Goal: Task Accomplishment & Management: Complete application form

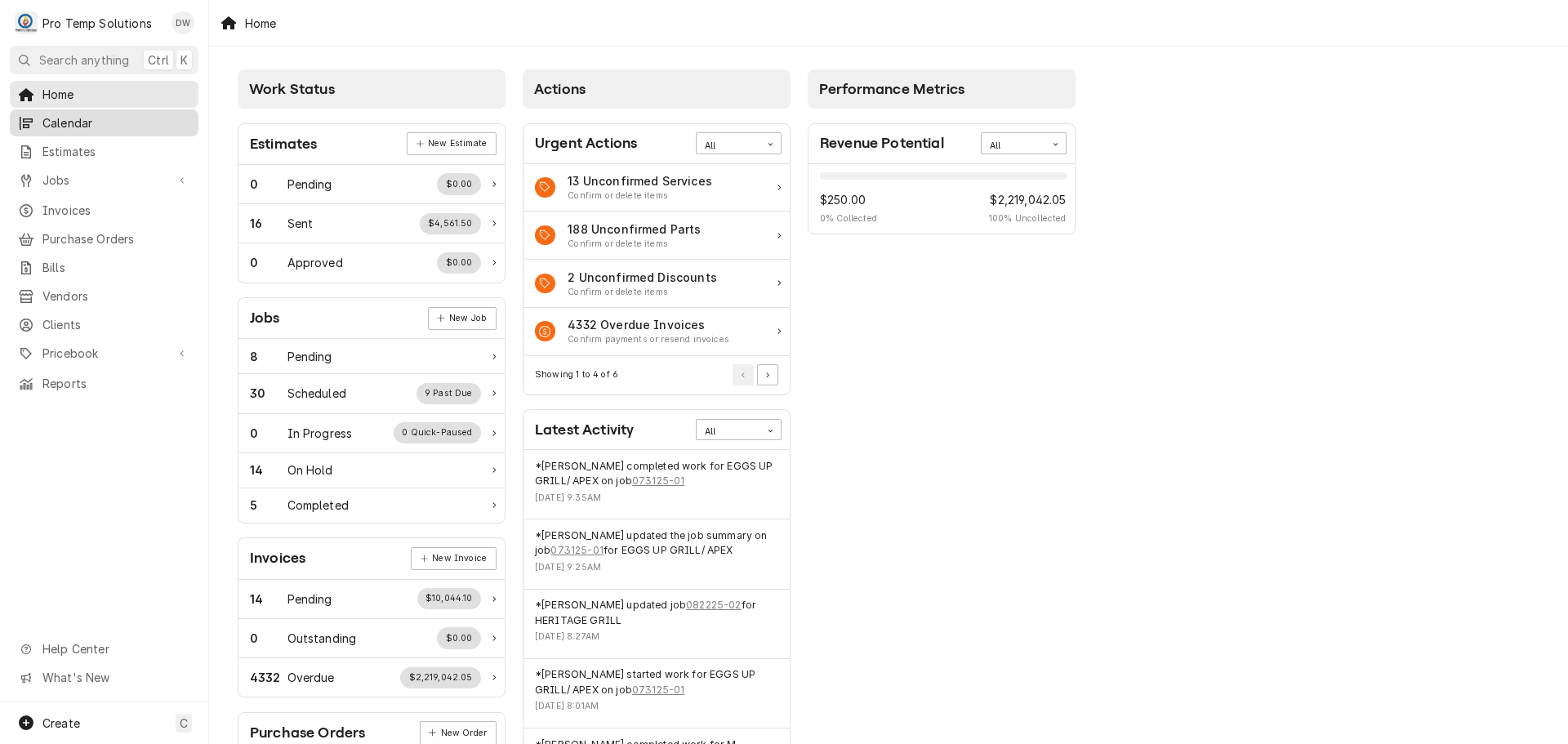
click at [70, 117] on span "Calendar" at bounding box center [116, 123] width 147 height 17
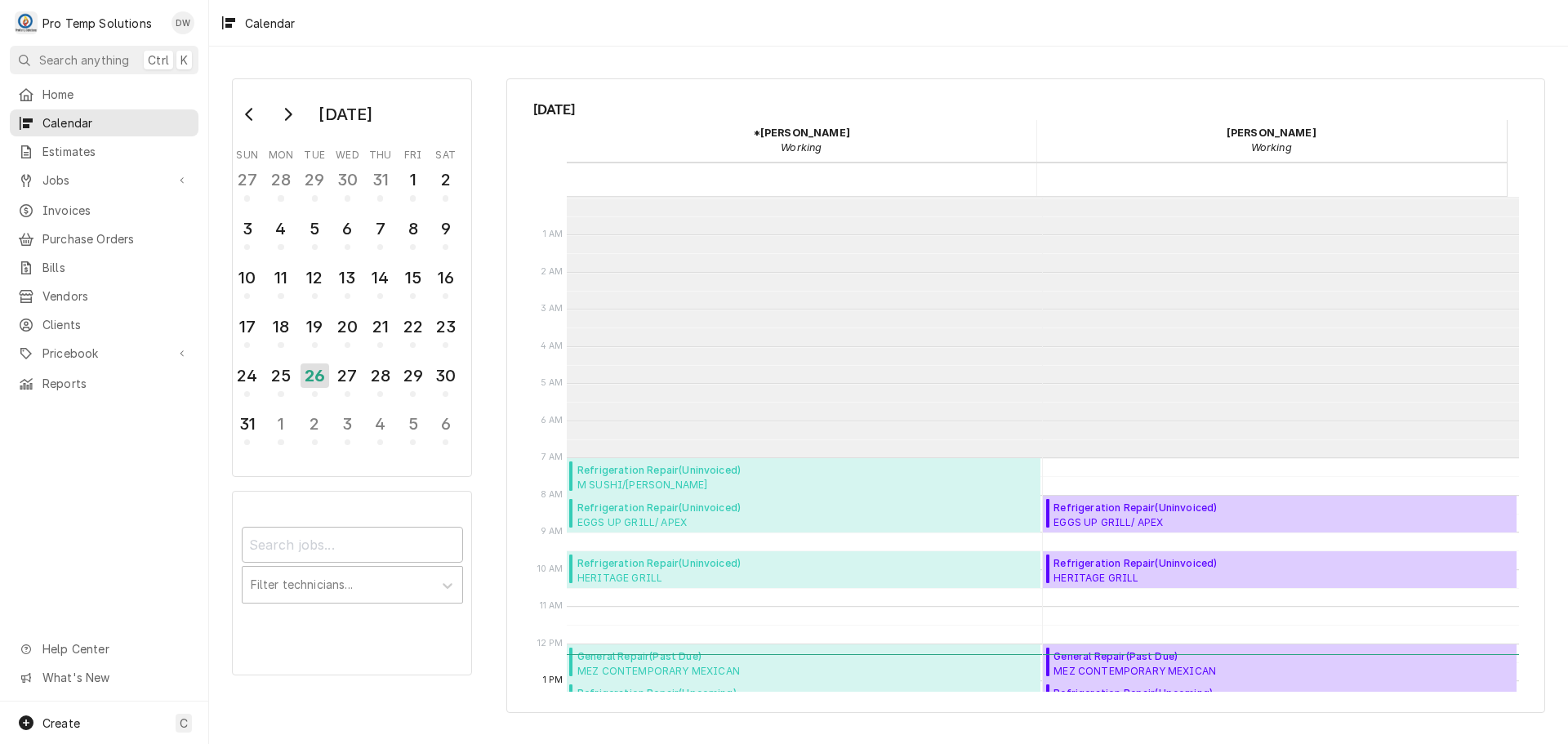
scroll to position [260, 0]
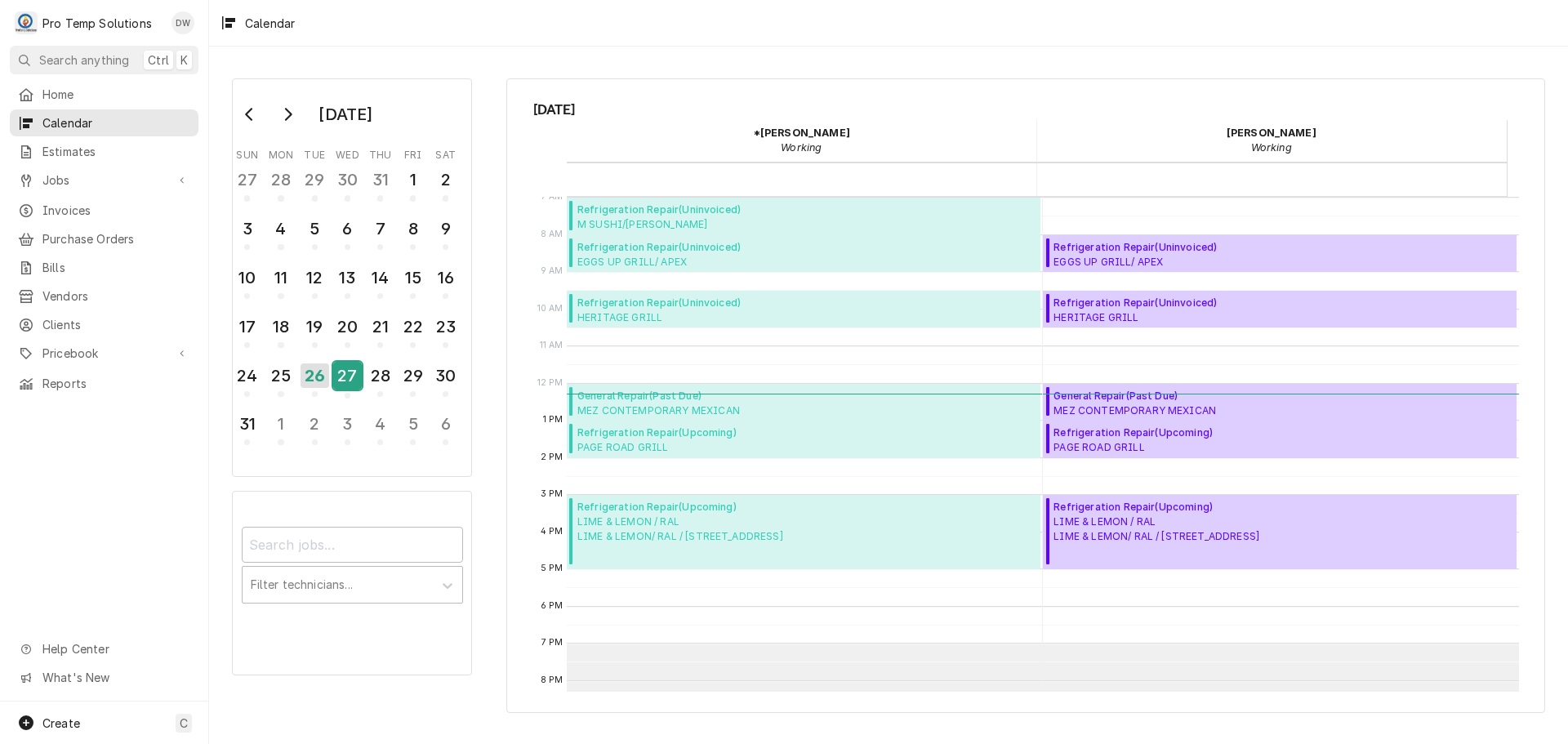
click at [348, 383] on div "27" at bounding box center [348, 376] width 29 height 28
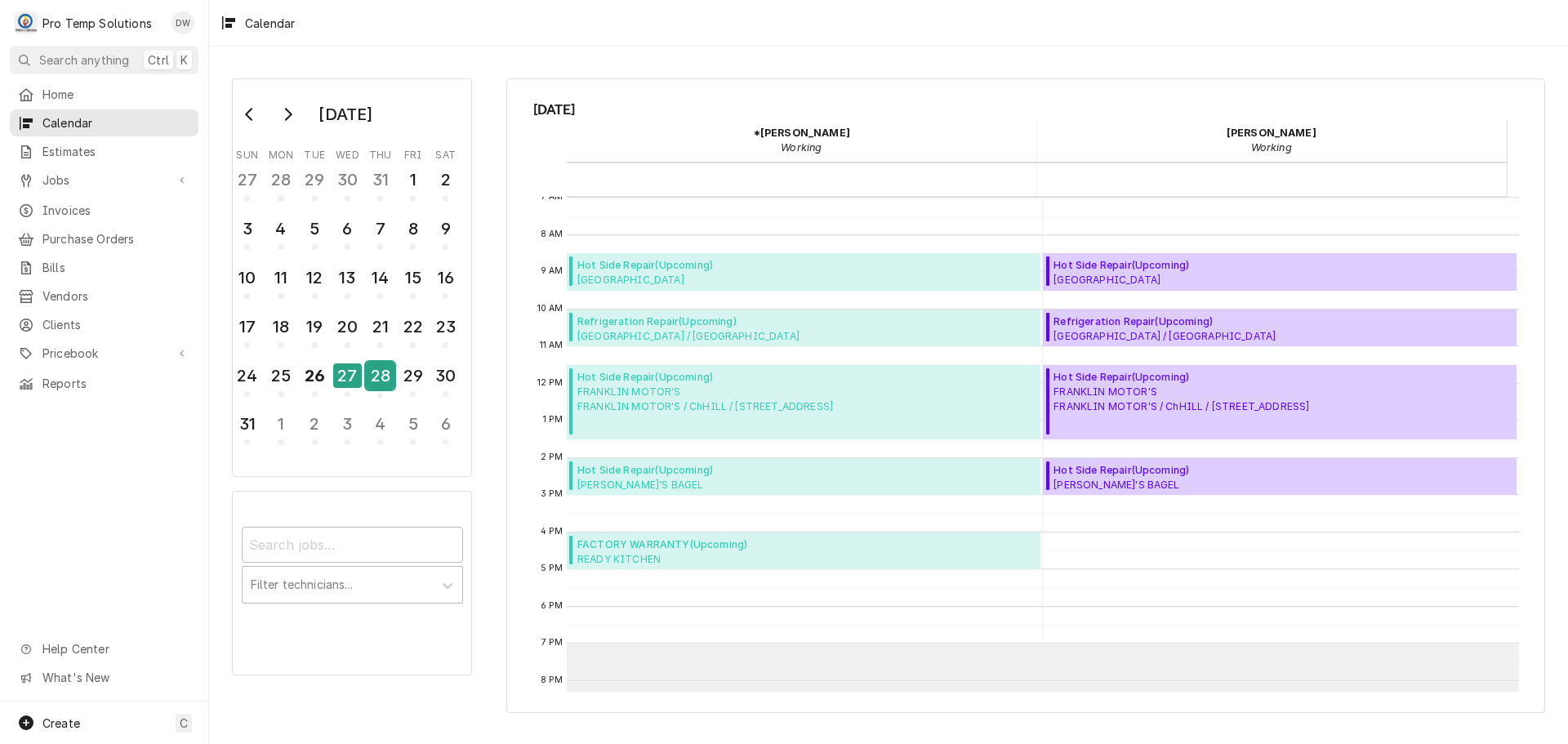
click at [373, 382] on div "28" at bounding box center [380, 376] width 29 height 28
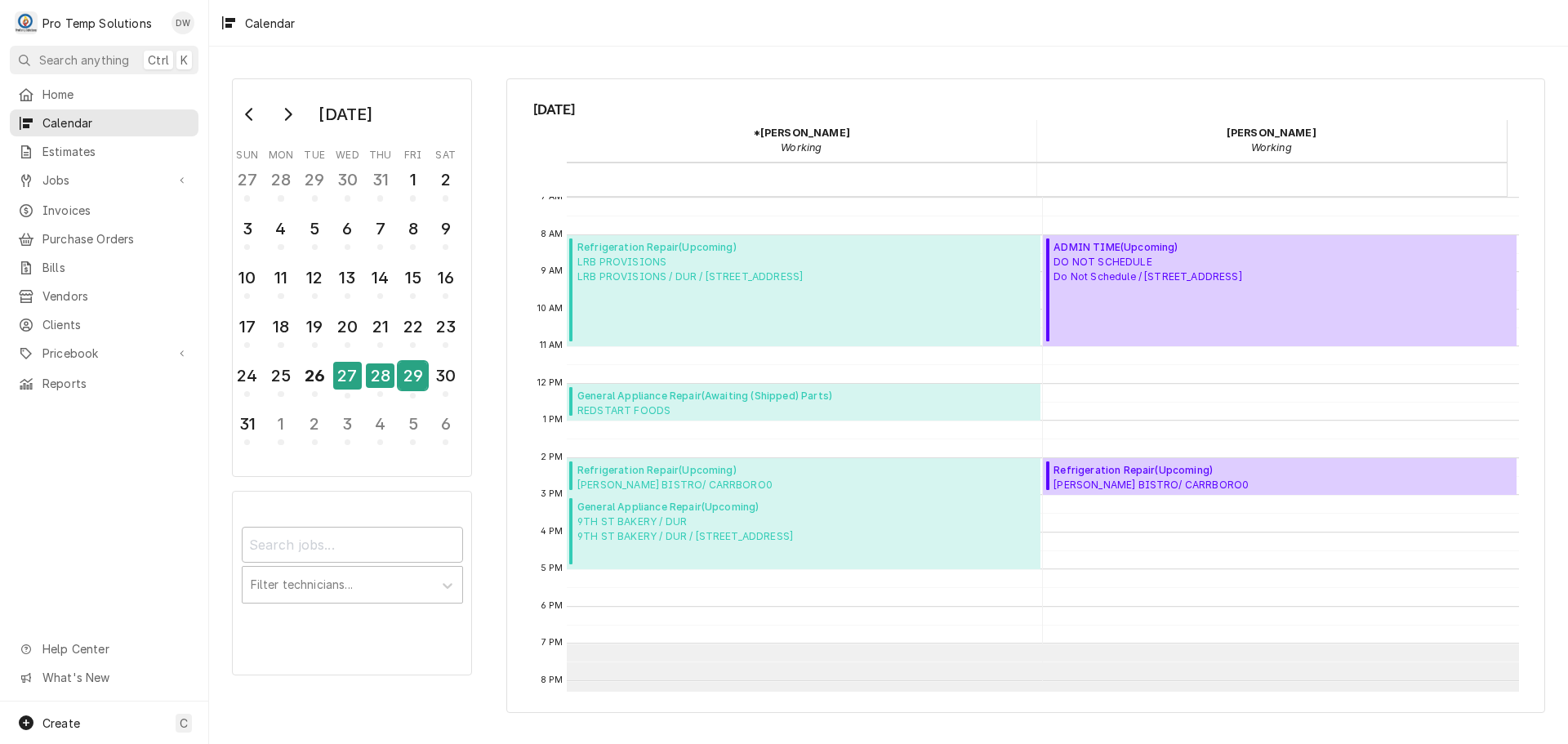
click at [416, 379] on div "29" at bounding box center [413, 376] width 29 height 28
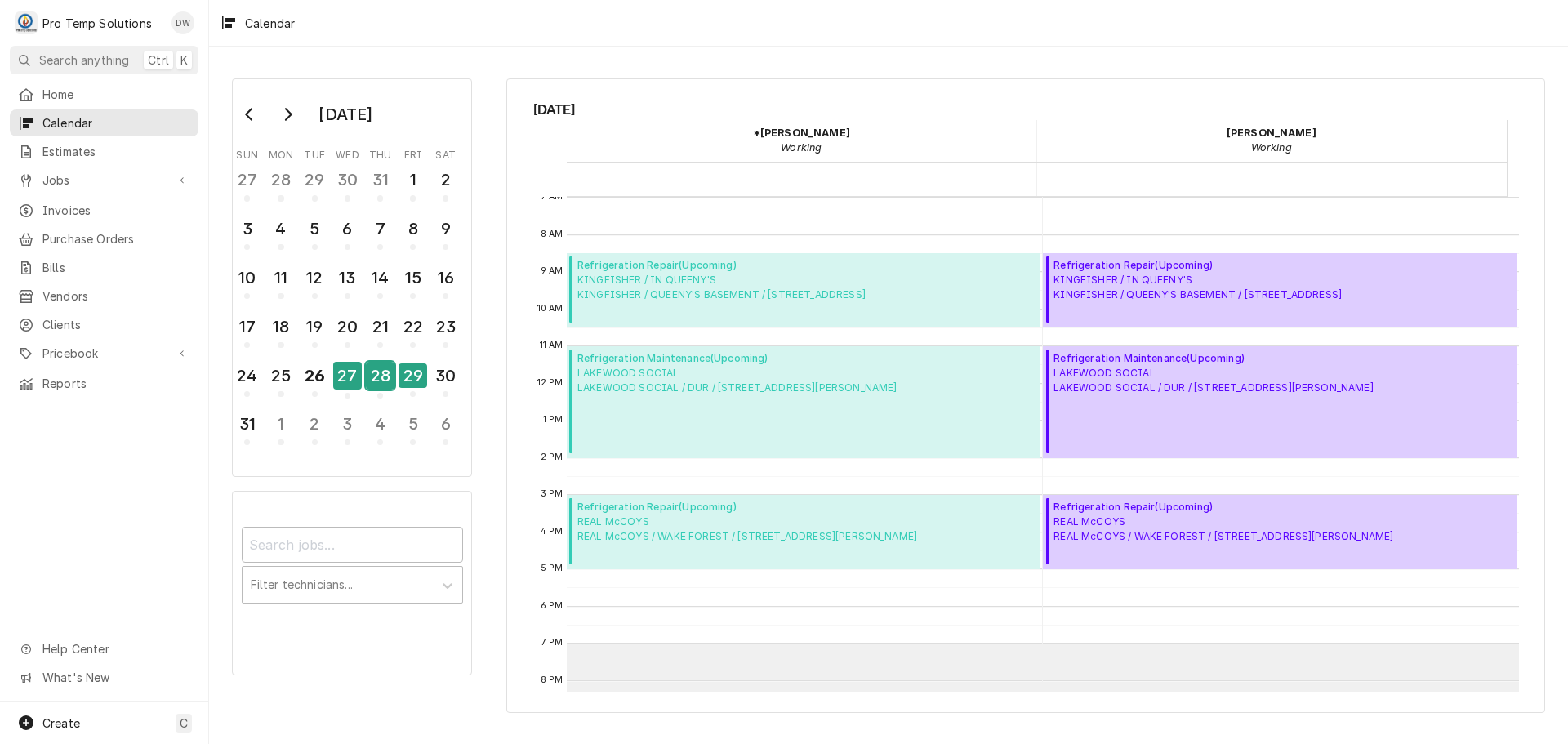
click at [385, 377] on div "28" at bounding box center [380, 376] width 29 height 28
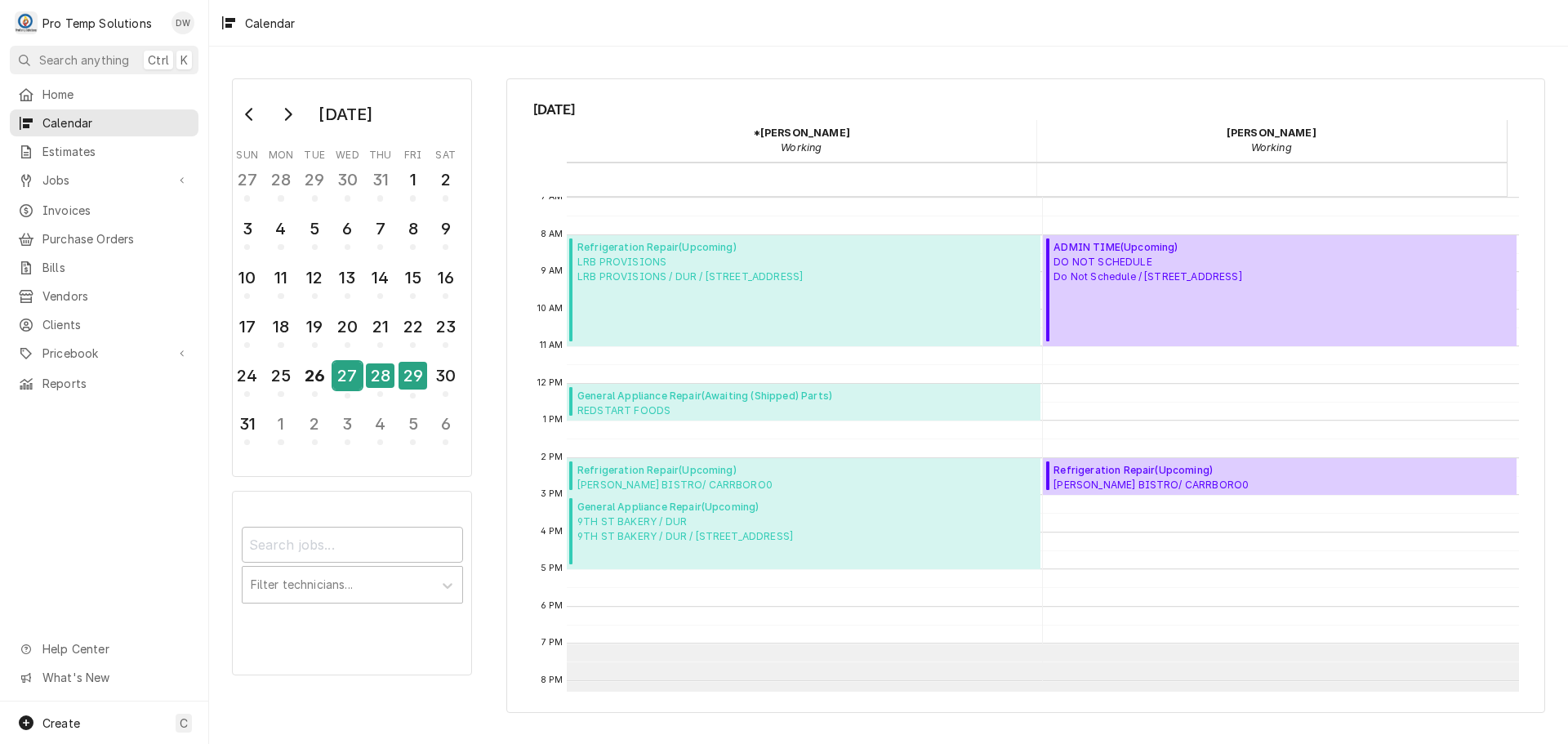
click at [350, 384] on div "27" at bounding box center [348, 376] width 29 height 28
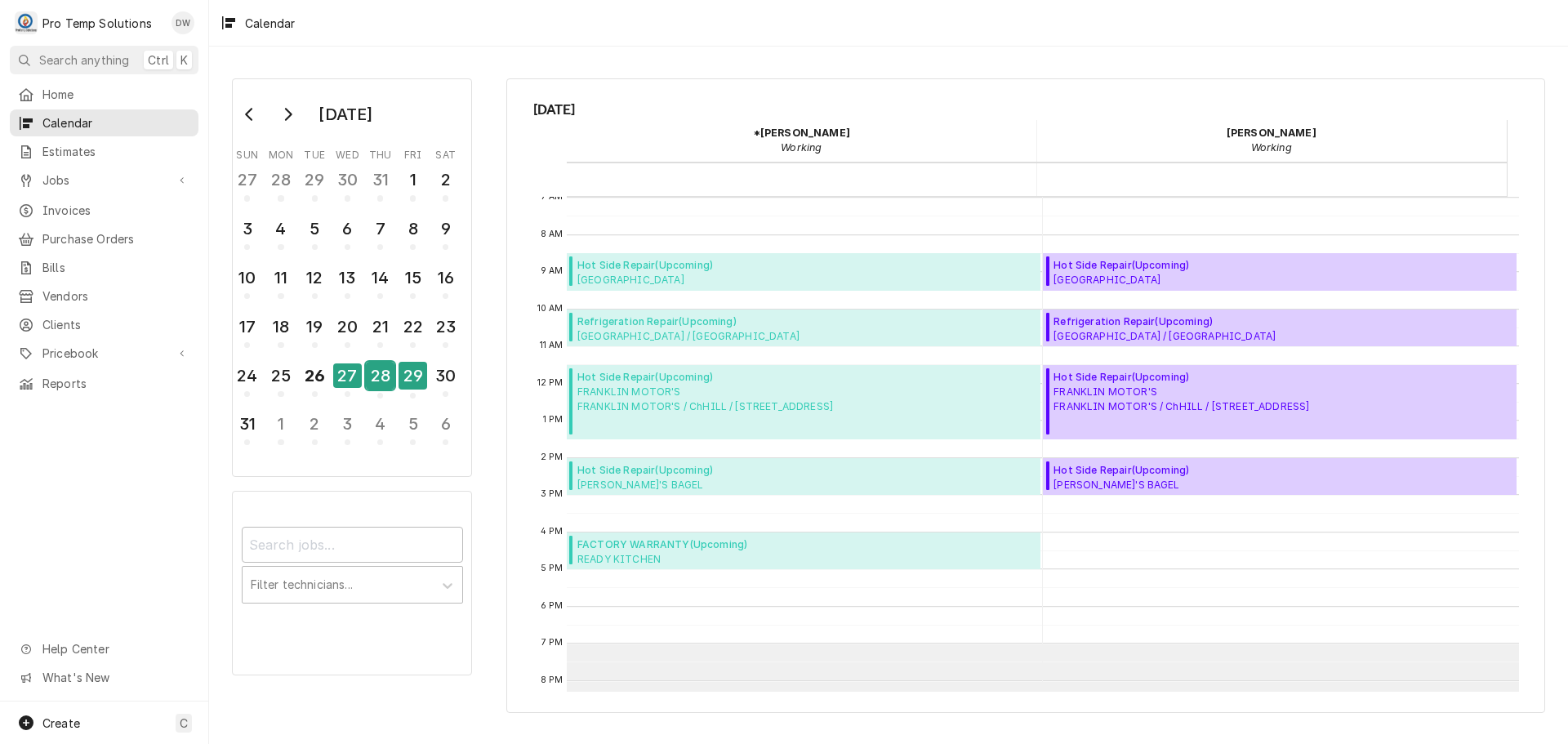
click at [378, 381] on div "28" at bounding box center [380, 376] width 29 height 28
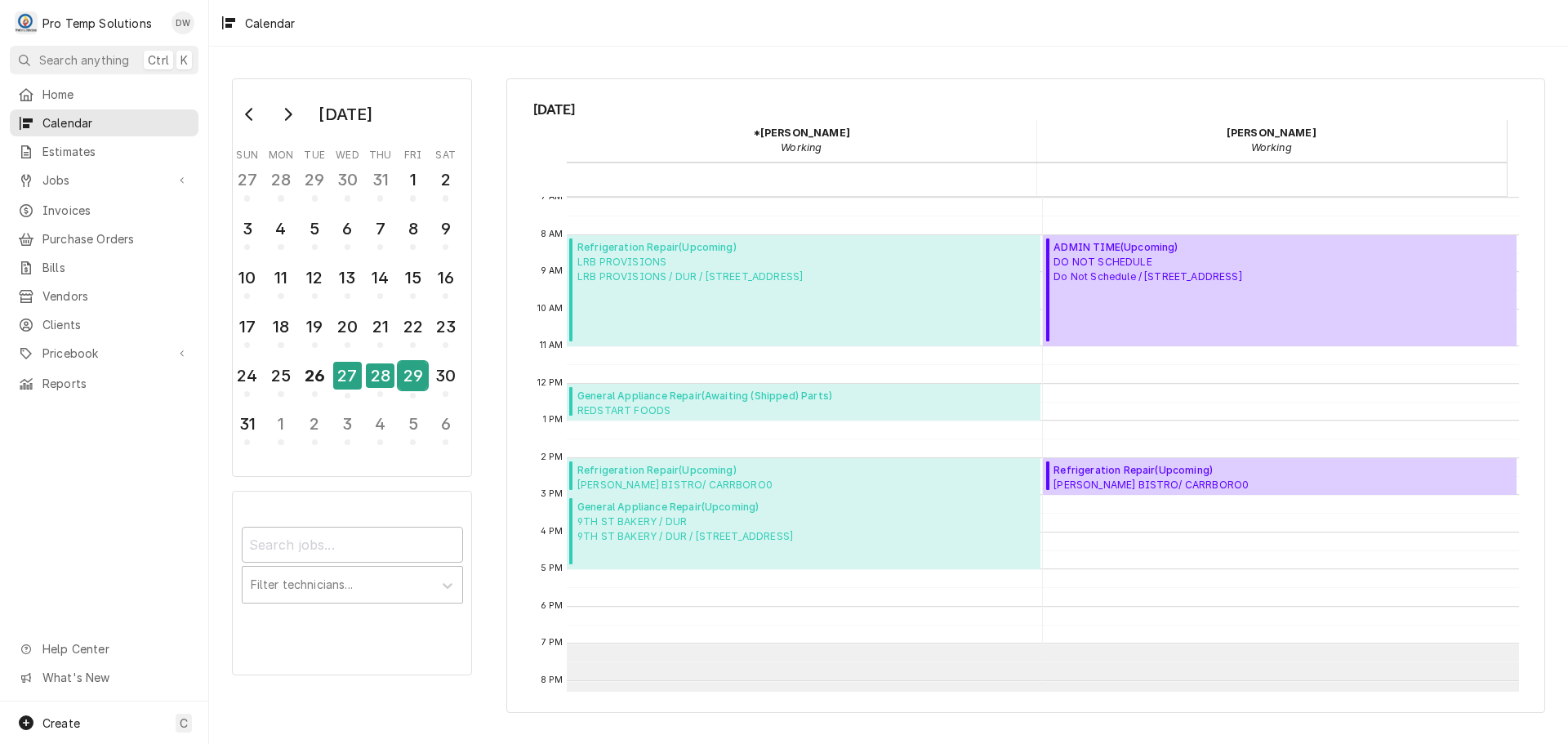
click at [418, 380] on div "29" at bounding box center [413, 376] width 29 height 28
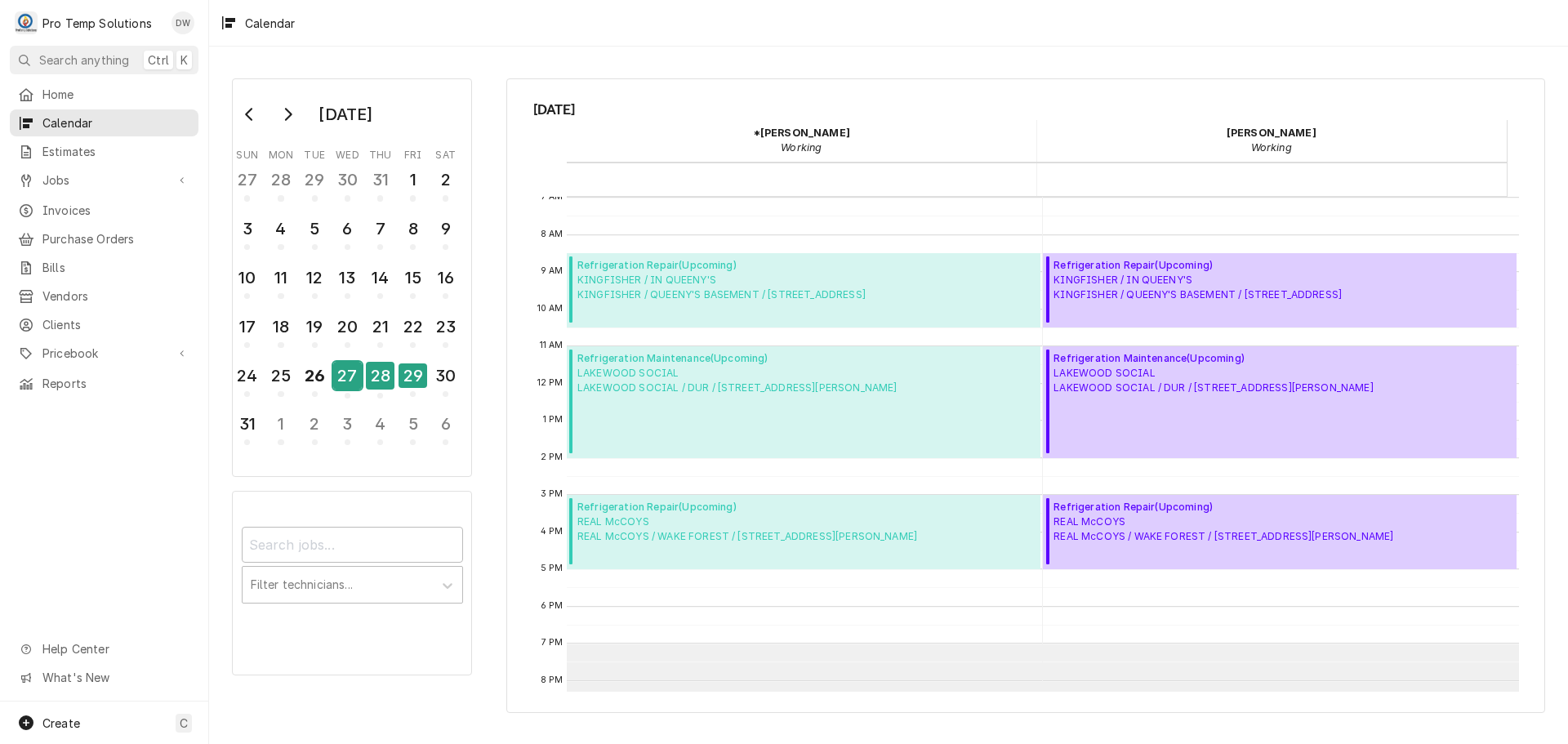
click at [343, 382] on div "27" at bounding box center [348, 376] width 29 height 28
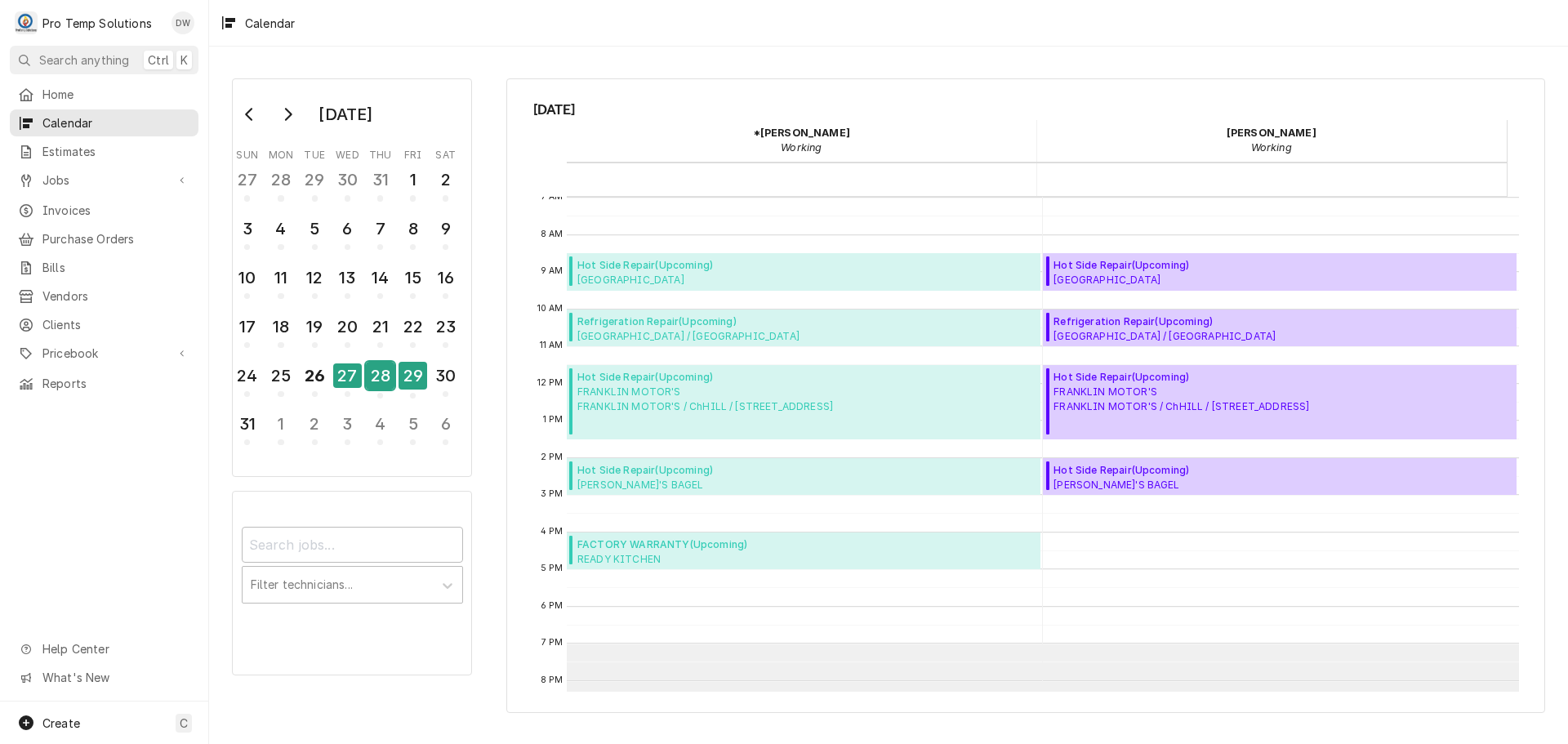
click at [376, 383] on div "28" at bounding box center [380, 376] width 29 height 28
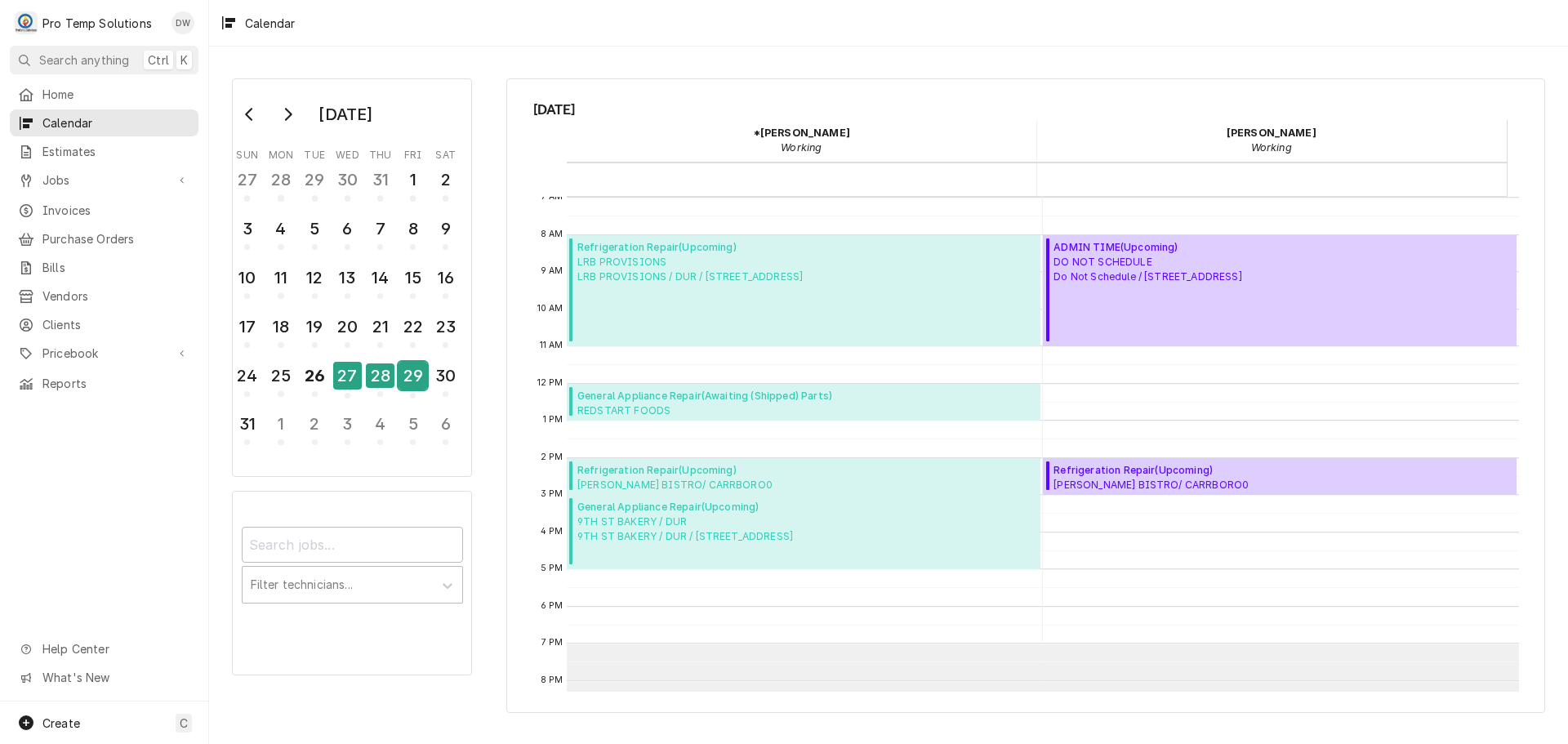
click at [412, 380] on div "29" at bounding box center [413, 376] width 29 height 28
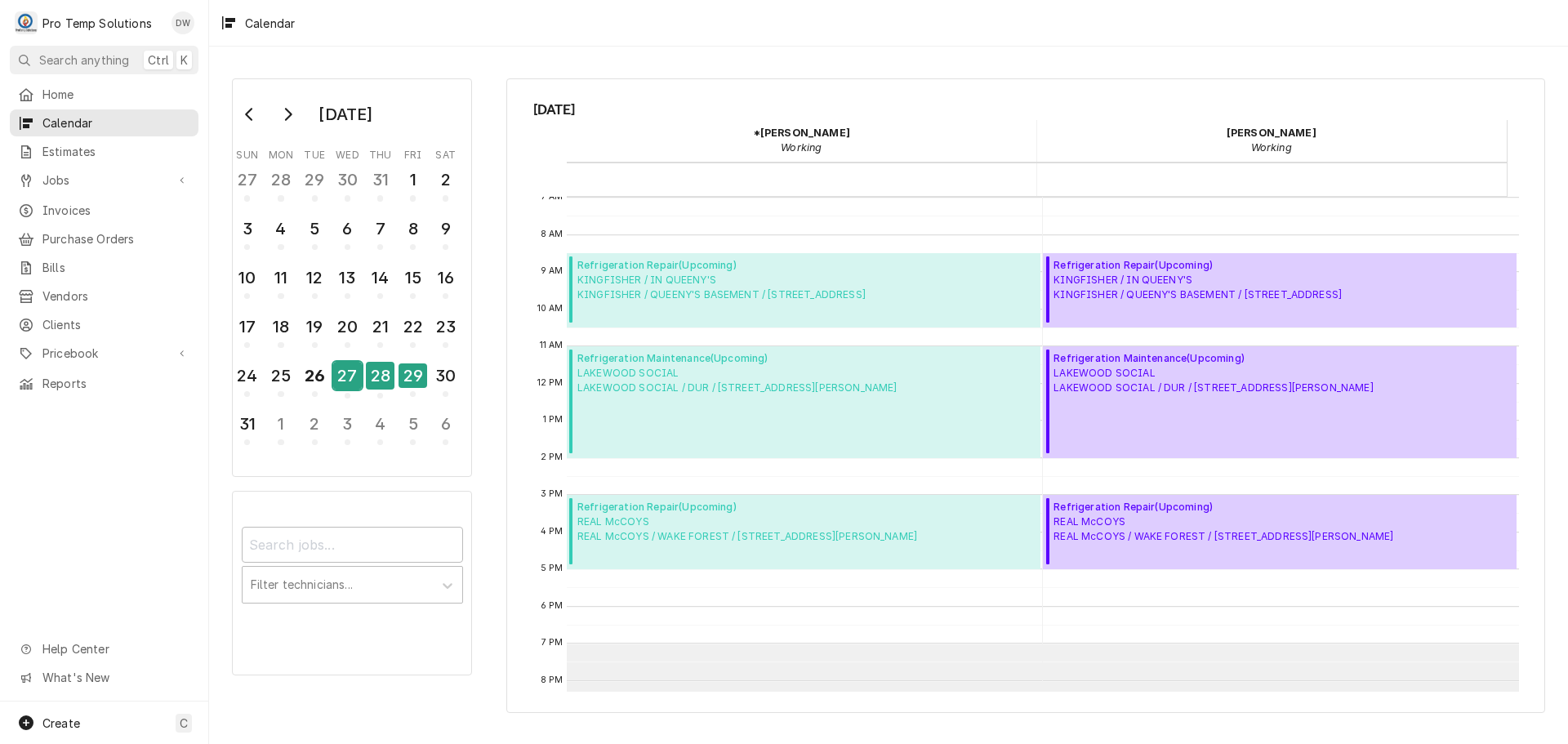
click at [341, 377] on div "27" at bounding box center [348, 376] width 29 height 28
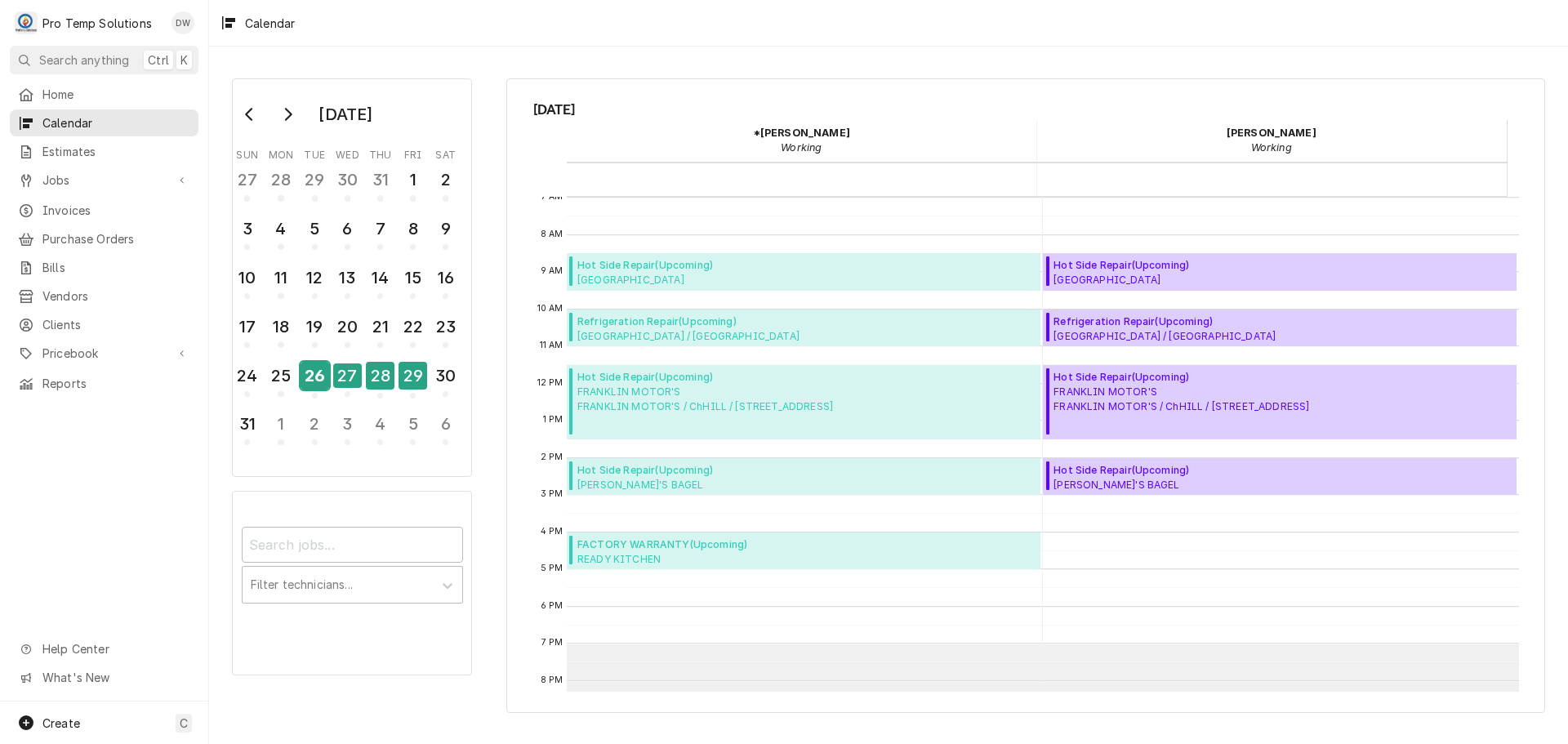
click at [311, 382] on div "26" at bounding box center [315, 376] width 29 height 28
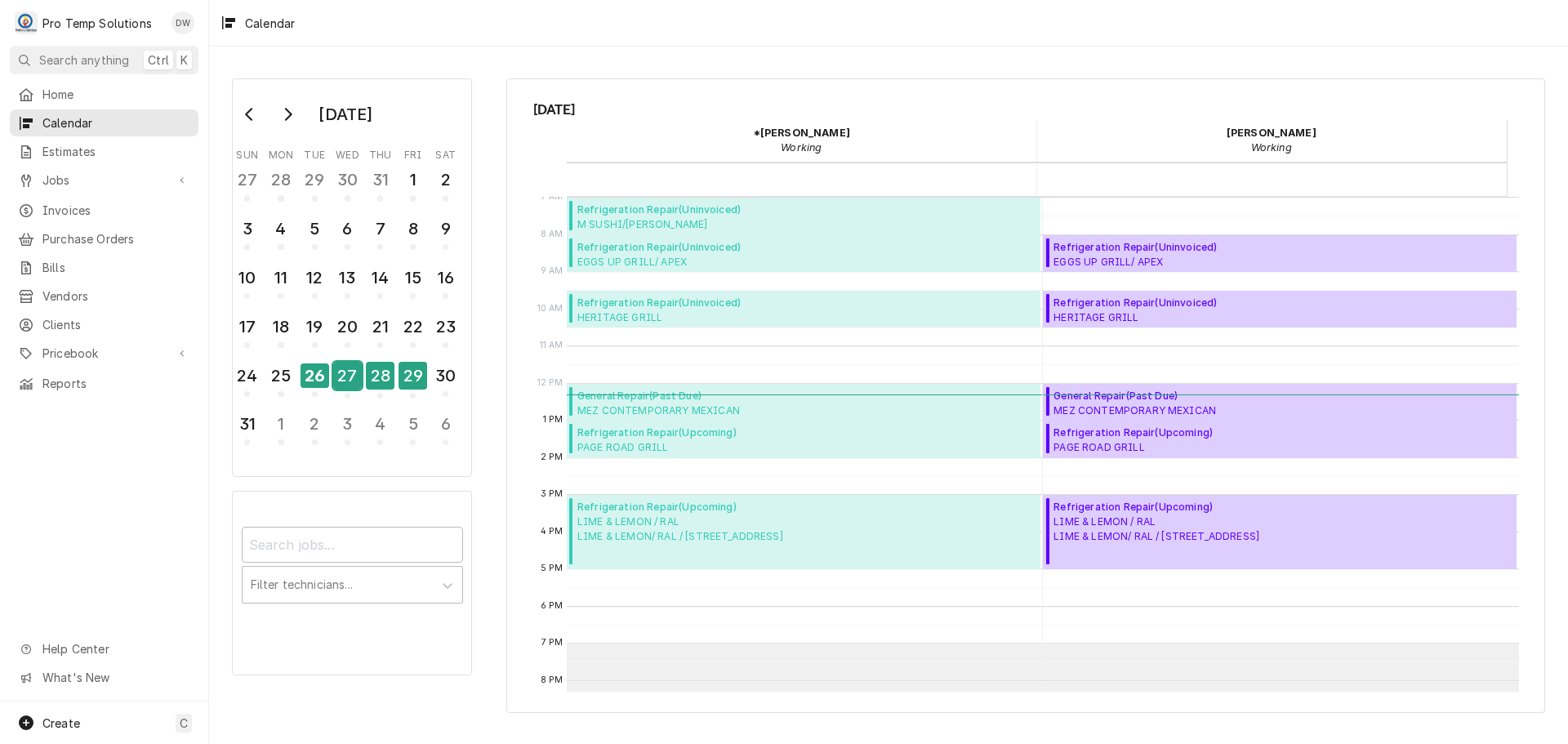
click at [345, 382] on div "27" at bounding box center [348, 376] width 29 height 28
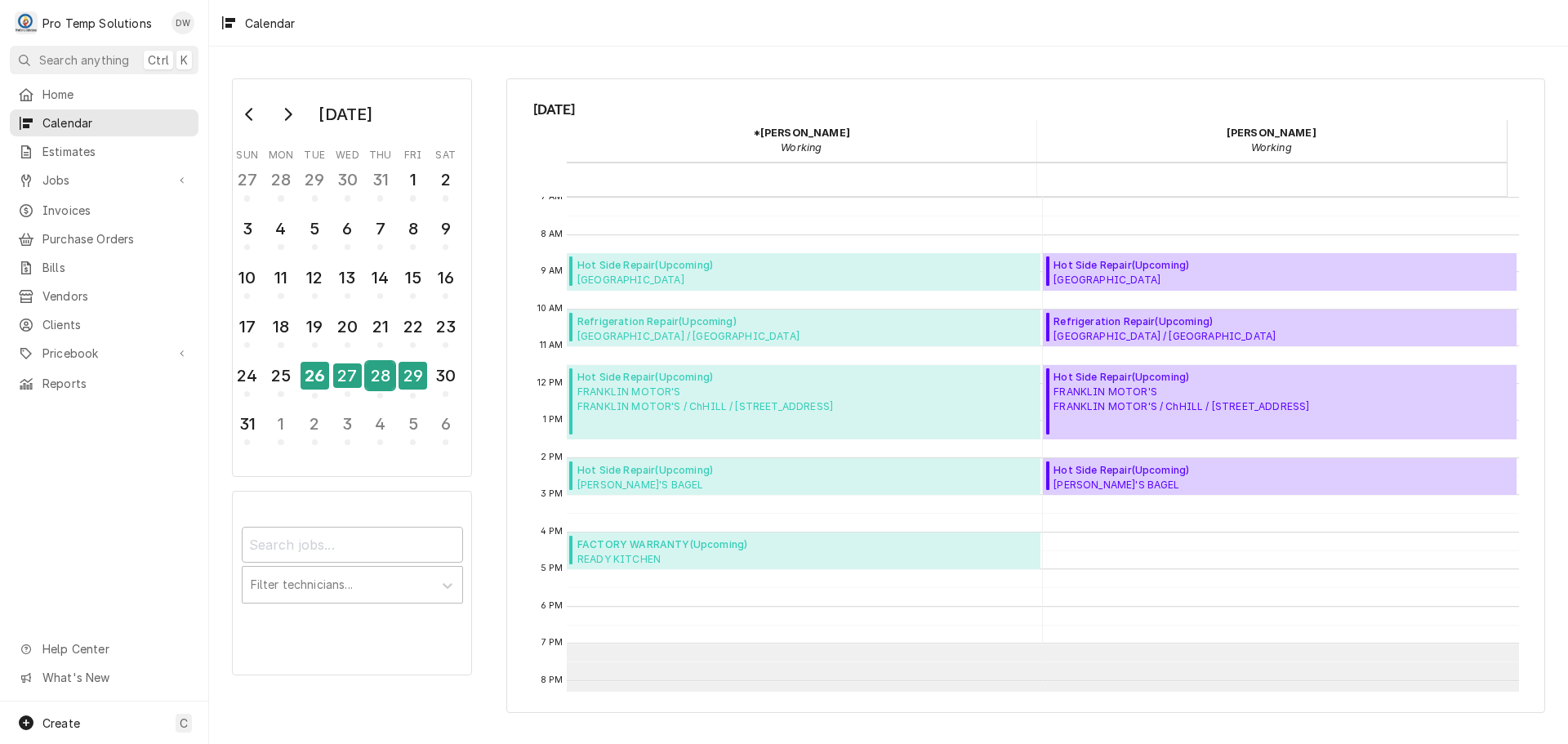
click at [373, 373] on div "28" at bounding box center [380, 376] width 29 height 28
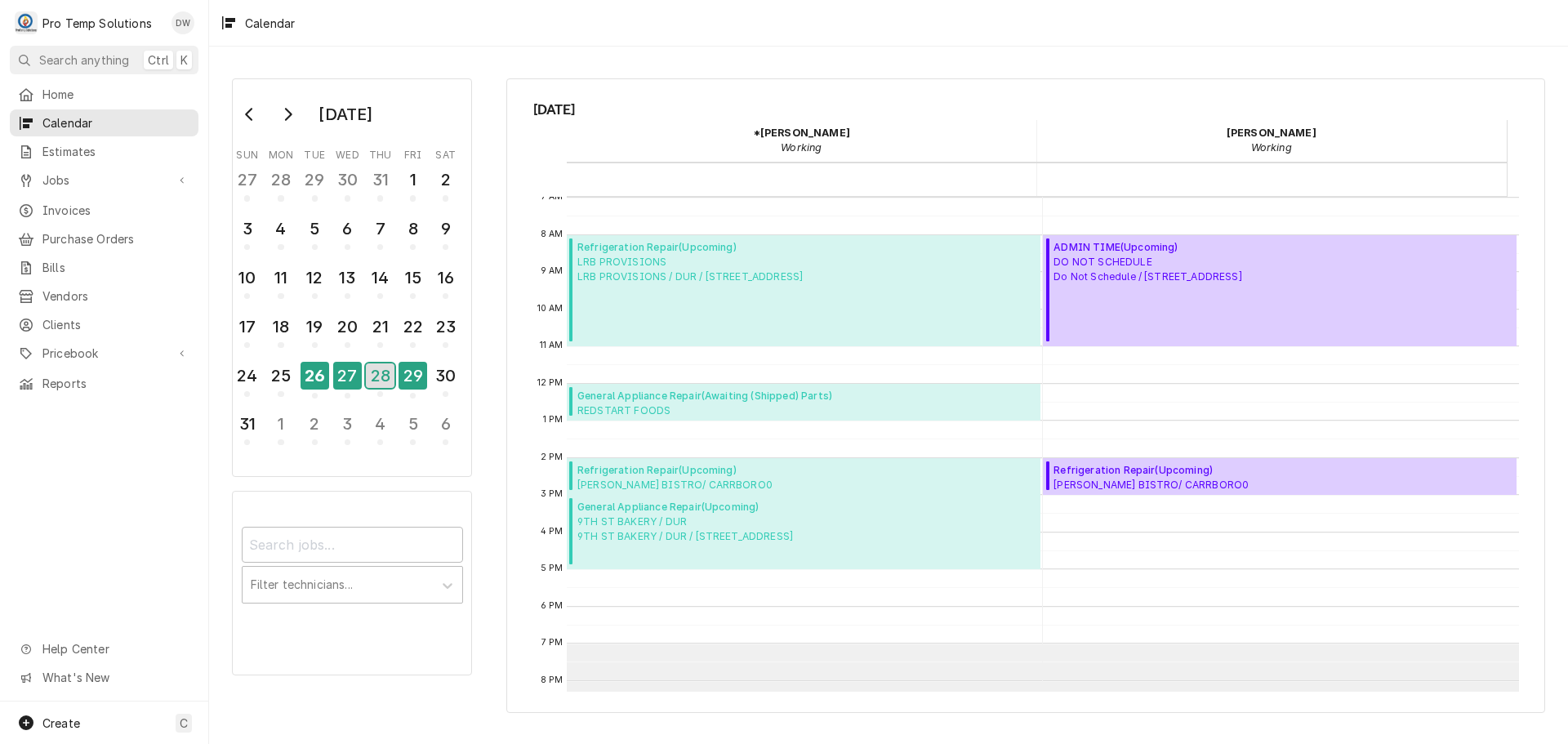
click at [373, 373] on div "28" at bounding box center [380, 375] width 29 height 24
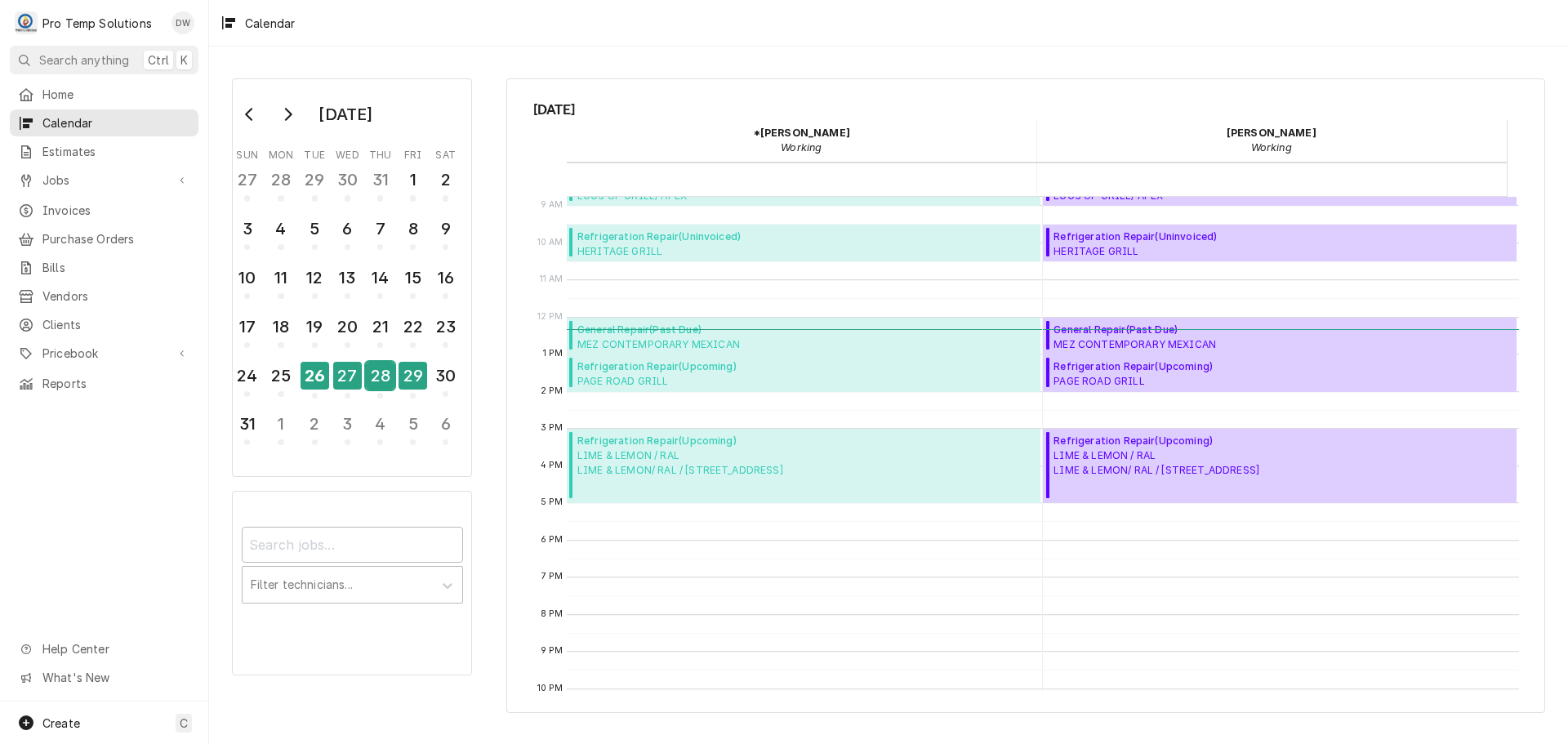
scroll to position [164, 0]
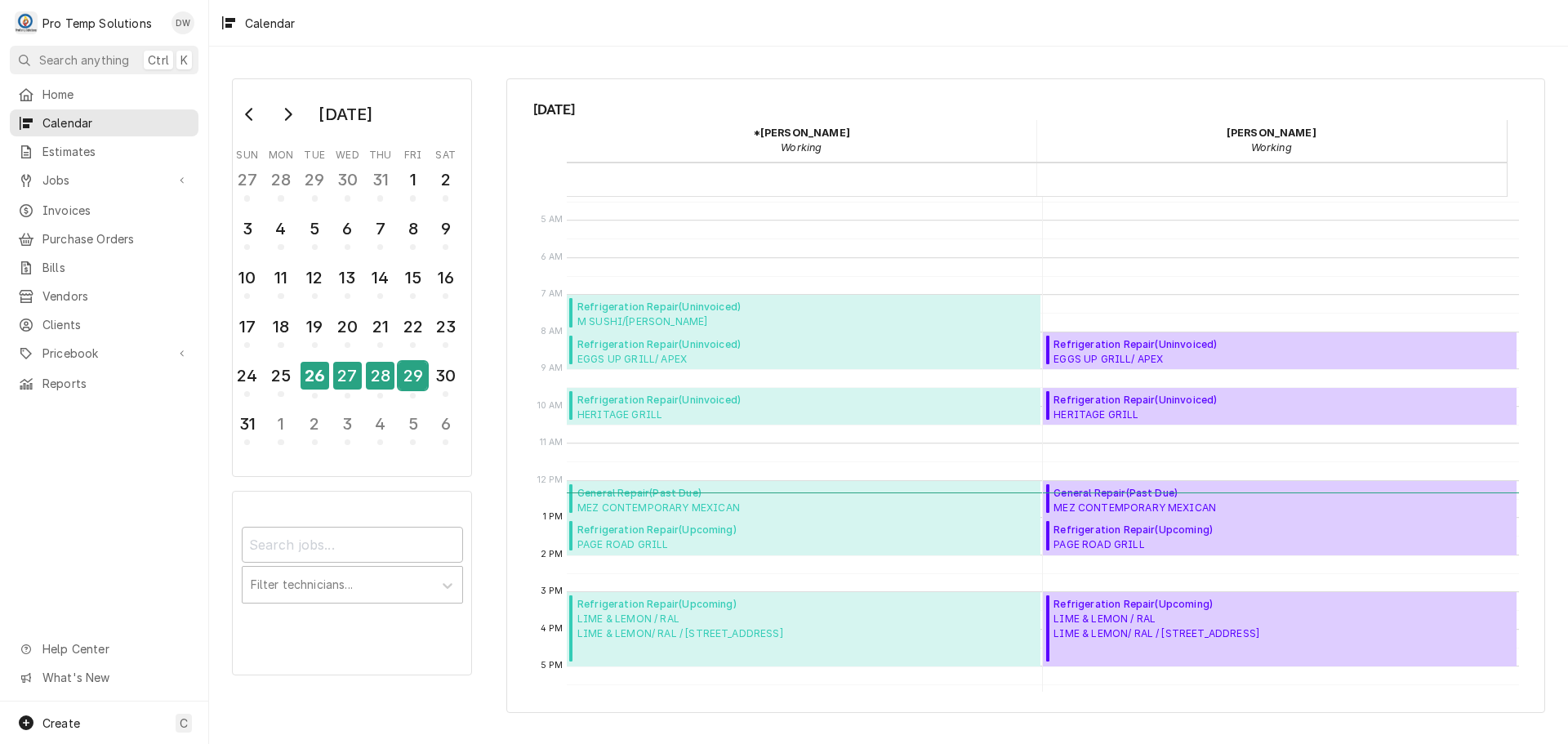
click at [422, 379] on div "29" at bounding box center [413, 376] width 29 height 28
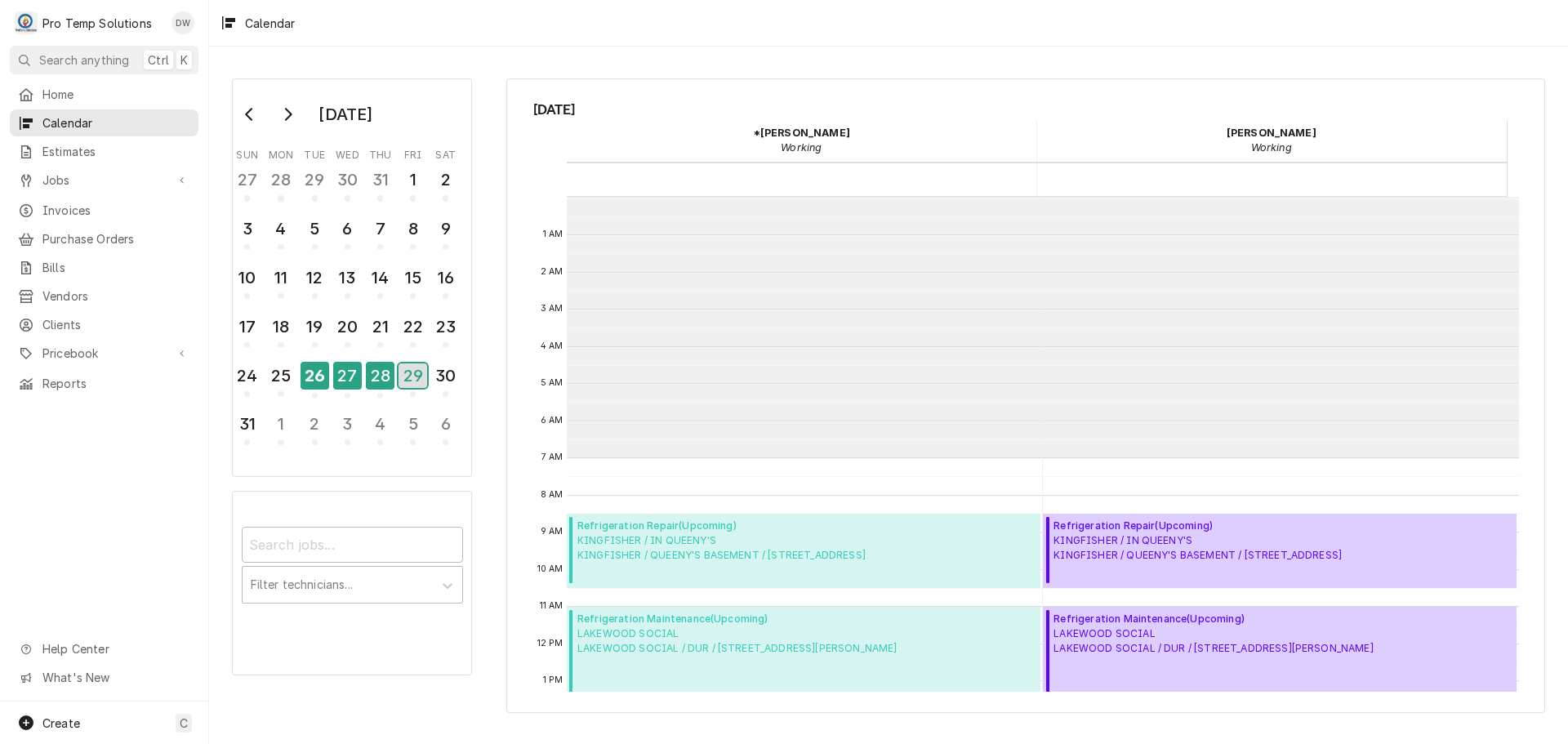
scroll to position [260, 0]
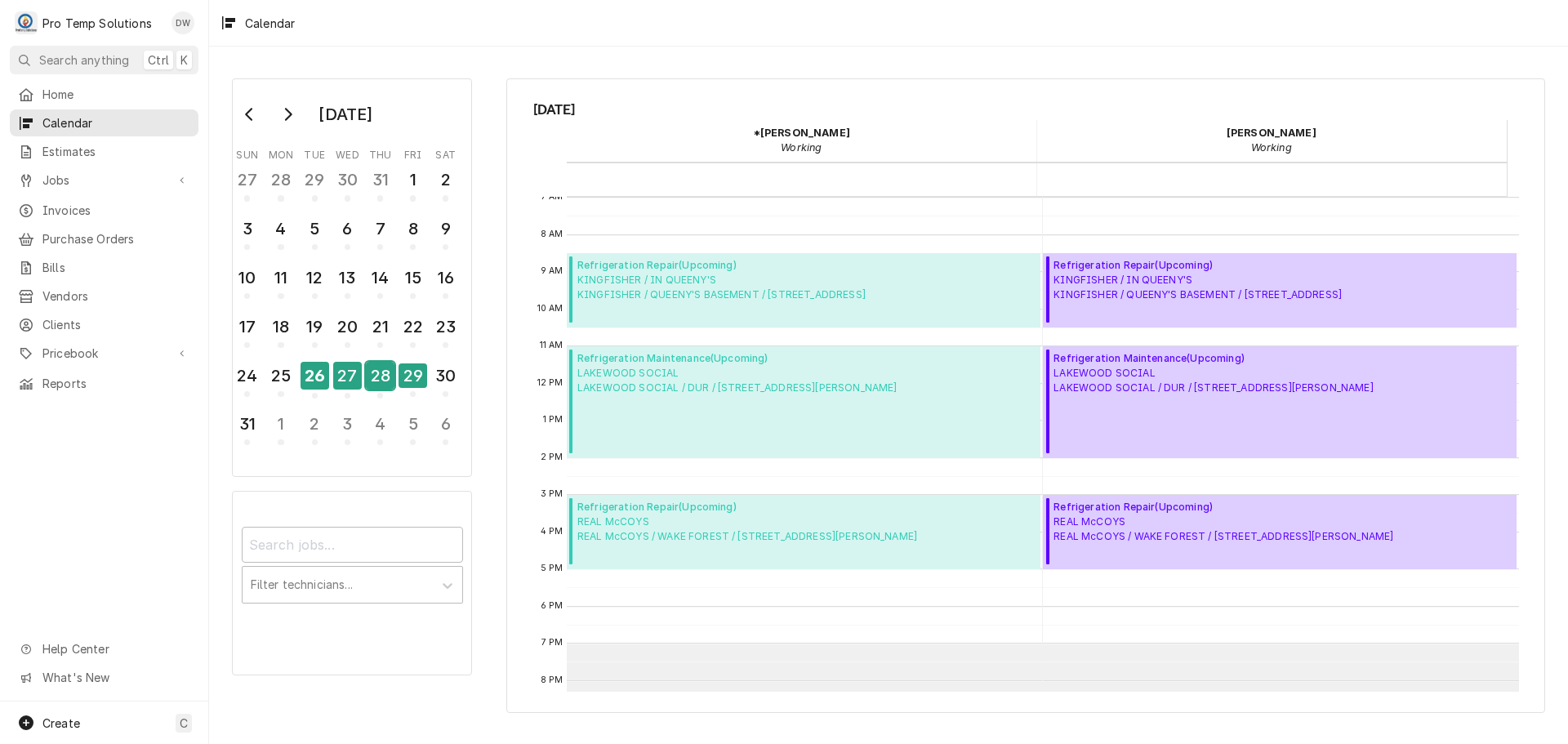
click at [372, 379] on div "28" at bounding box center [380, 376] width 29 height 28
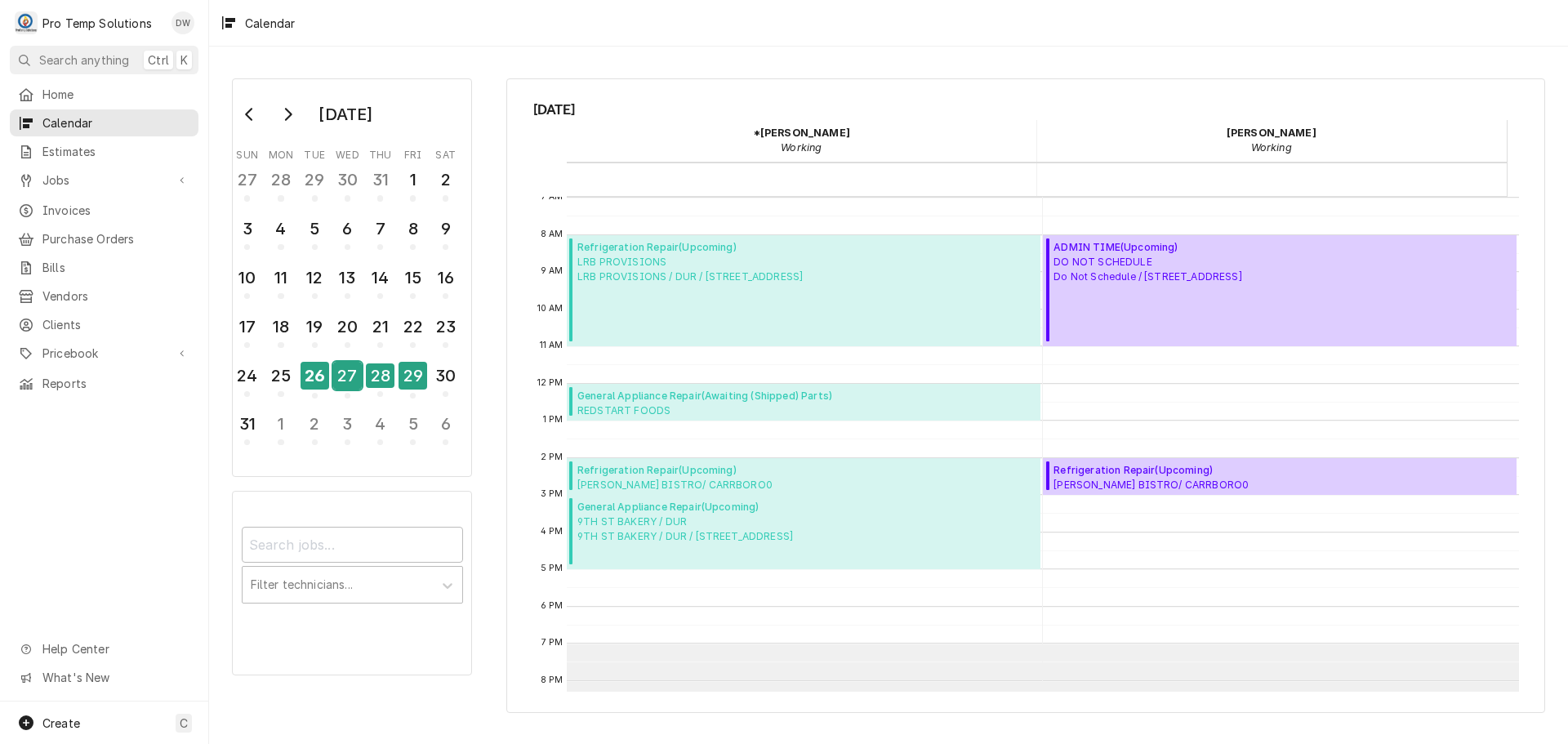
click at [347, 385] on div "27" at bounding box center [348, 376] width 29 height 28
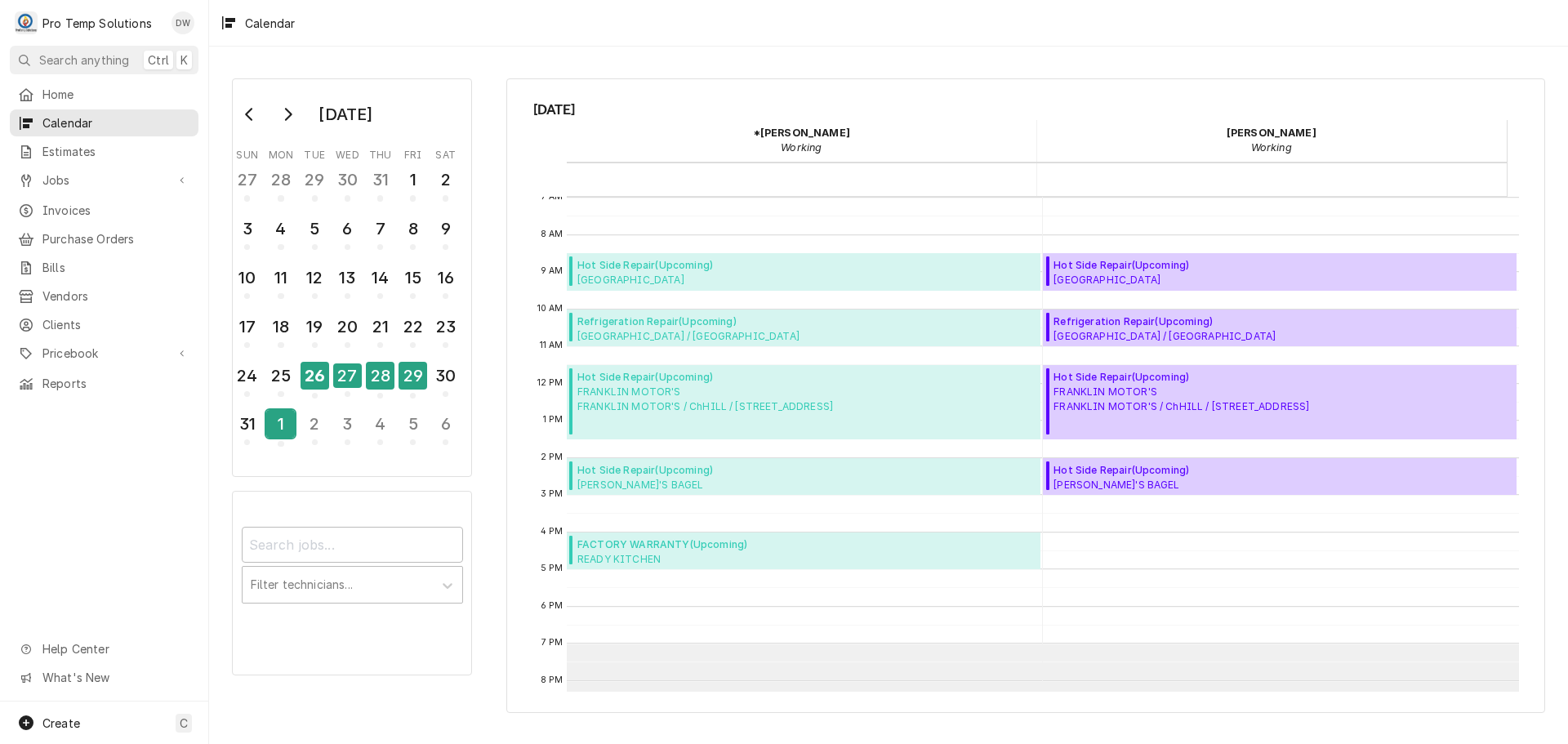
click at [281, 421] on div "1" at bounding box center [280, 424] width 29 height 28
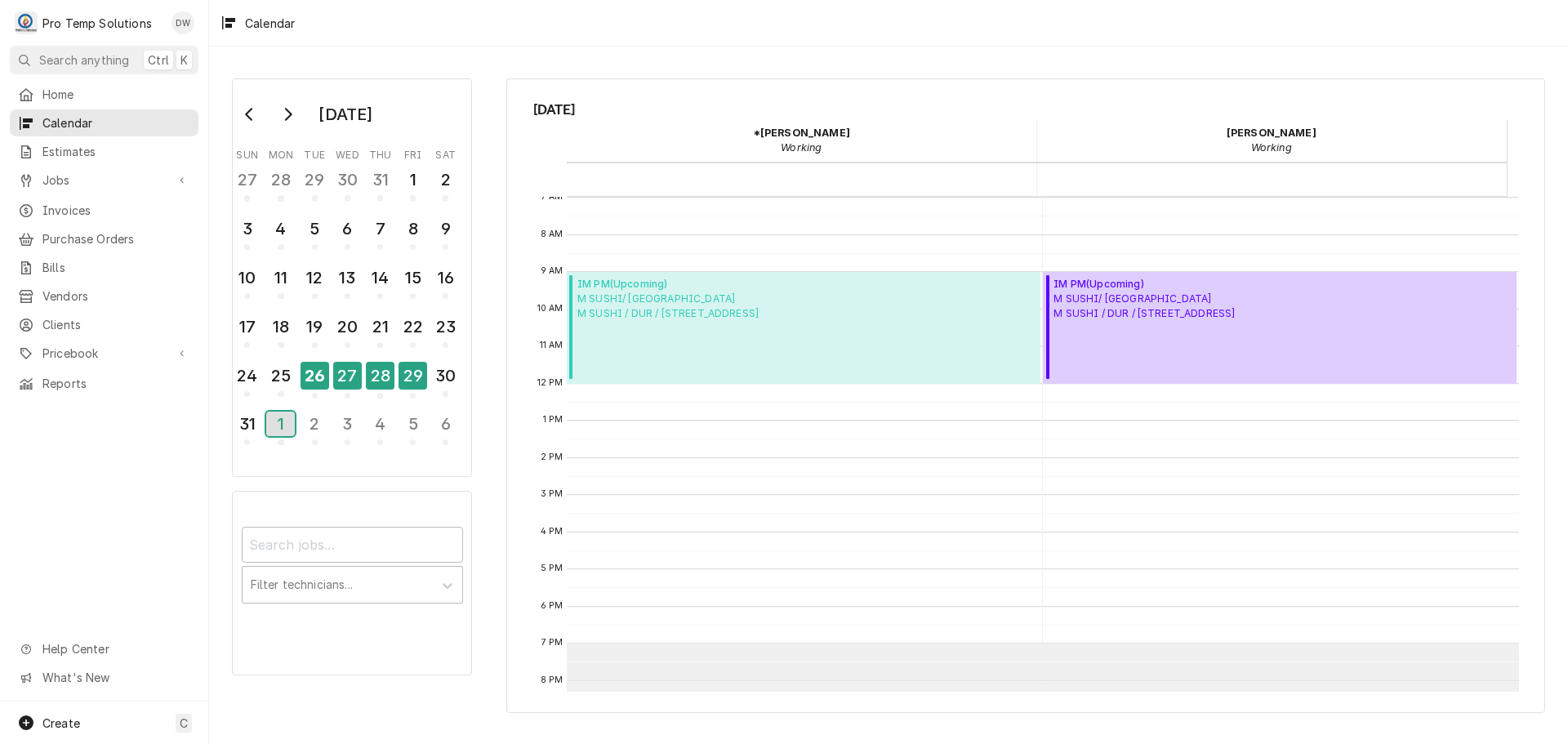
click at [286, 427] on div "1" at bounding box center [280, 423] width 29 height 24
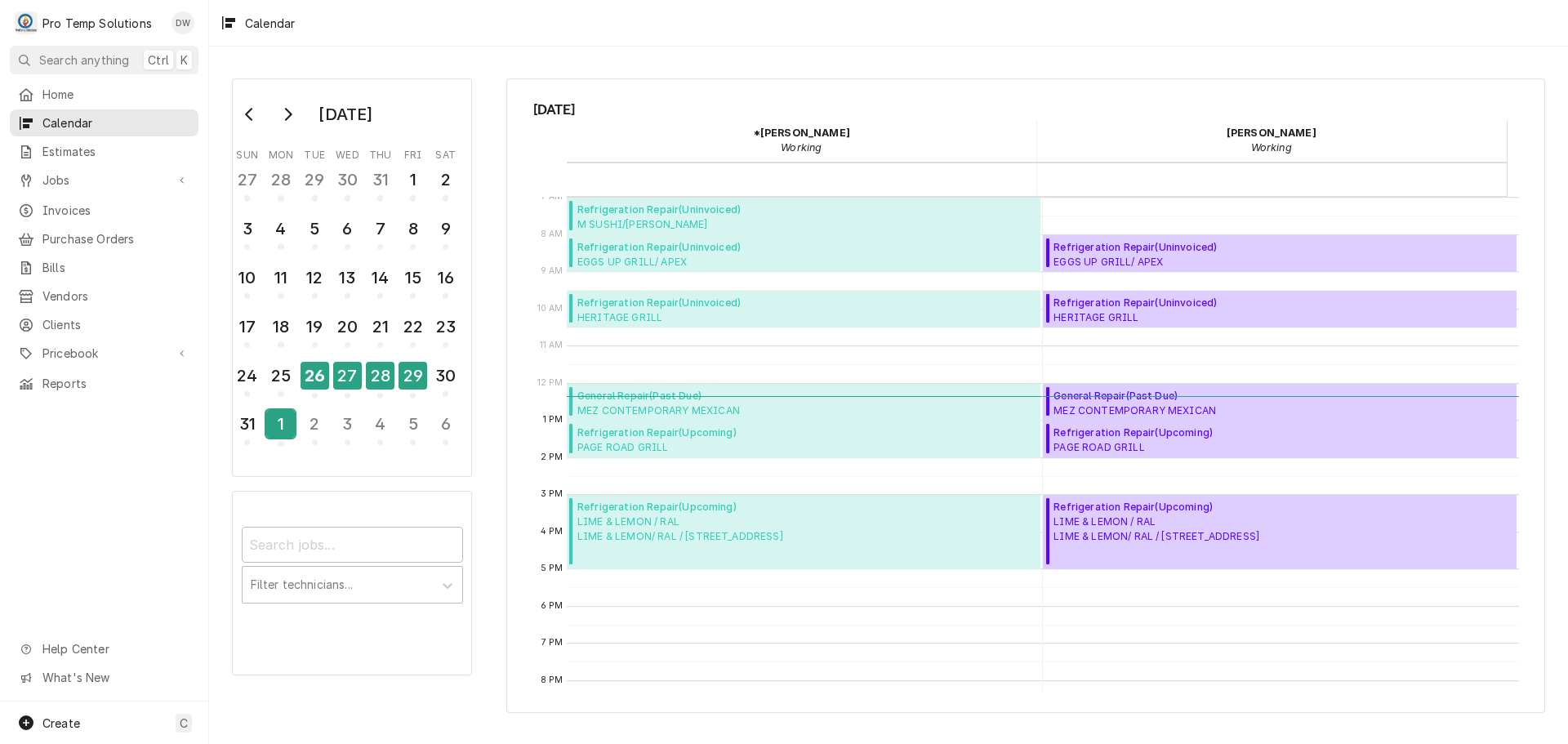
scroll to position [327, 0]
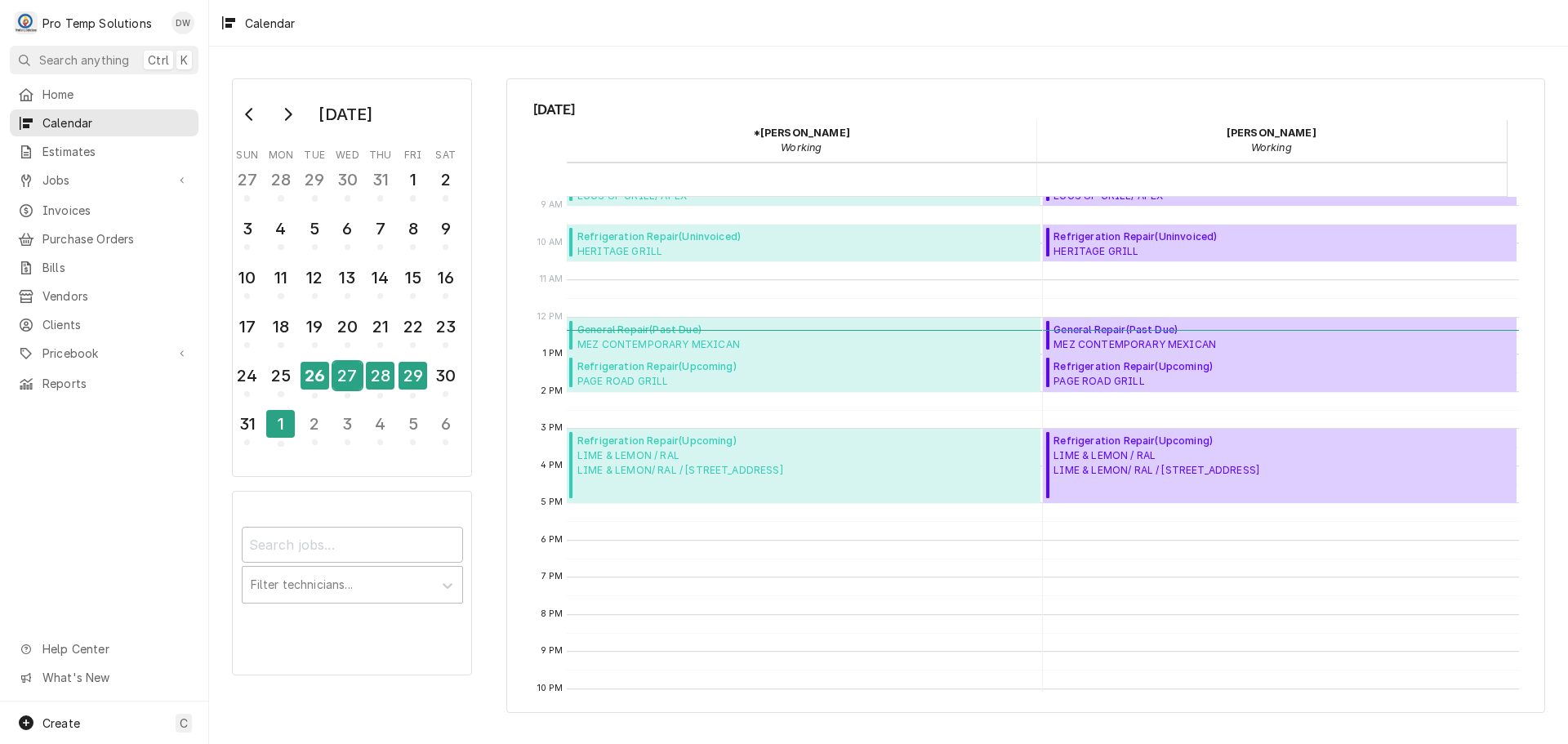
click at [350, 381] on div "27" at bounding box center [348, 376] width 29 height 28
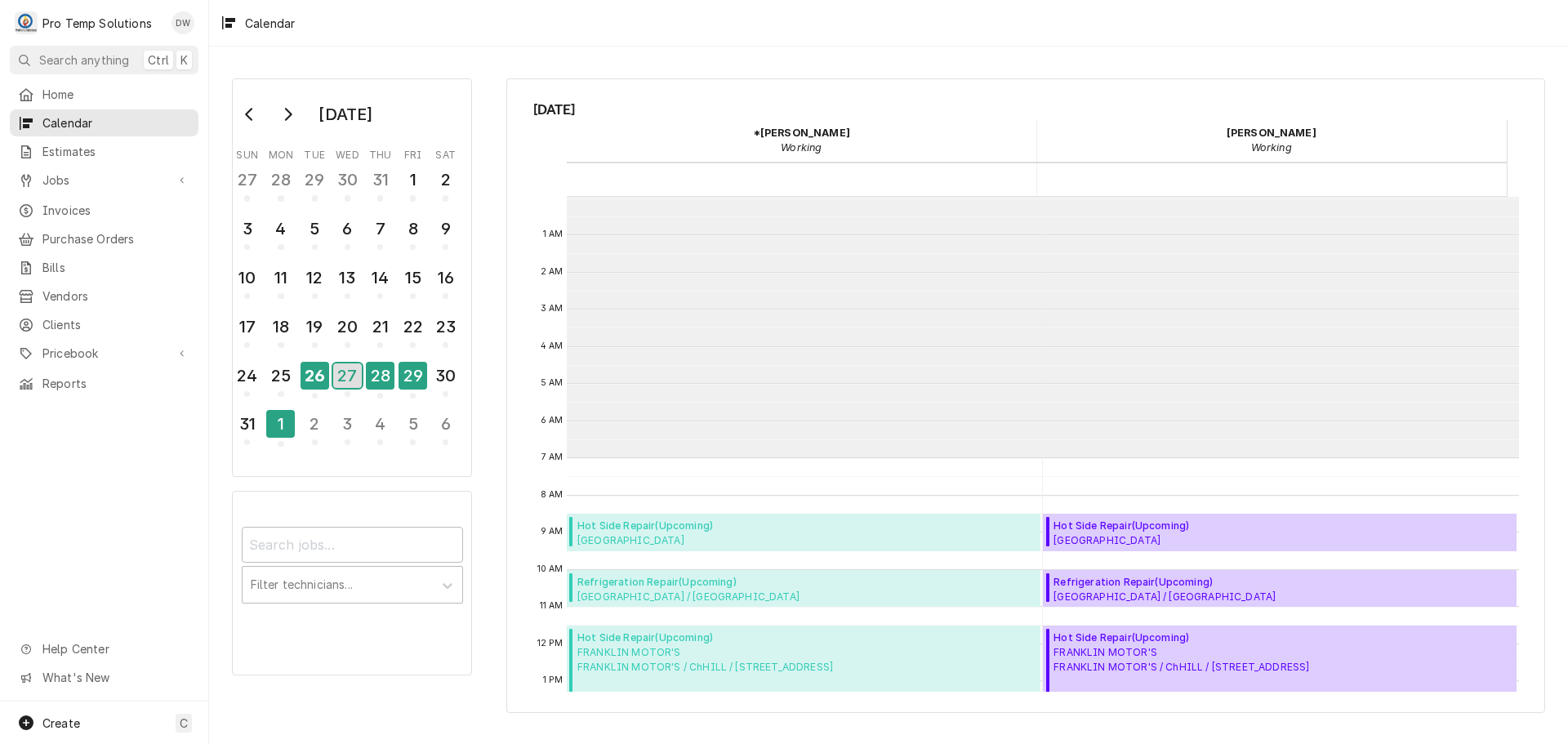
scroll to position [260, 0]
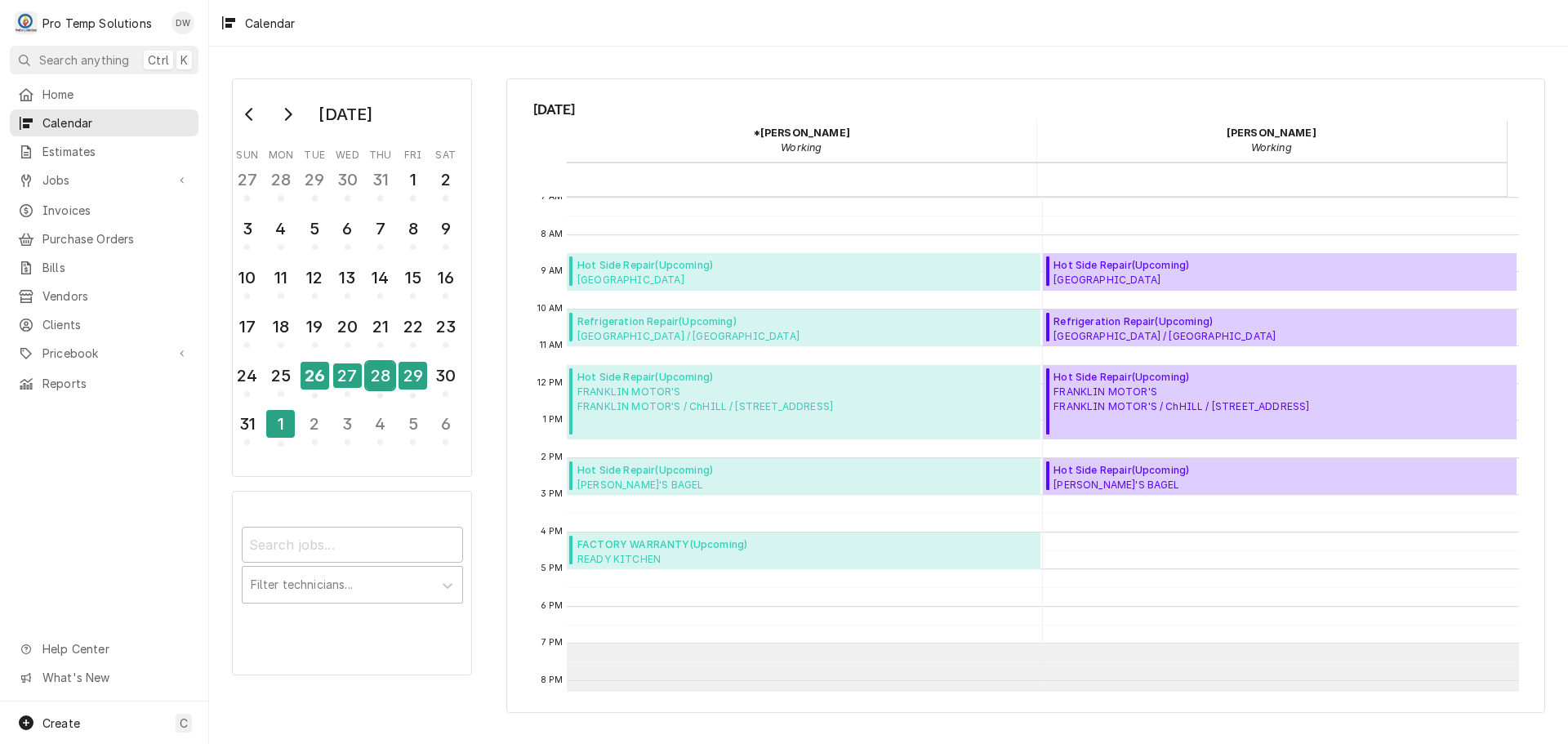
click at [376, 379] on div "28" at bounding box center [380, 376] width 29 height 28
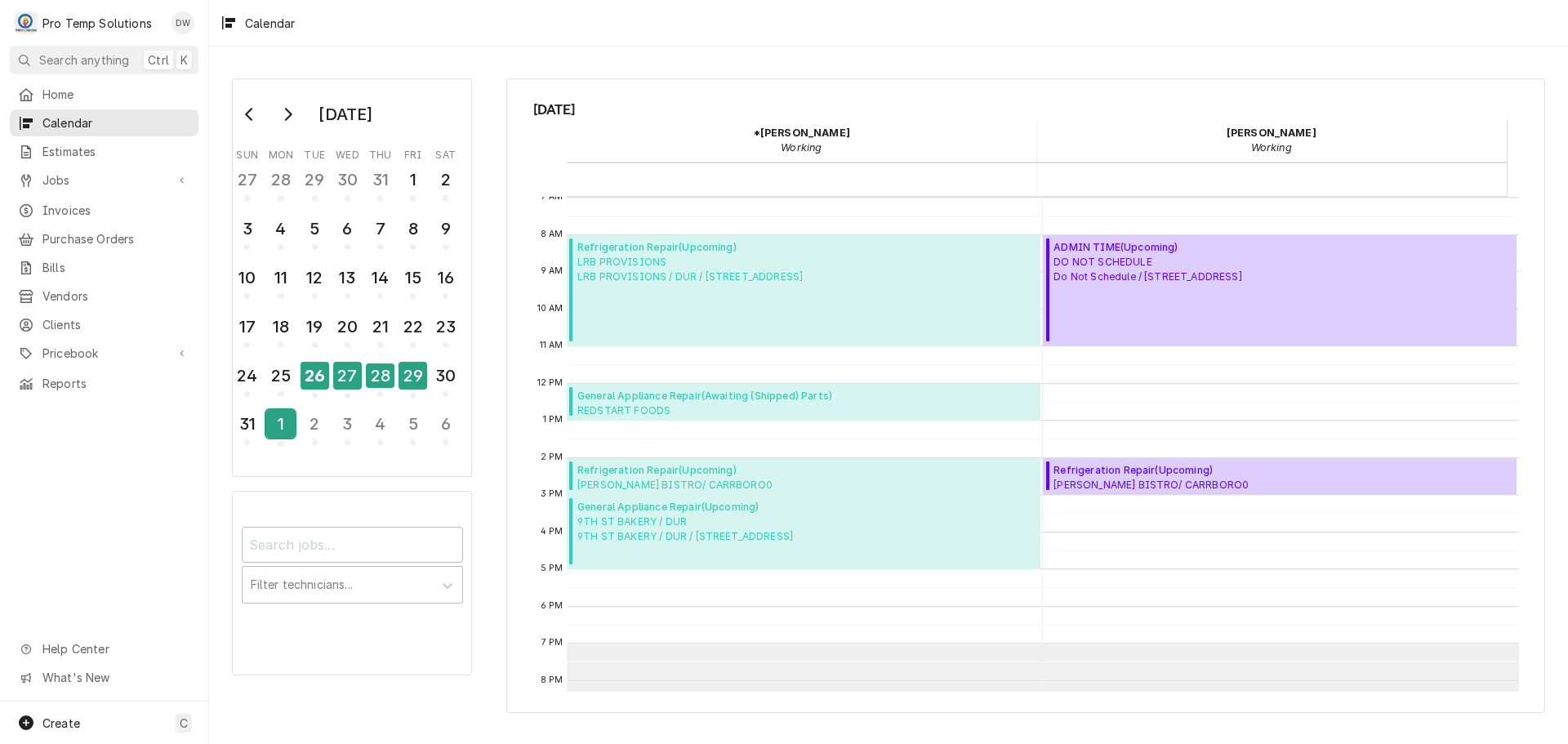
click at [276, 426] on div "1" at bounding box center [280, 424] width 29 height 28
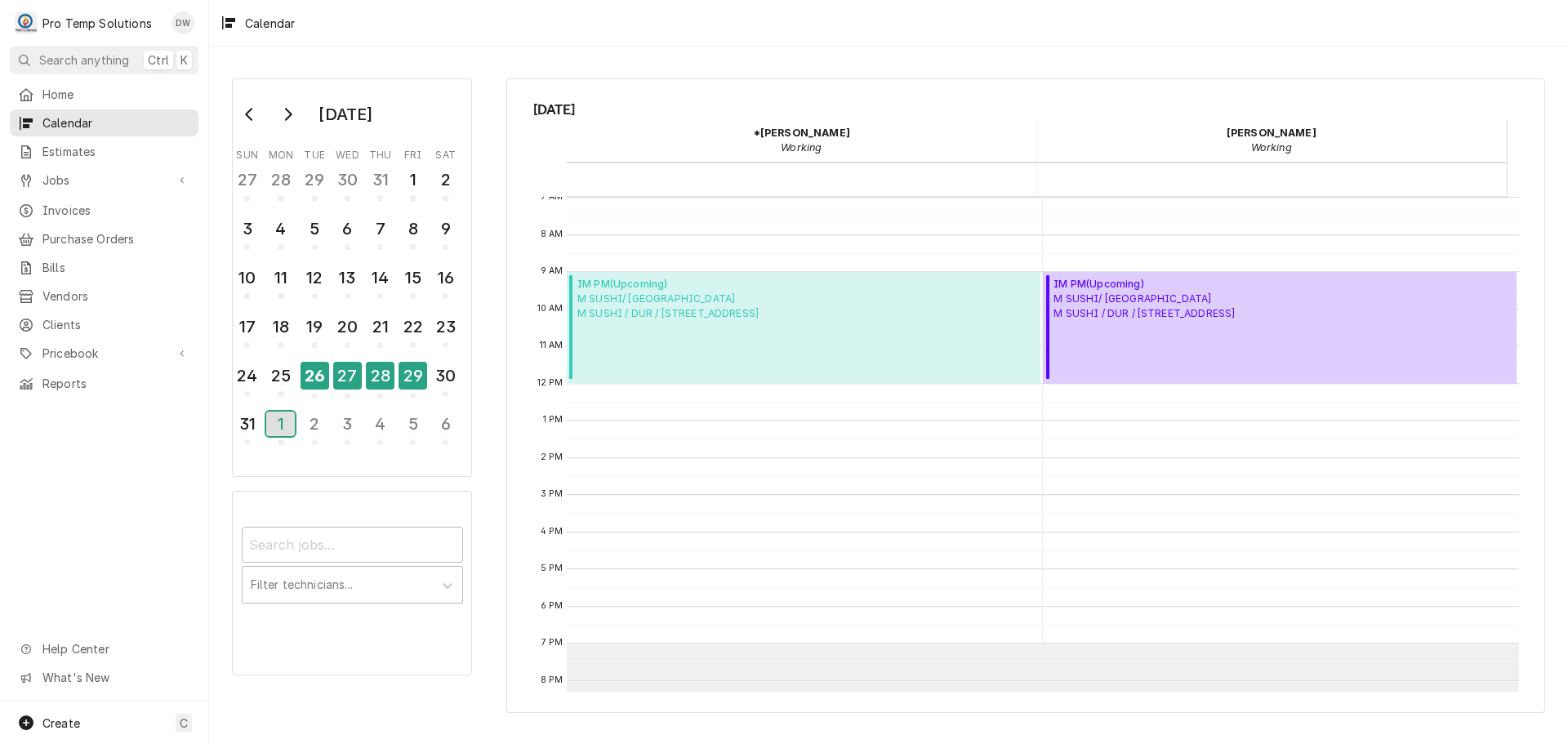
click at [276, 426] on div "1" at bounding box center [280, 423] width 29 height 24
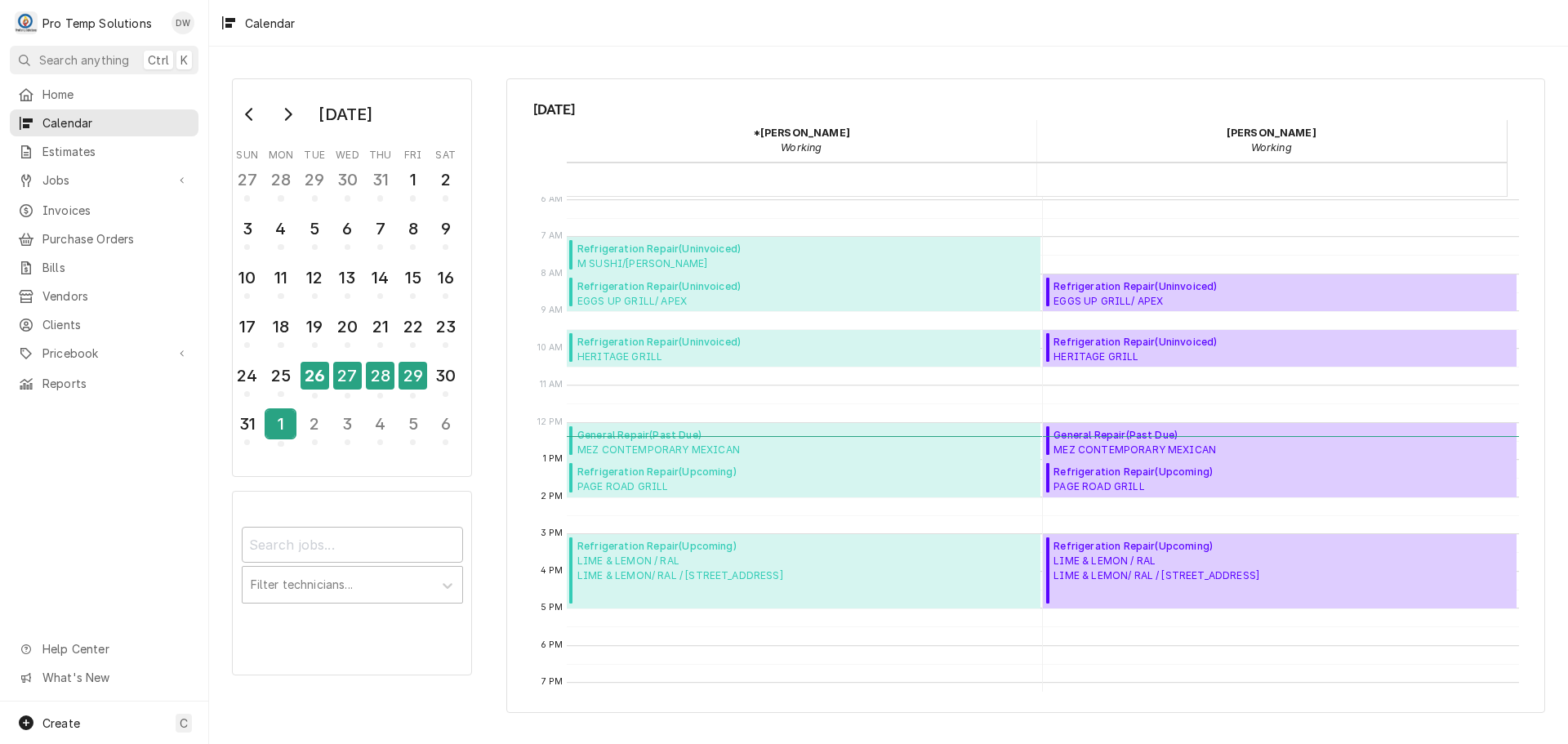
scroll to position [245, 0]
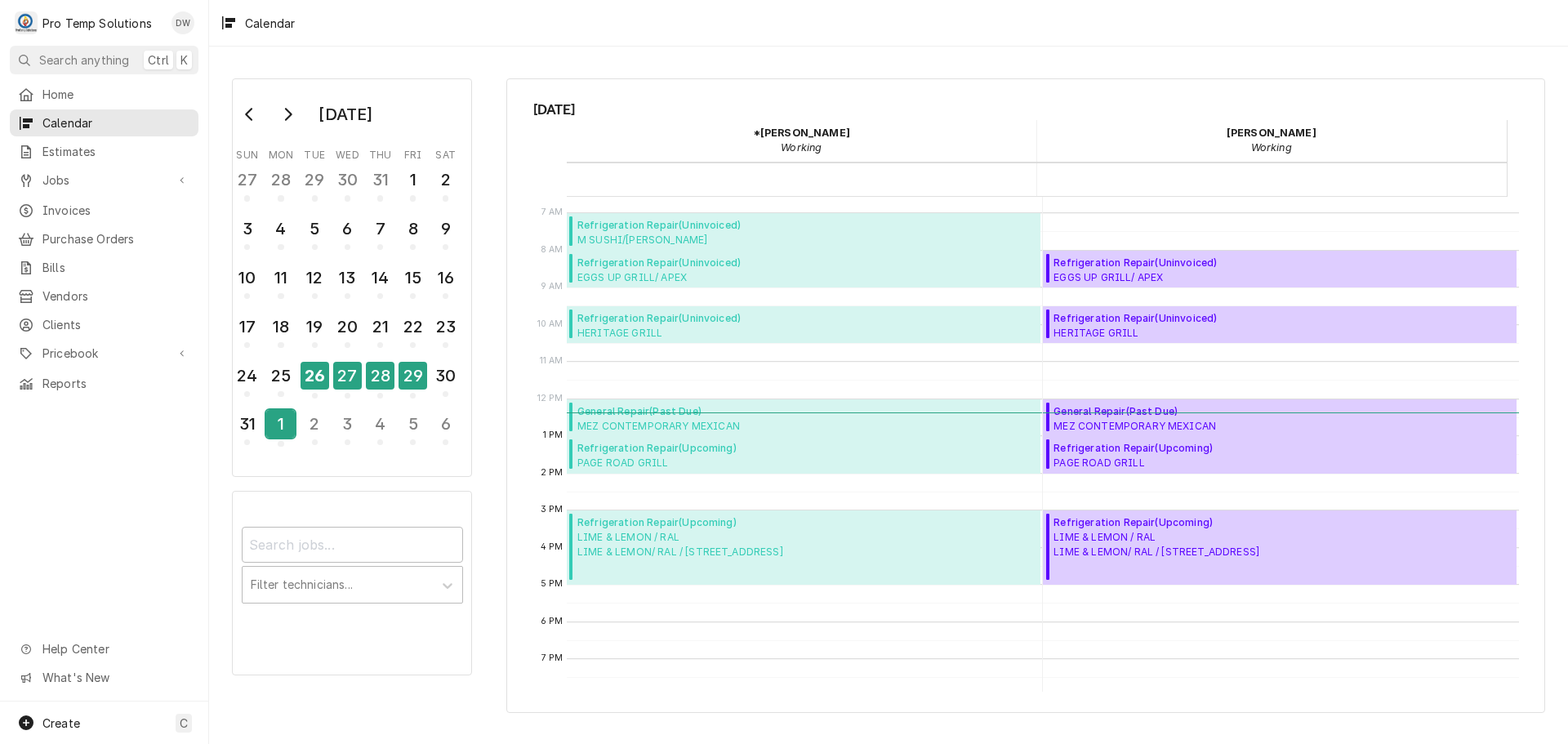
click at [284, 422] on div "1" at bounding box center [280, 424] width 29 height 28
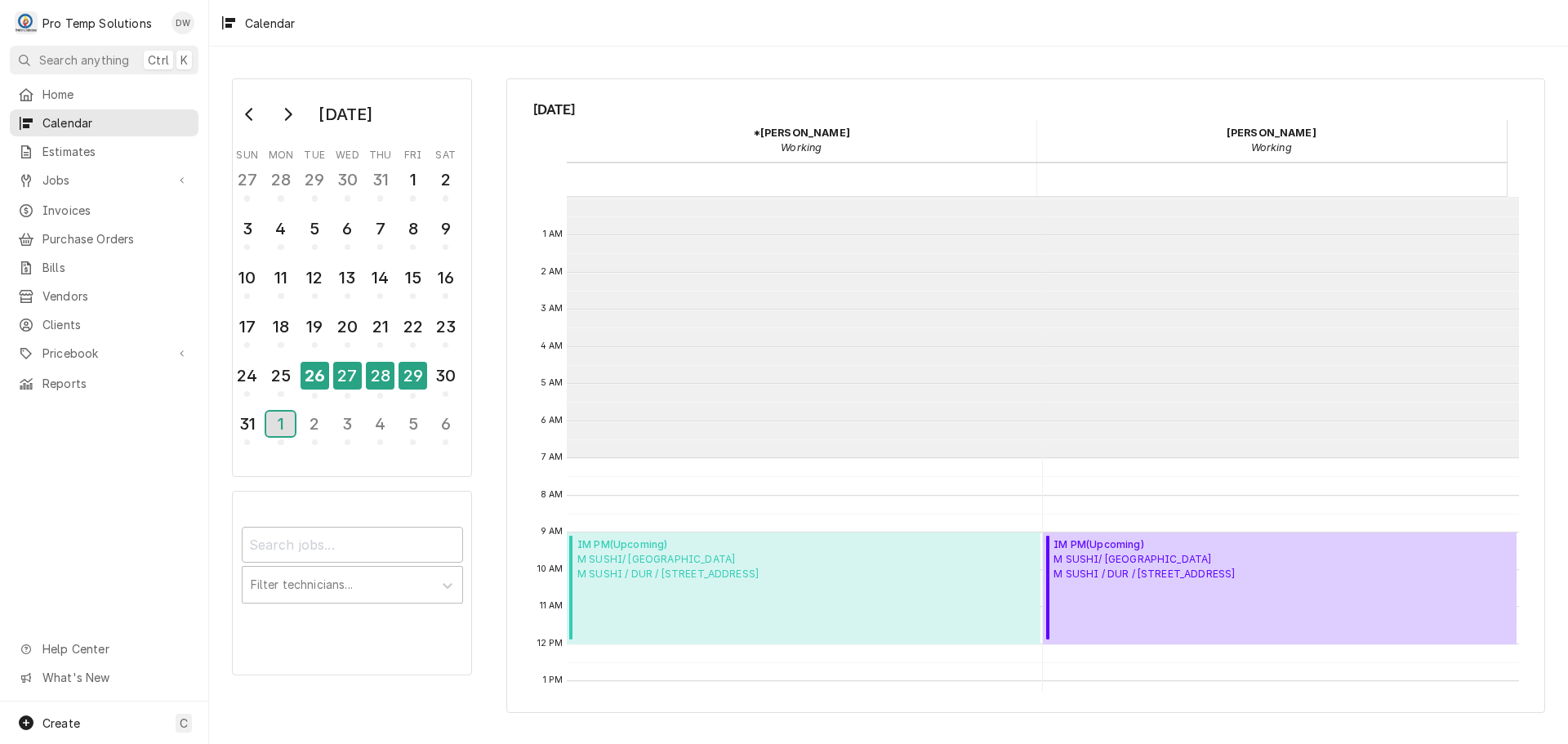
scroll to position [260, 0]
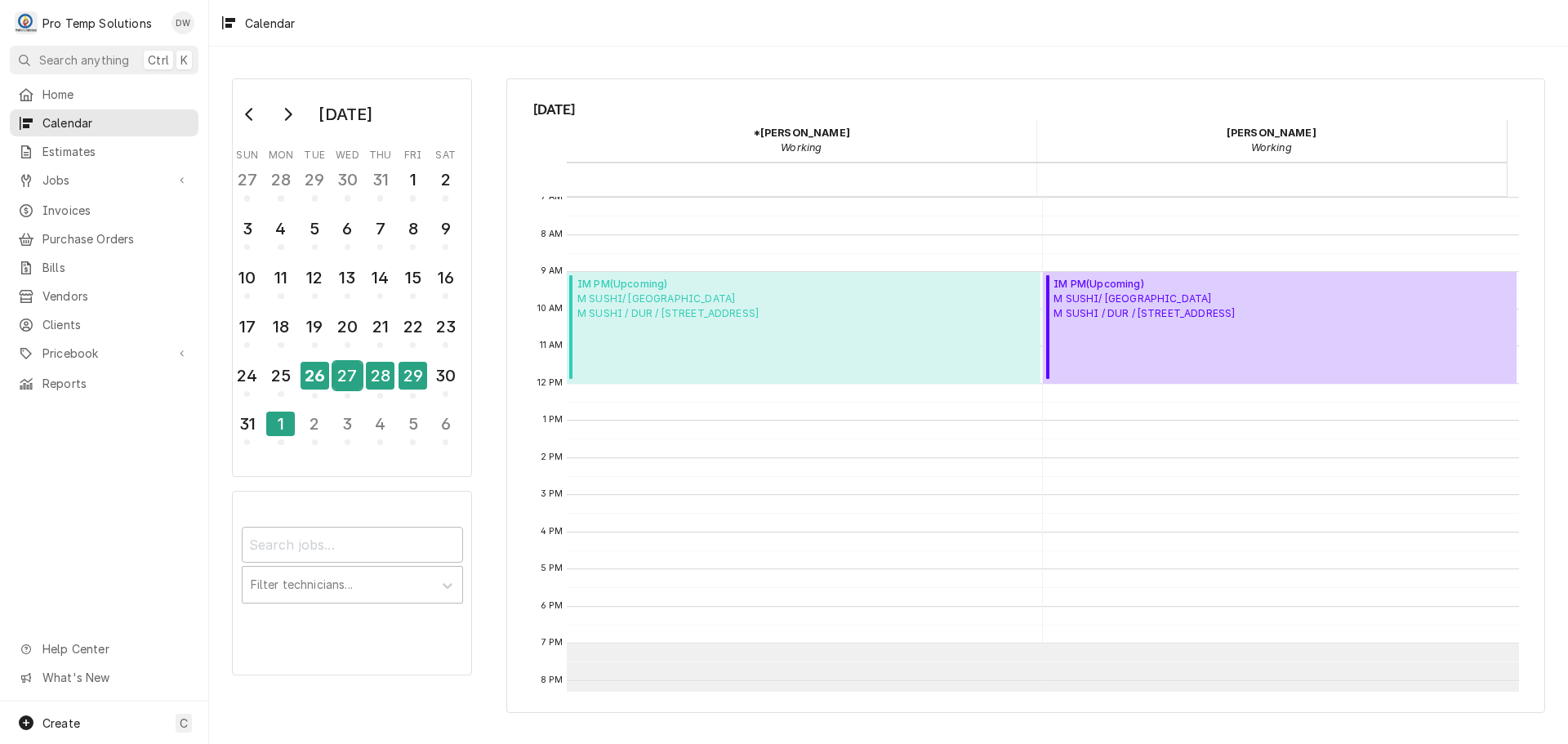
click at [352, 370] on div "27" at bounding box center [348, 376] width 29 height 28
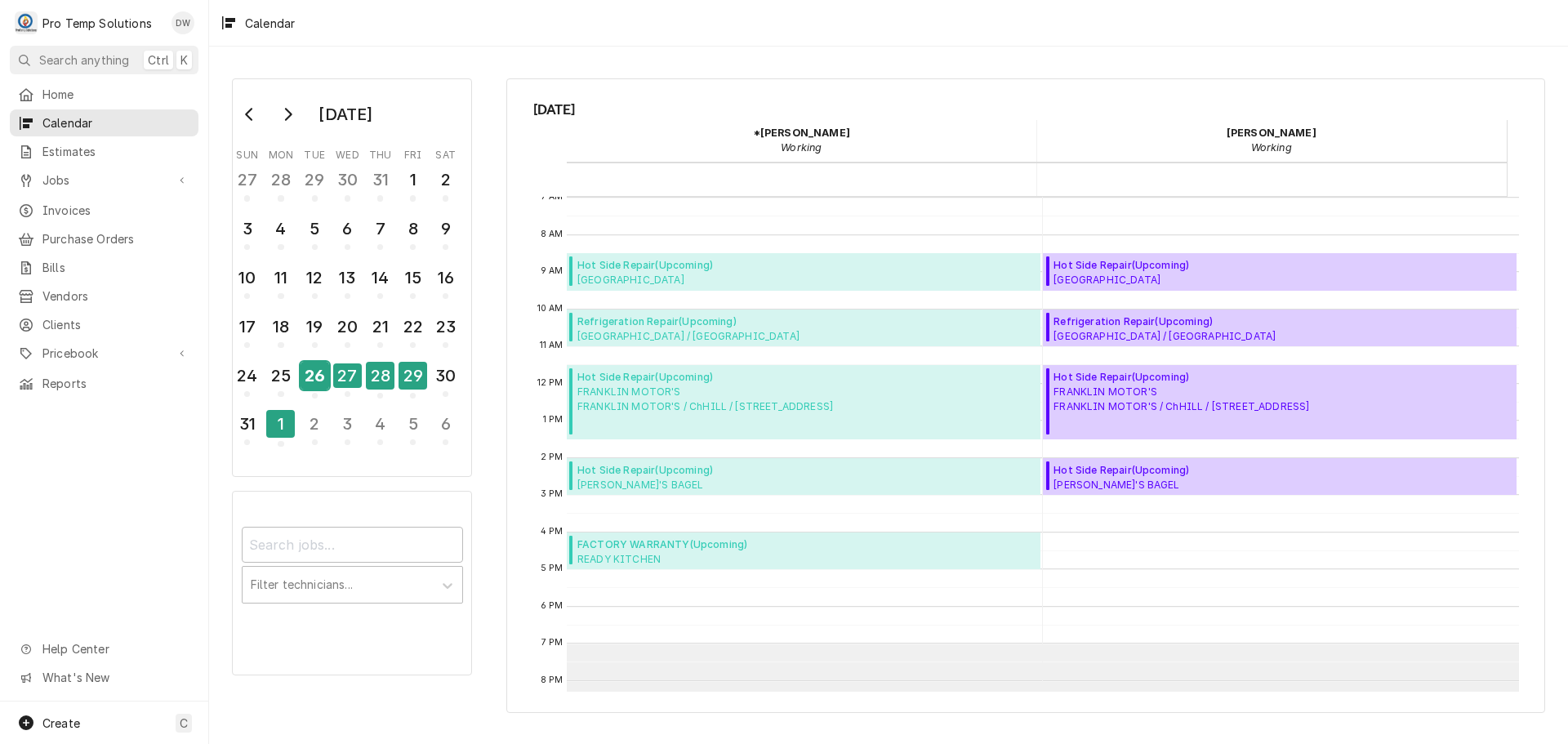
click at [308, 376] on div "26" at bounding box center [315, 376] width 29 height 28
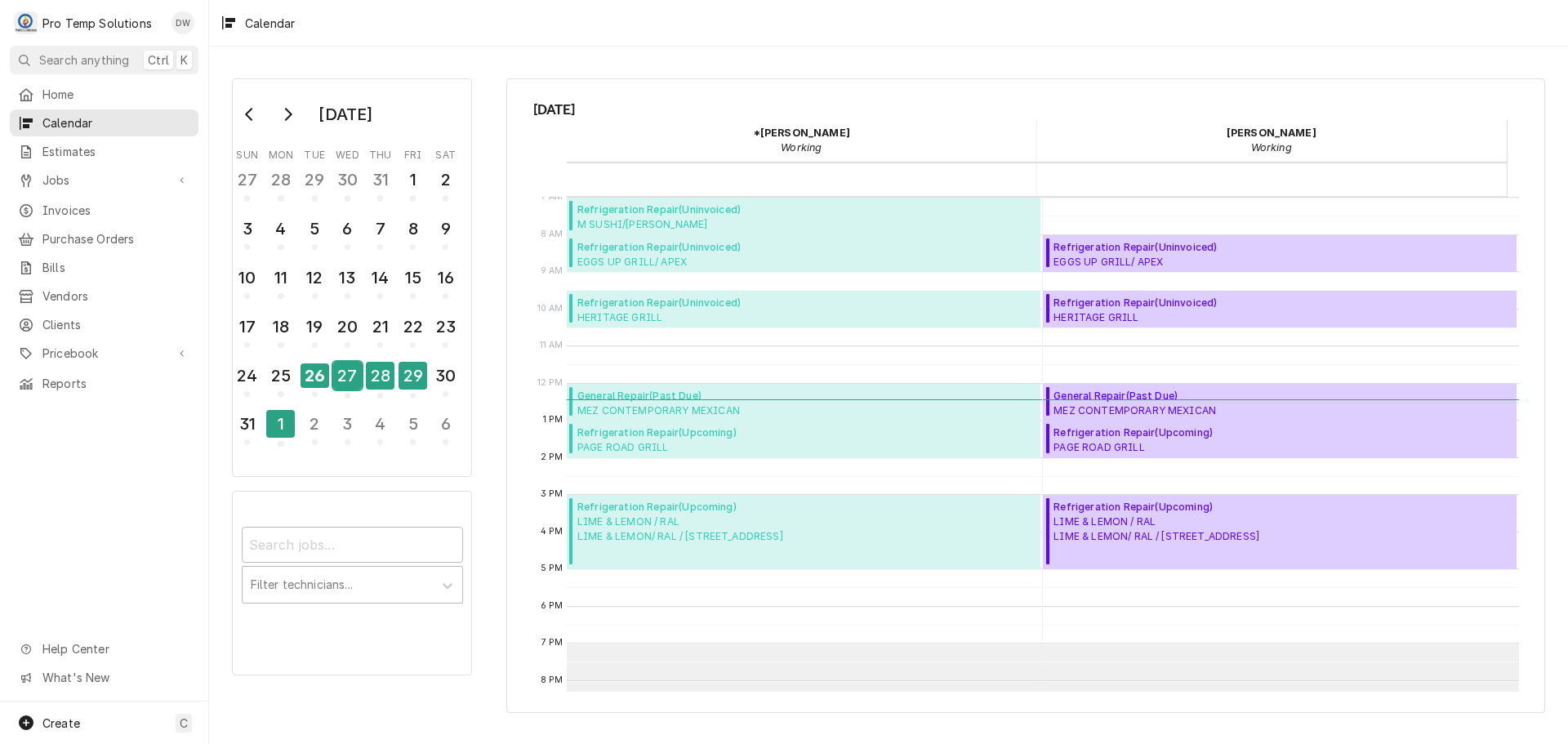
click at [353, 376] on div "27" at bounding box center [348, 376] width 29 height 28
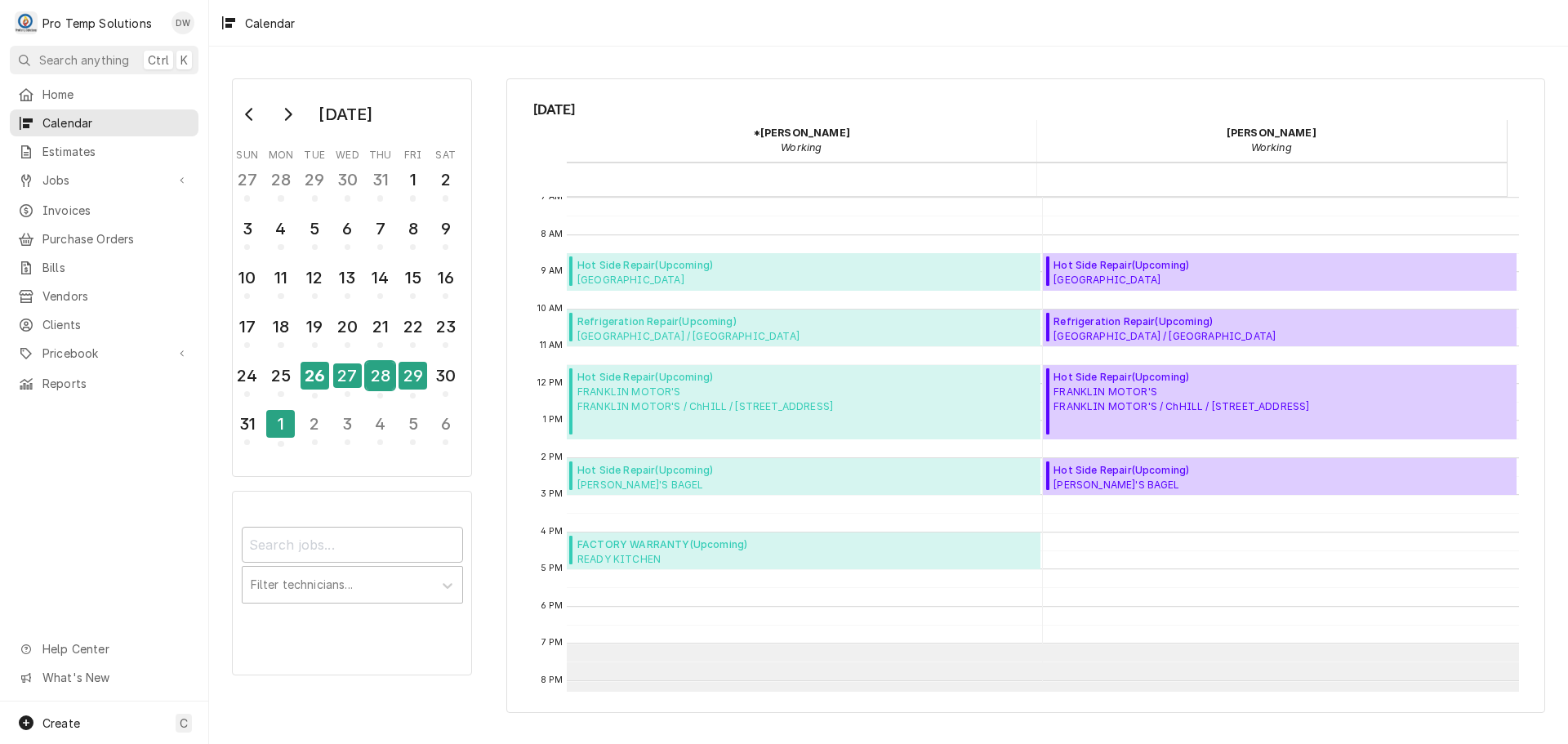
click at [368, 376] on div "28" at bounding box center [380, 376] width 29 height 28
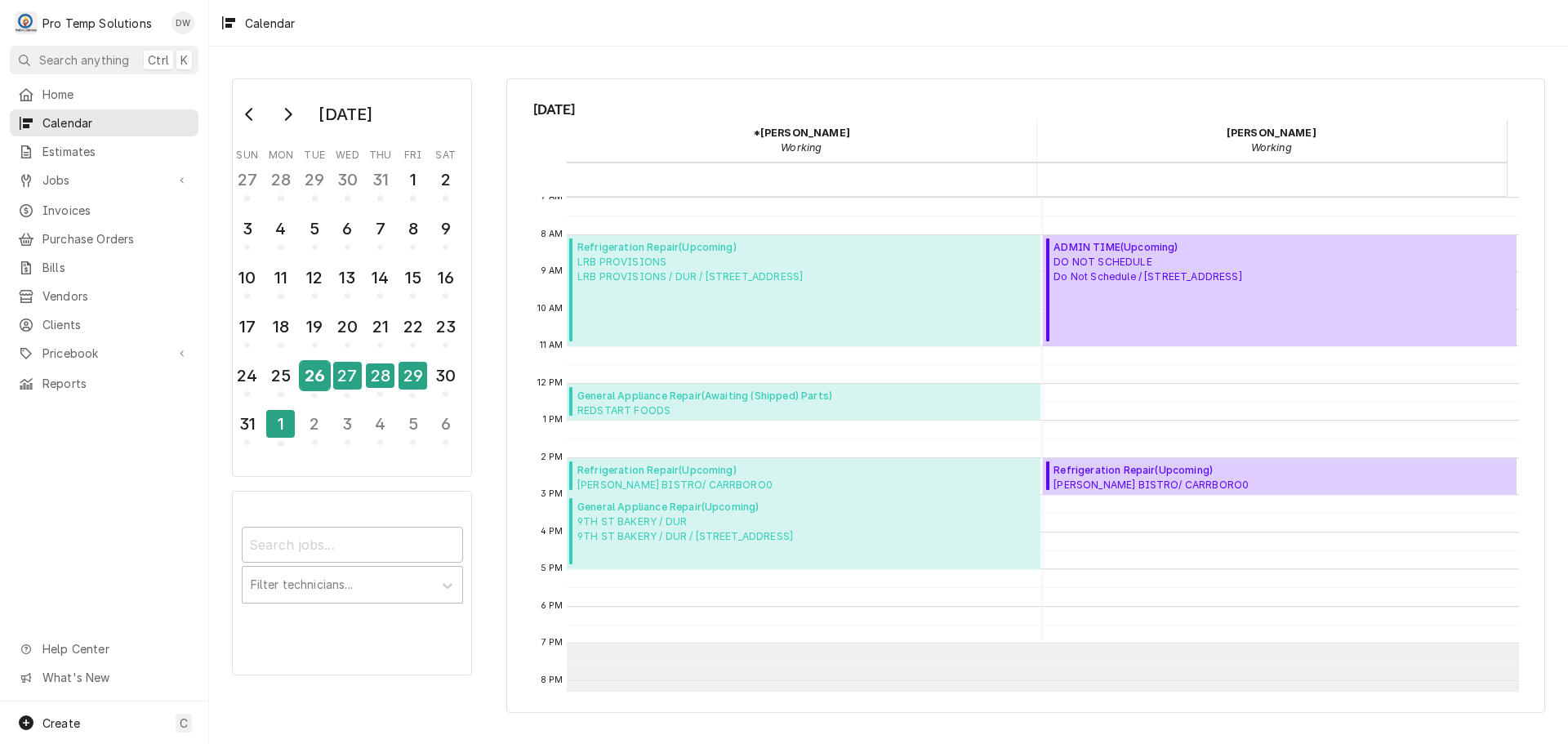
click at [309, 377] on div "26" at bounding box center [315, 376] width 29 height 28
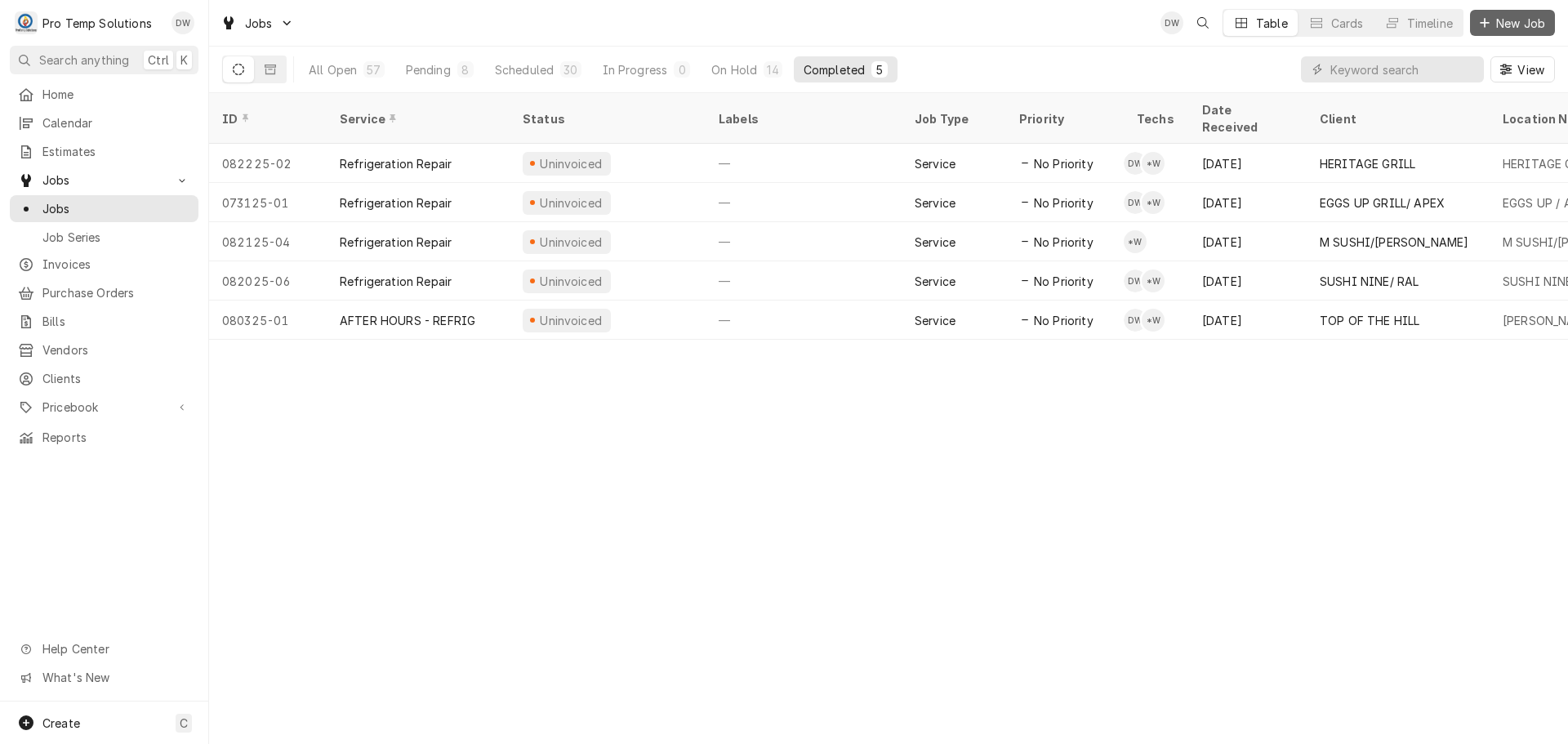
click at [1505, 21] on span "New Job" at bounding box center [1521, 23] width 56 height 17
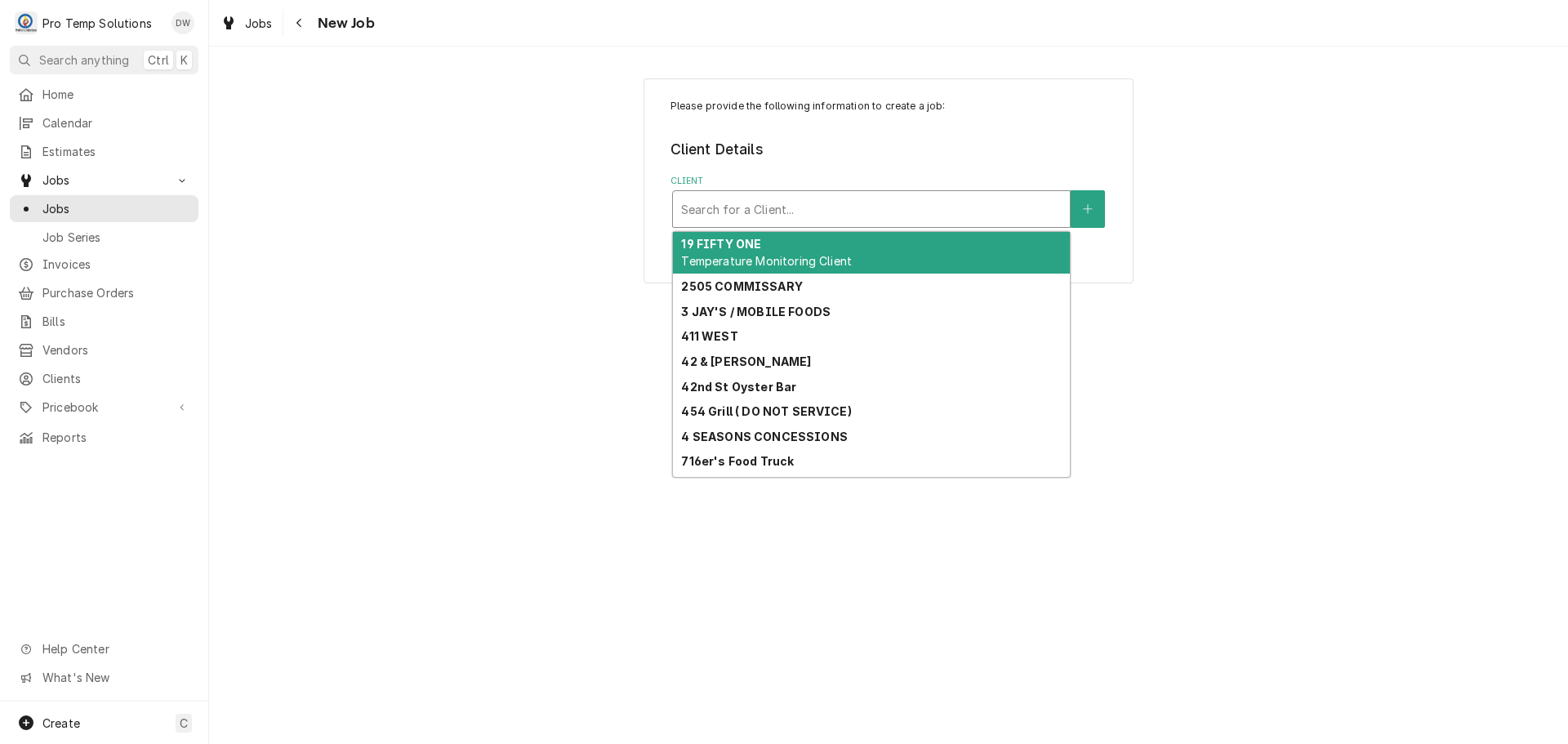
click at [948, 199] on div "Client" at bounding box center [871, 209] width 380 height 30
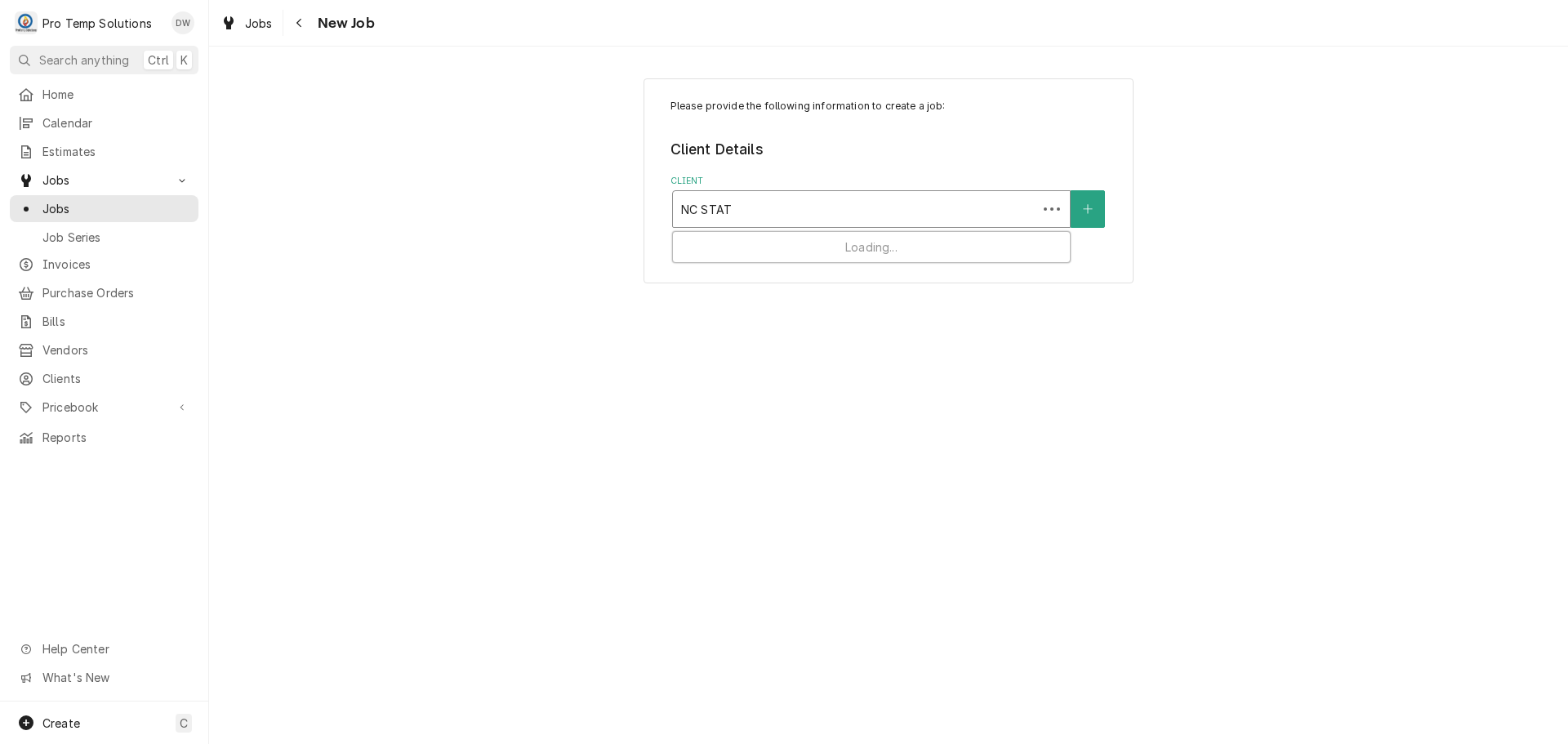
type input "NC STATE"
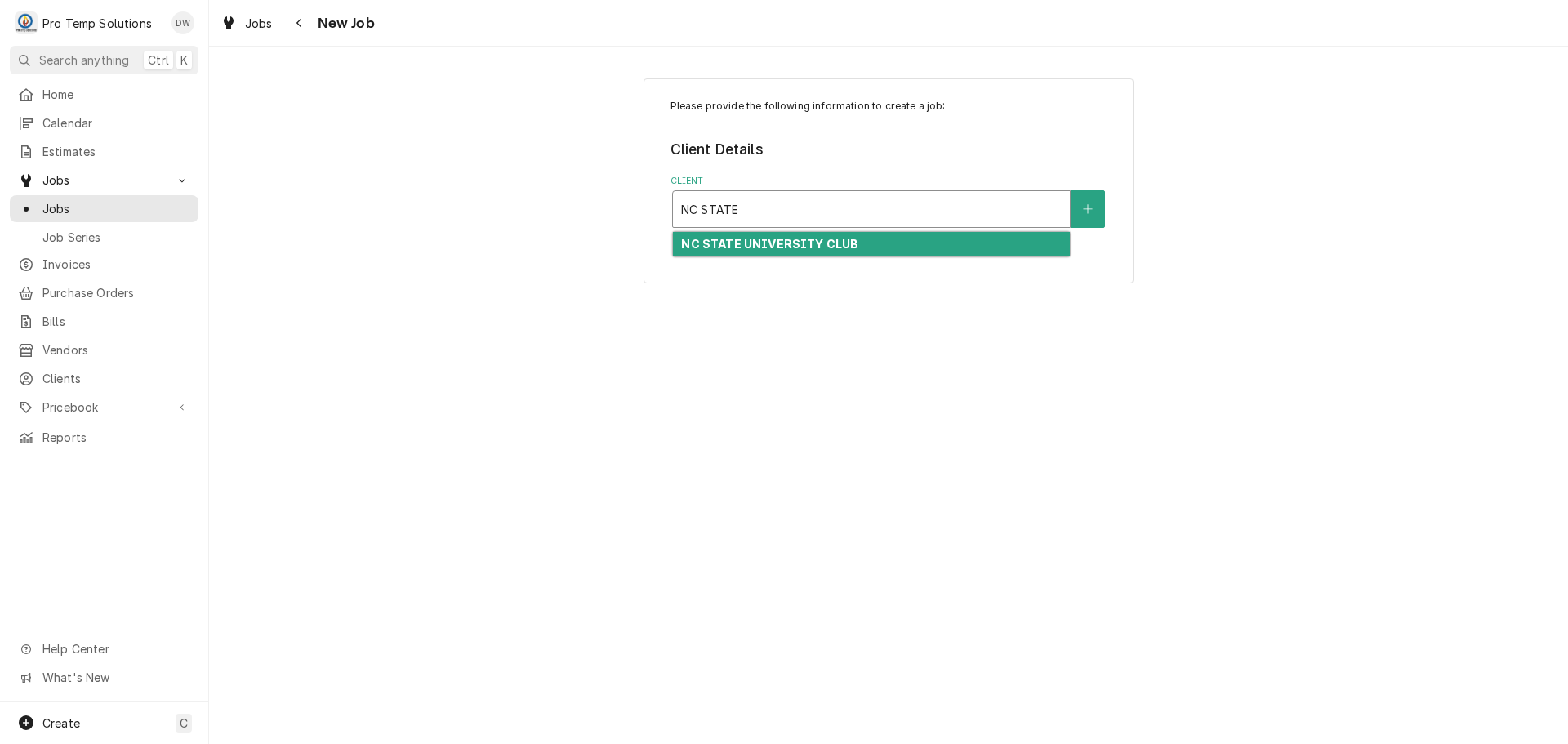
click at [903, 252] on div "NC STATE UNIVERSITY CLUB" at bounding box center [872, 245] width 397 height 25
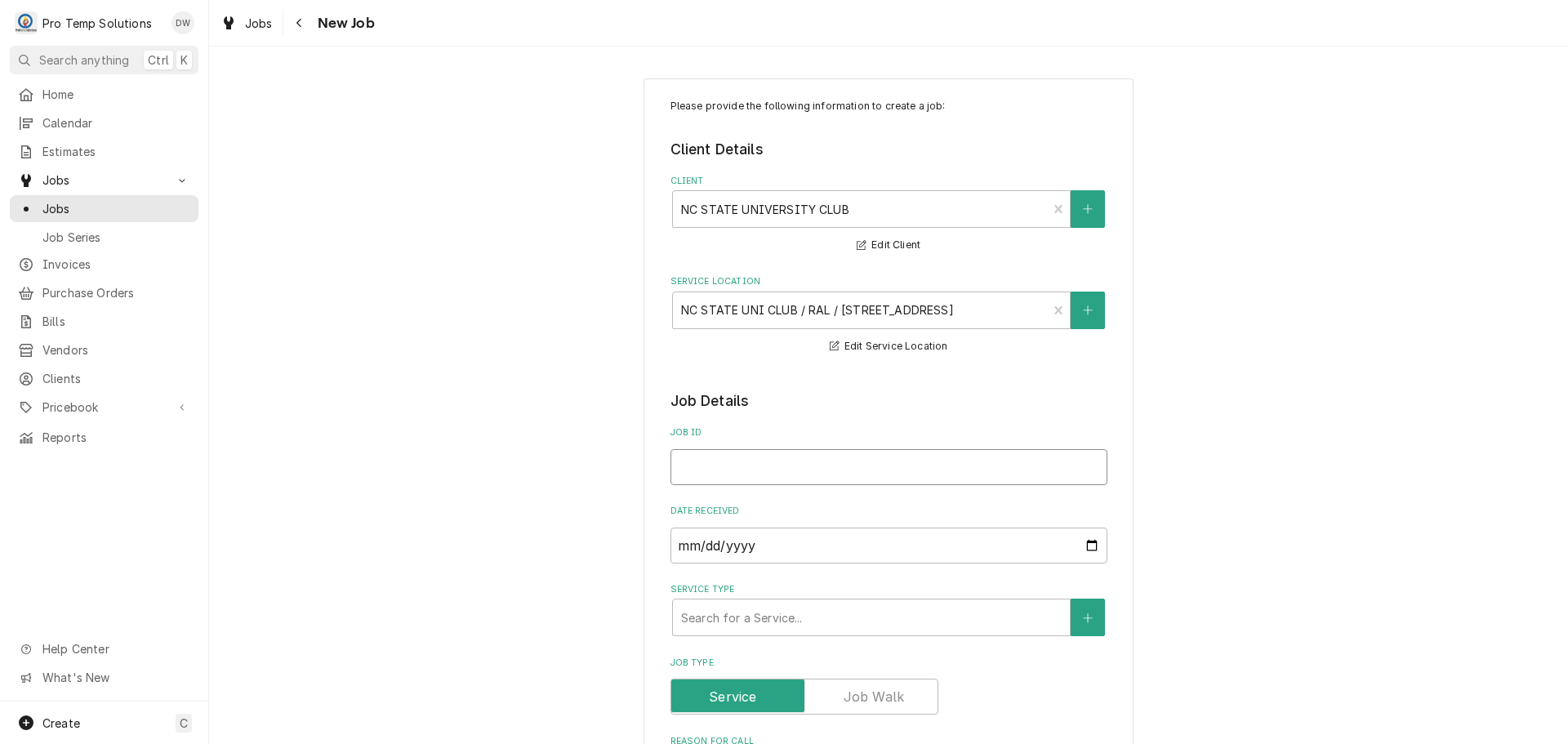
click at [719, 463] on input "Job ID" at bounding box center [889, 466] width 437 height 36
type textarea "x"
type input "0"
type textarea "x"
type input "08"
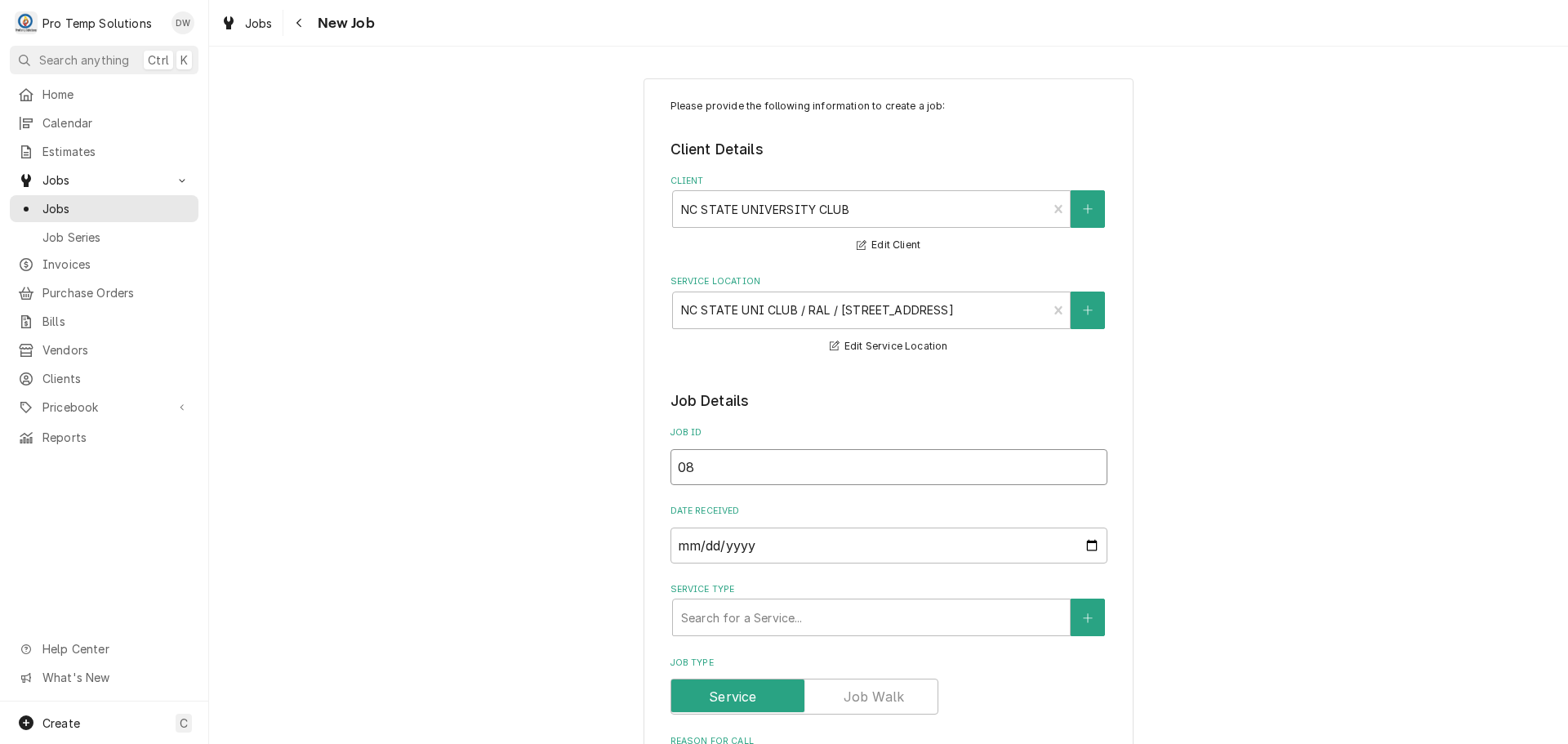
type textarea "x"
type input "082"
type textarea "x"
type input "0826"
type textarea "x"
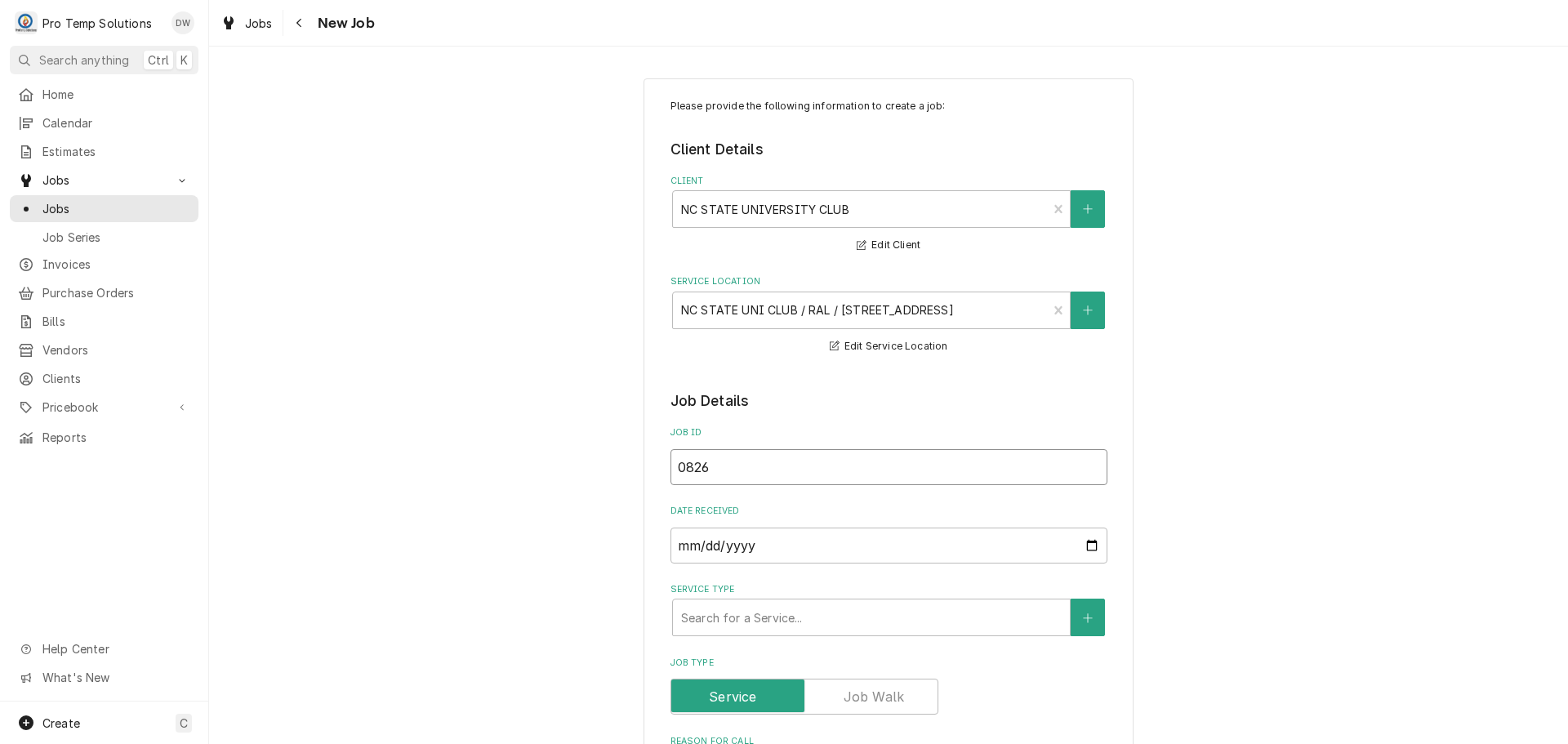
type input "08262"
type textarea "x"
type input "082625"
type textarea "x"
type input "082625-"
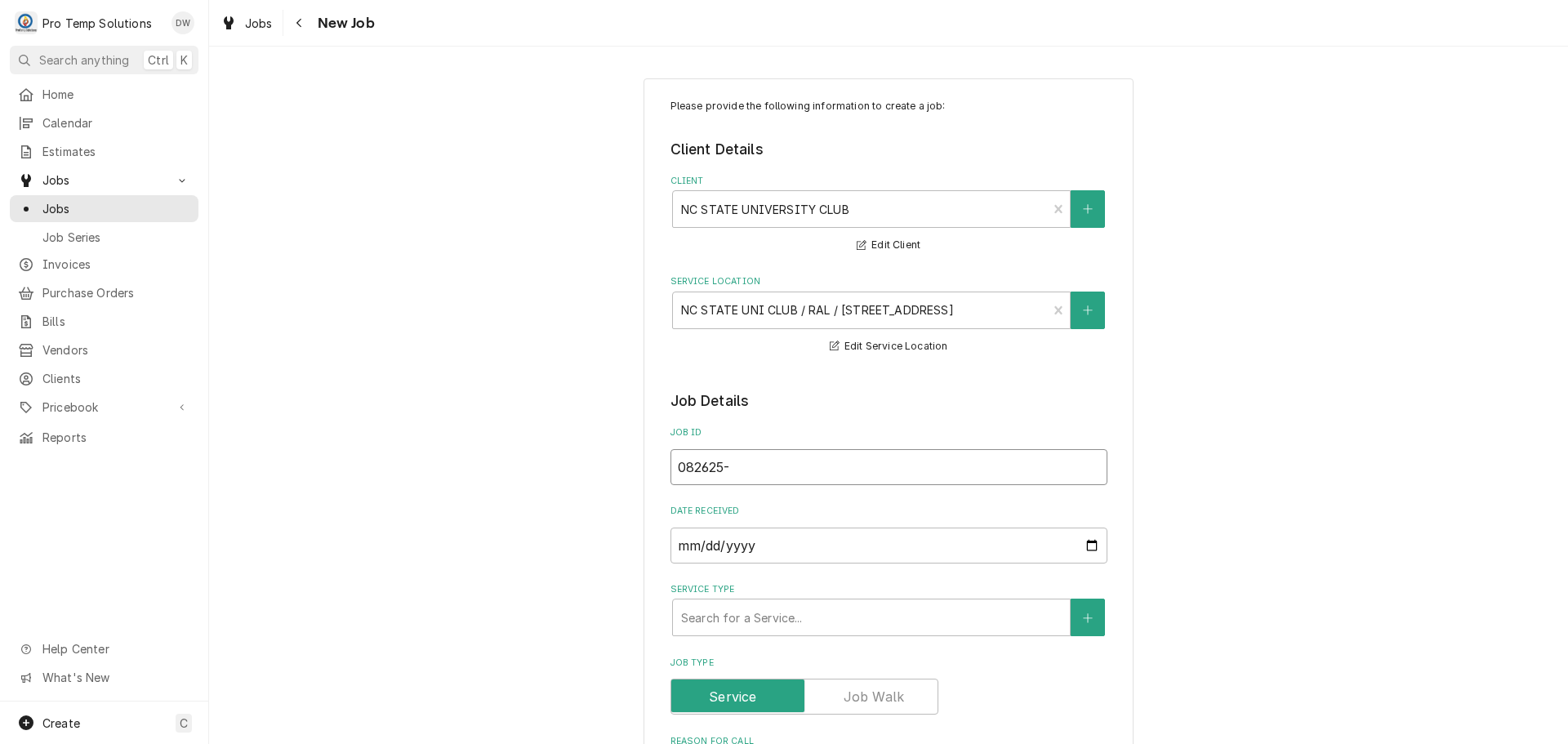
type textarea "x"
type input "082625-0"
type textarea "x"
type input "082625-01"
type textarea "x"
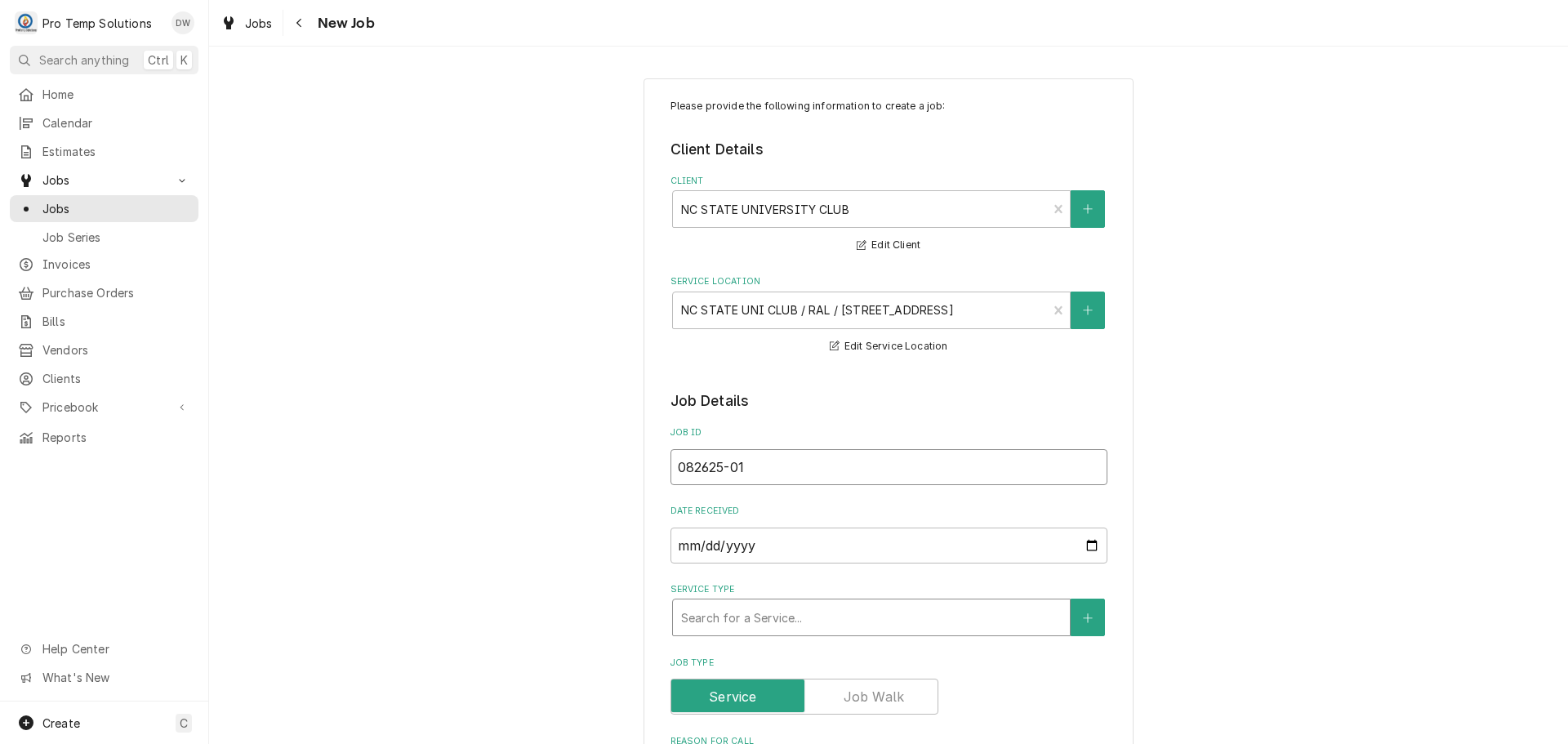
type input "082625-01"
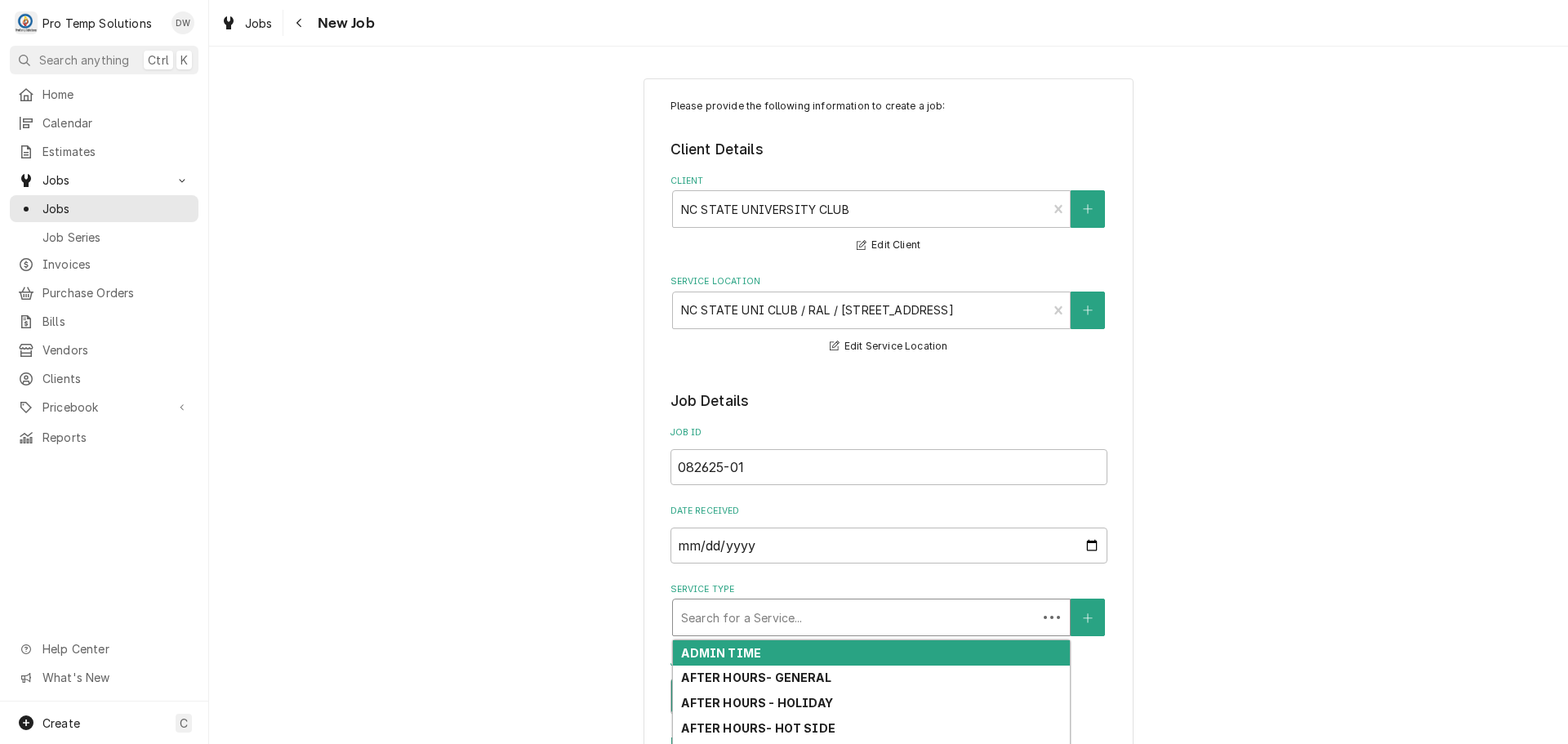
click at [862, 607] on div "Service Type" at bounding box center [854, 618] width 348 height 30
type textarea "x"
type input "R"
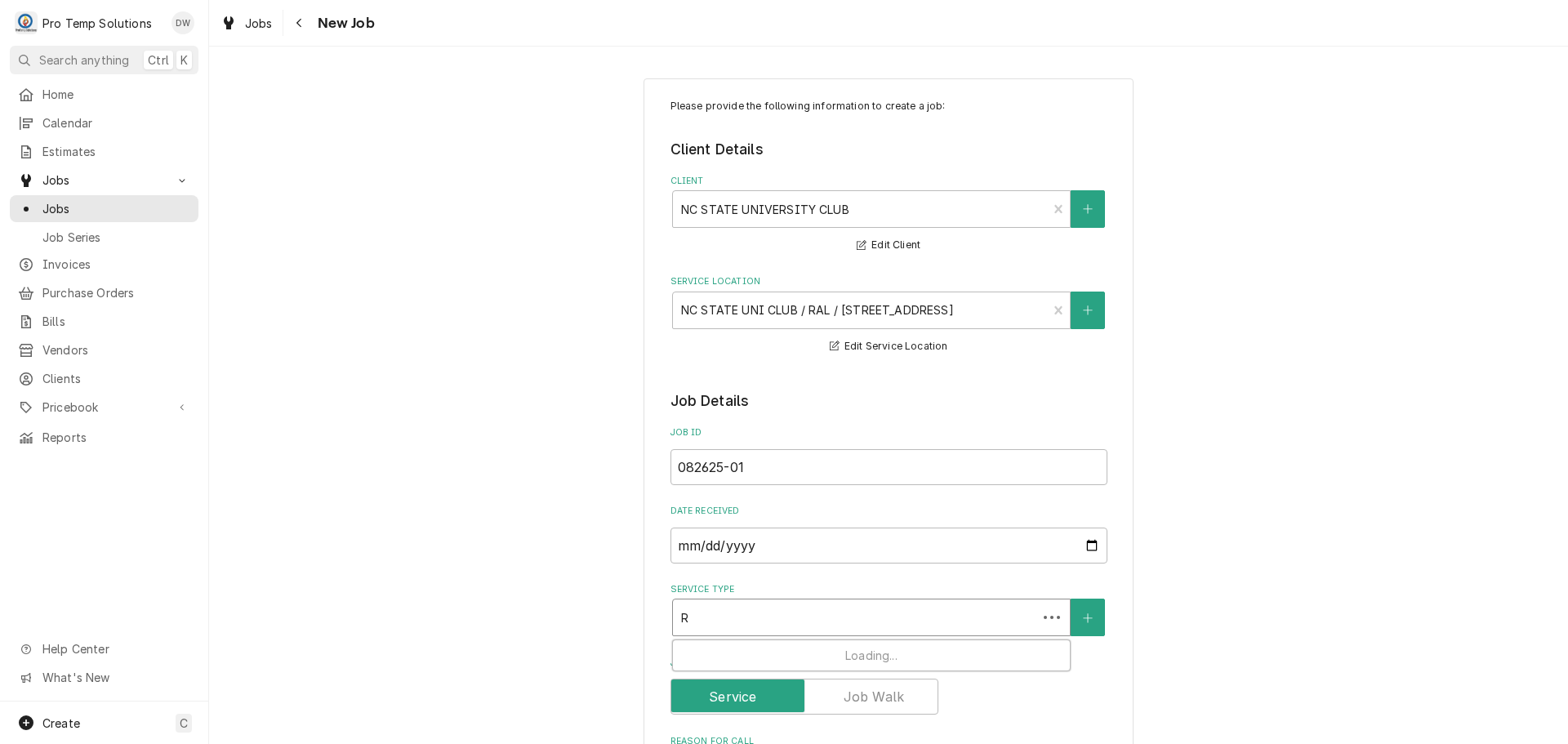
type textarea "x"
type input "RE"
type textarea "x"
type input "REF"
type textarea "x"
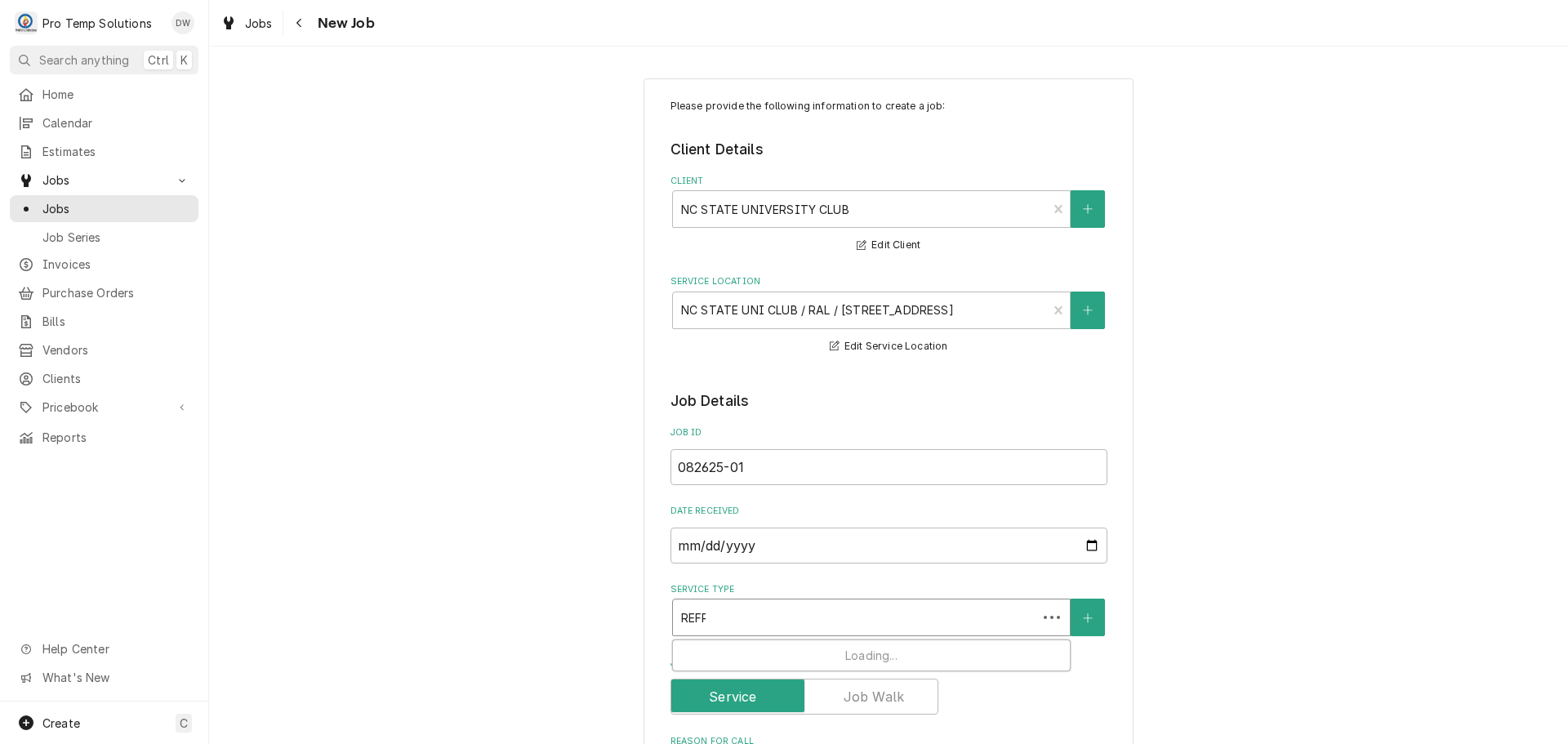
type input "REFRI"
type textarea "x"
type input "REFRIG"
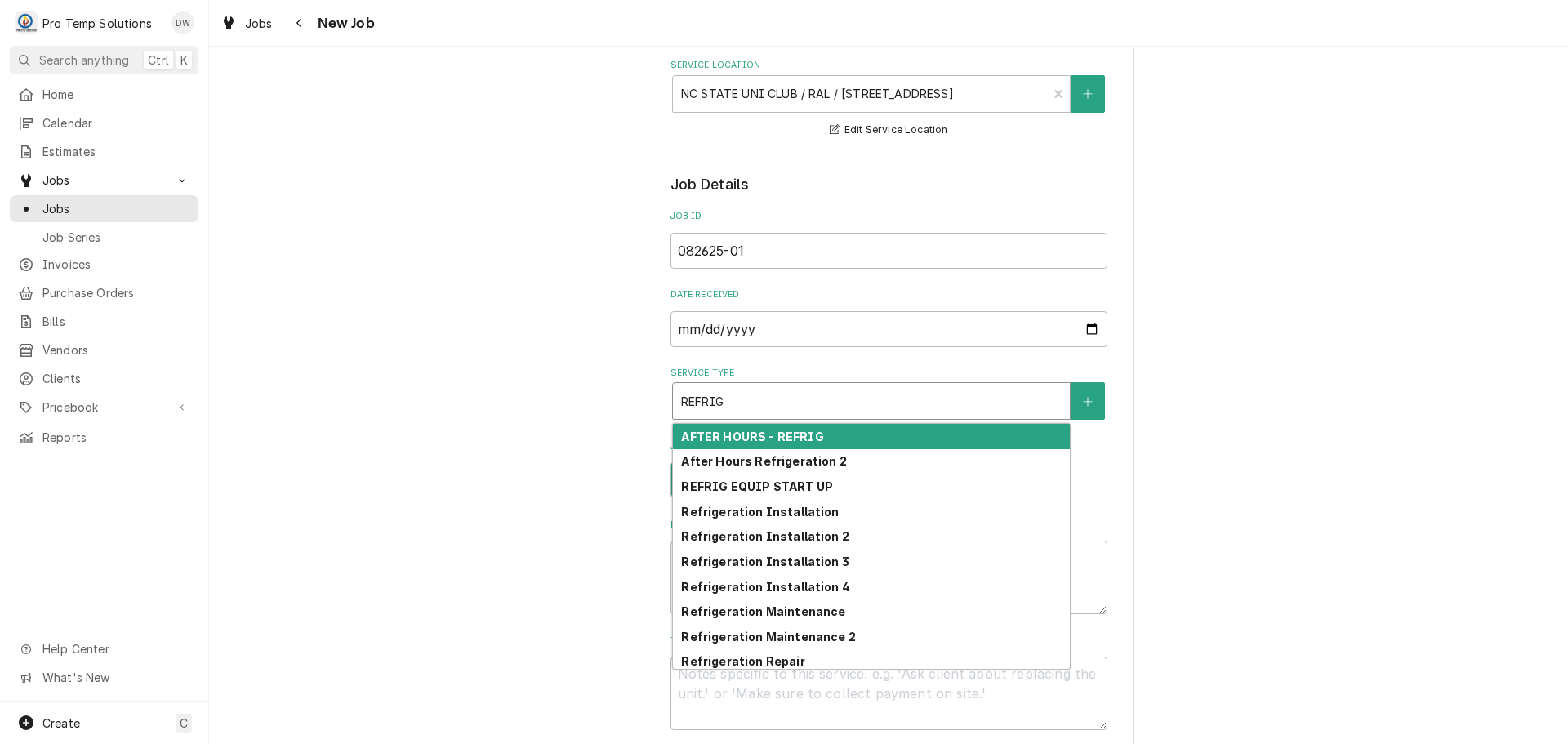
scroll to position [245, 0]
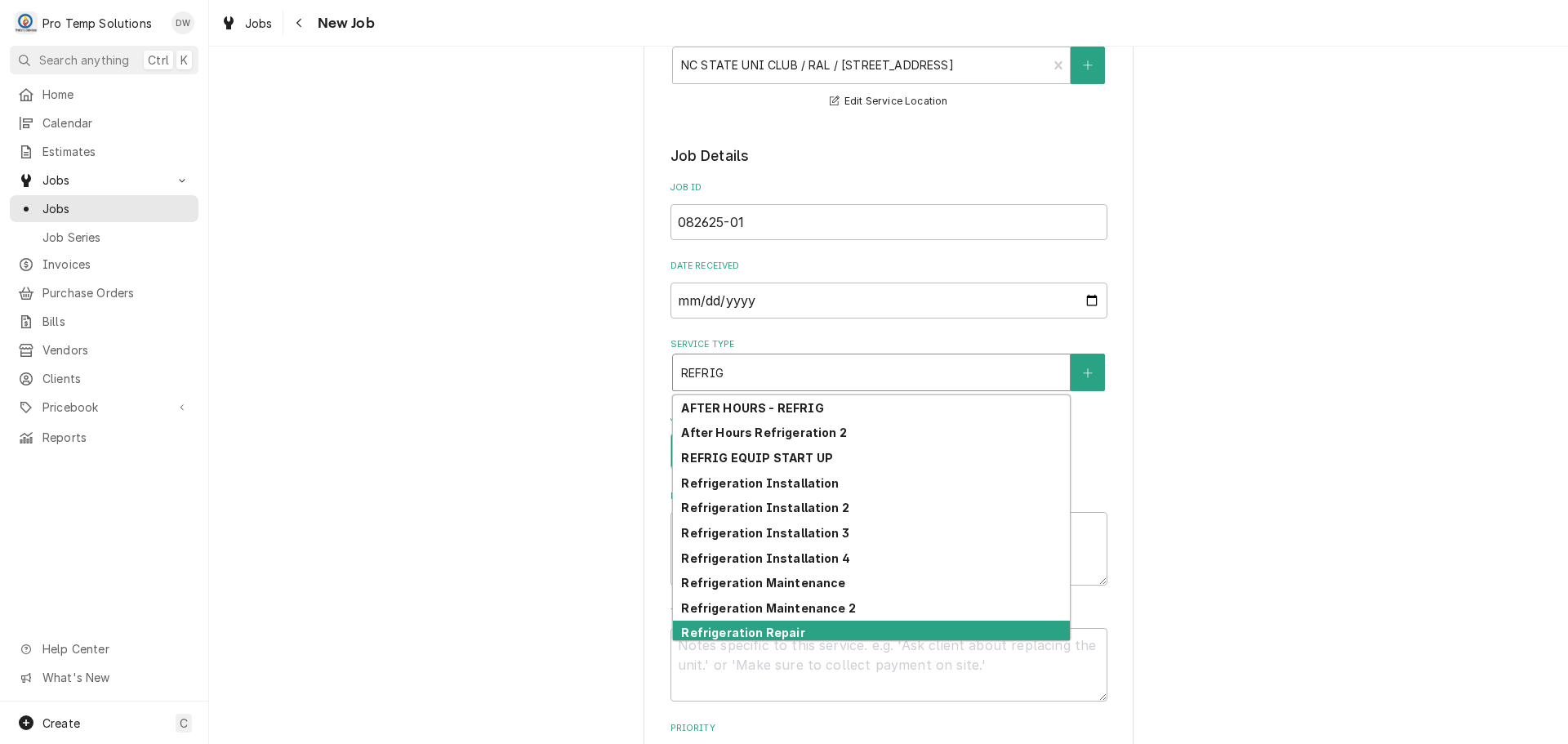
click at [841, 631] on div "Refrigeration Repair" at bounding box center [872, 633] width 397 height 25
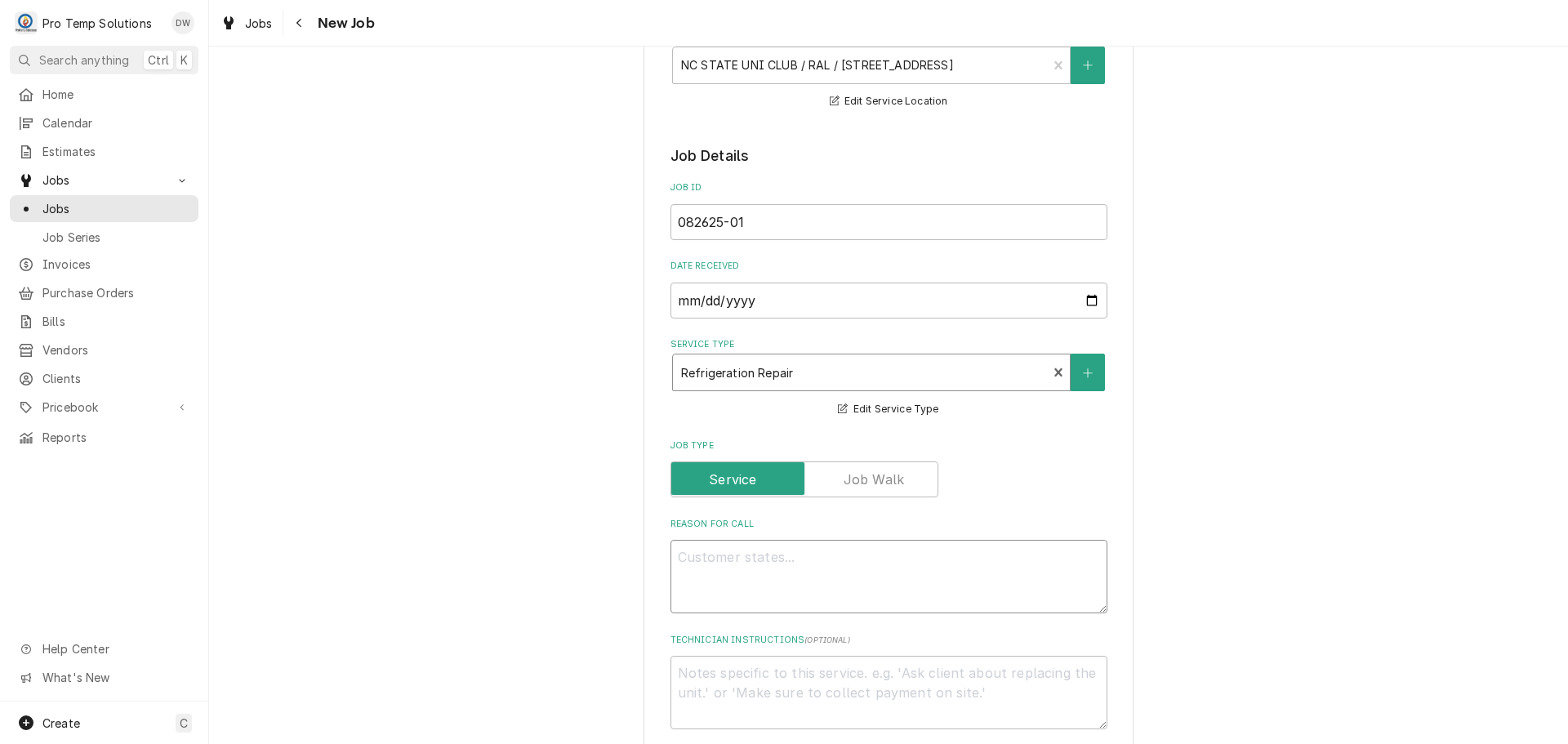
click at [816, 562] on textarea "Reason For Call" at bounding box center [889, 576] width 437 height 73
type textarea "x"
type textarea "WI"
type textarea "x"
type textarea "WIF"
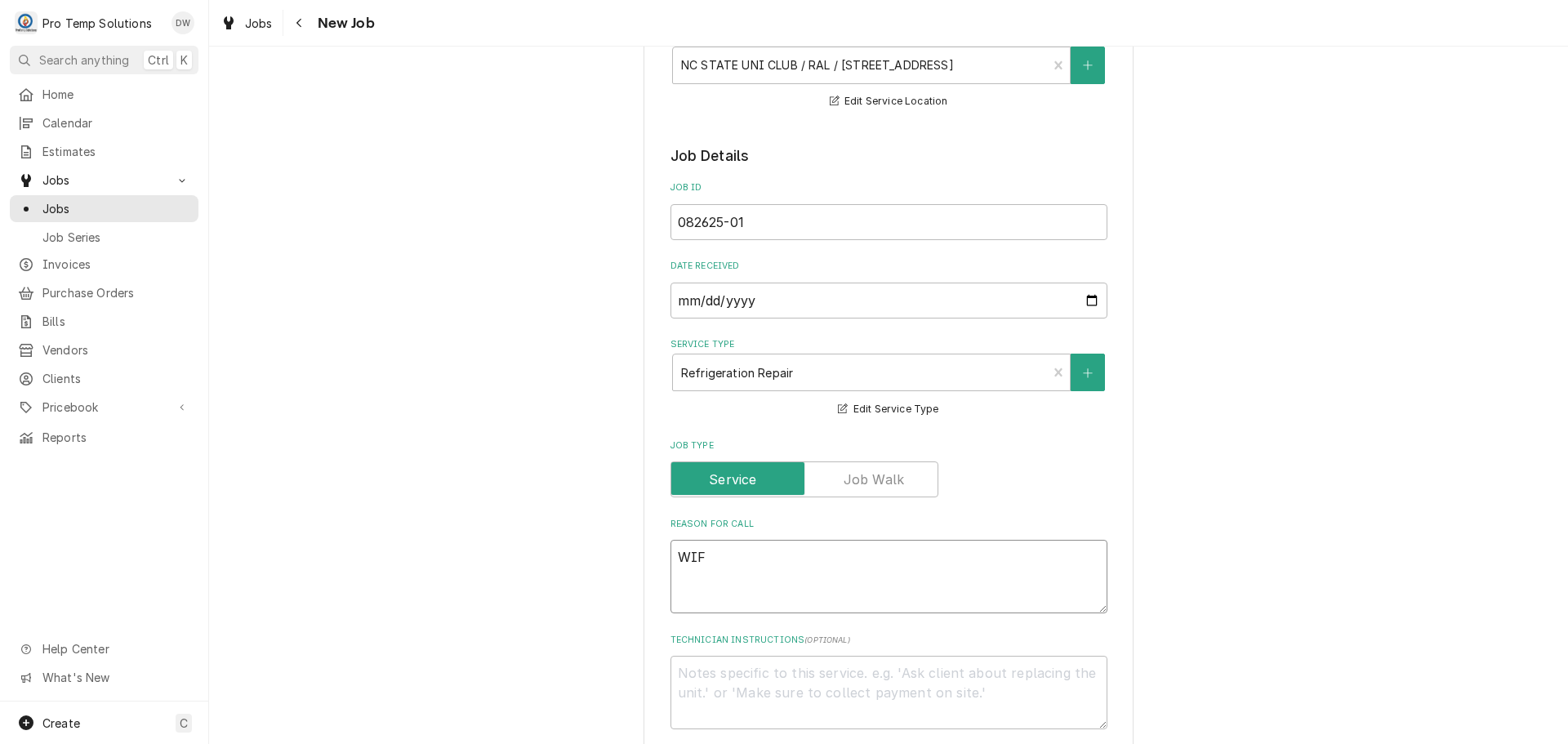
type textarea "x"
type textarea "WIF"
type textarea "x"
type textarea "WIF A"
type textarea "x"
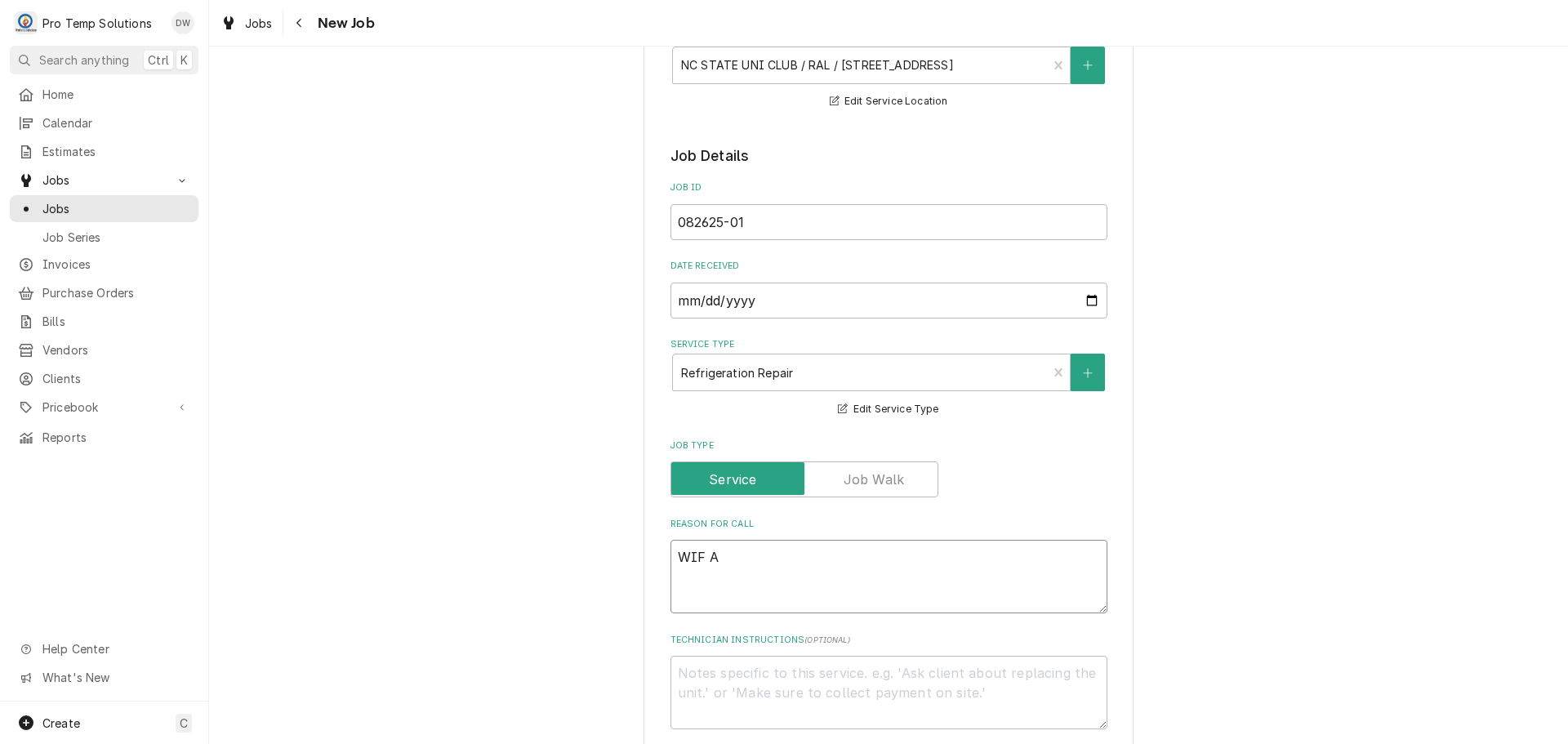
type textarea "WIF AL"
type textarea "x"
type textarea "WIF ALA"
type textarea "x"
type textarea "WIF ALAR"
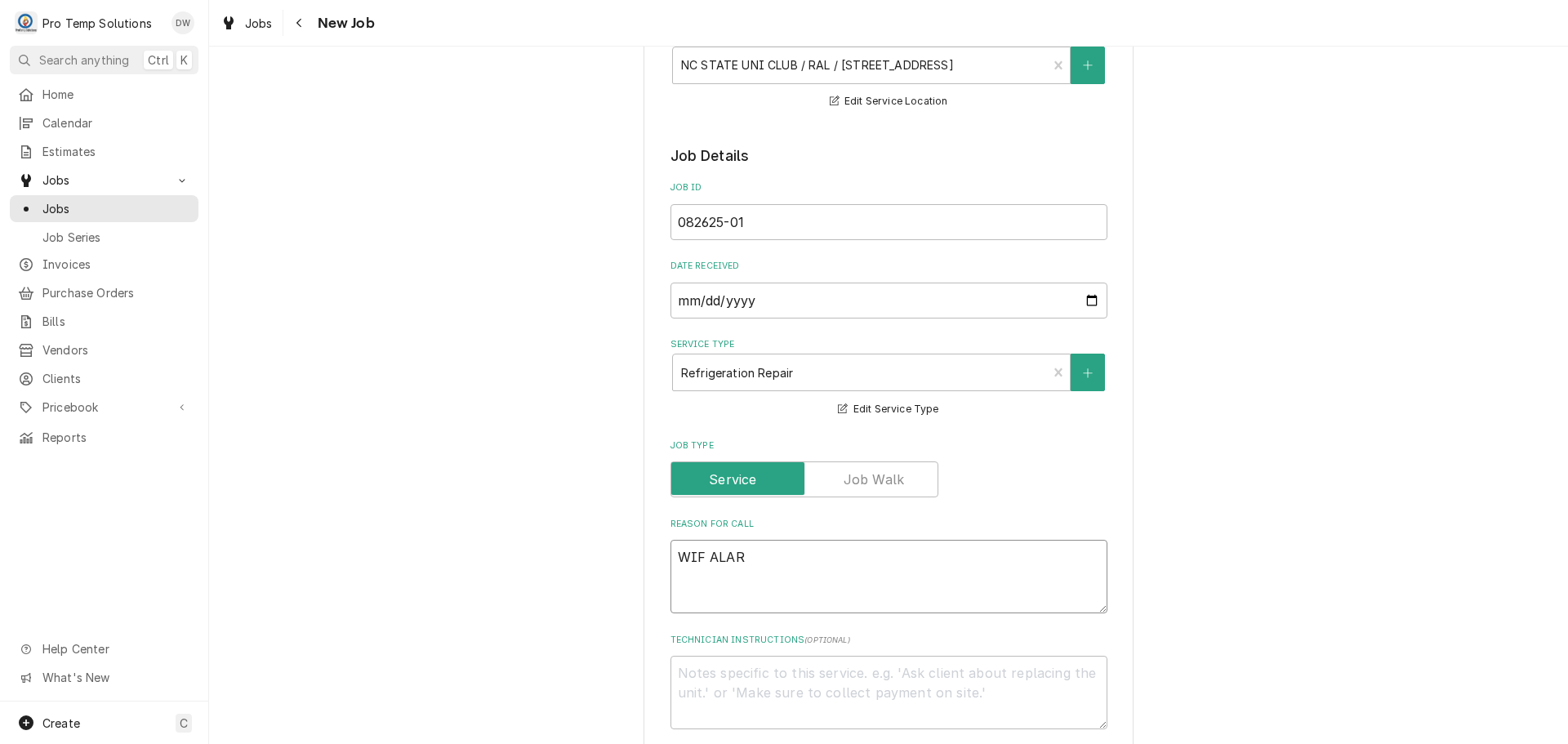
type textarea "x"
type textarea "WIF ALARM"
type textarea "x"
type textarea "WIF ALARM"
type textarea "x"
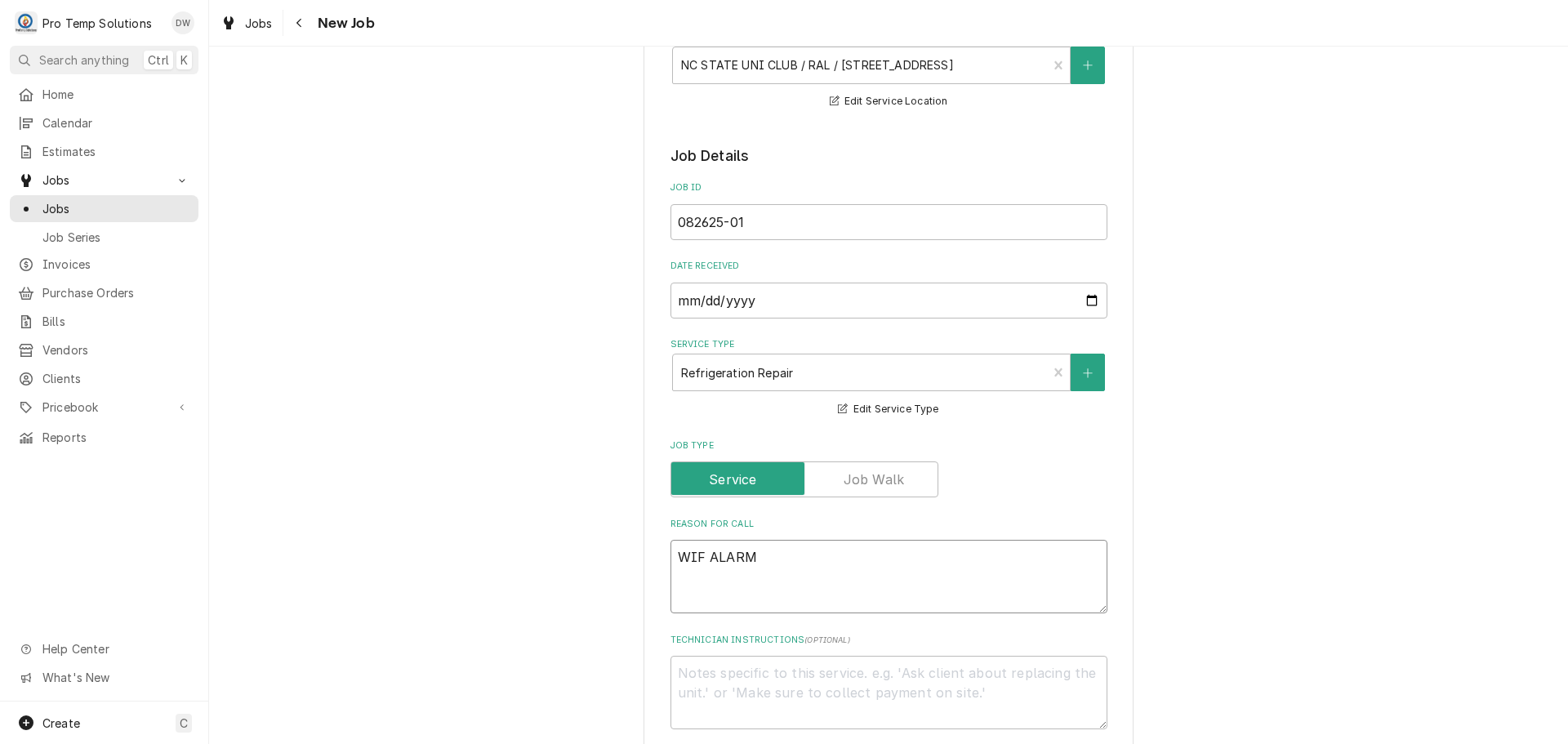
type textarea "WIF ALARM G"
type textarea "x"
type textarea "WIF ALARM GO"
type textarea "x"
type textarea "WIF ALARM GOI"
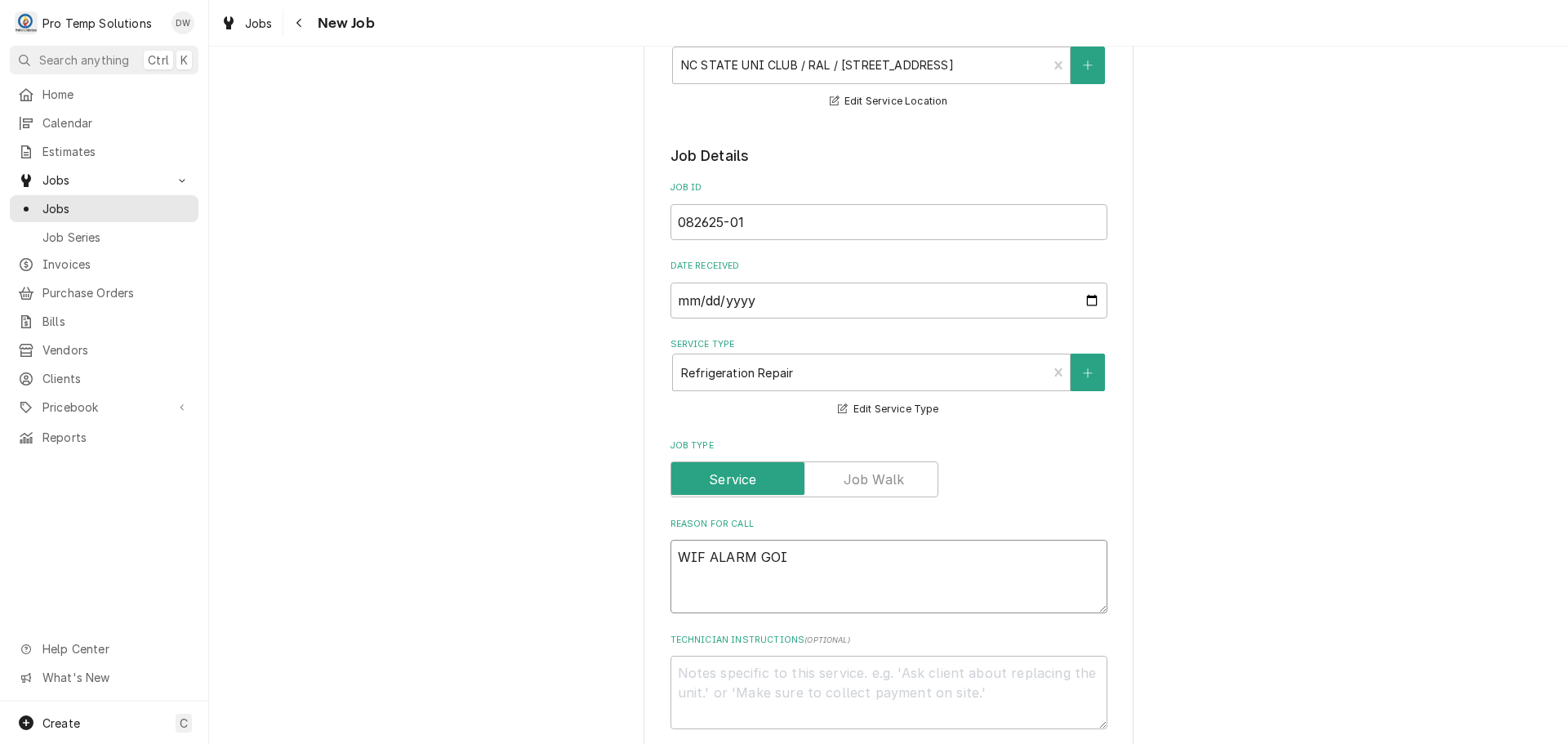
type textarea "x"
type textarea "WIF ALARM GOIN"
type textarea "x"
type textarea "WIF ALARM GOING"
type textarea "x"
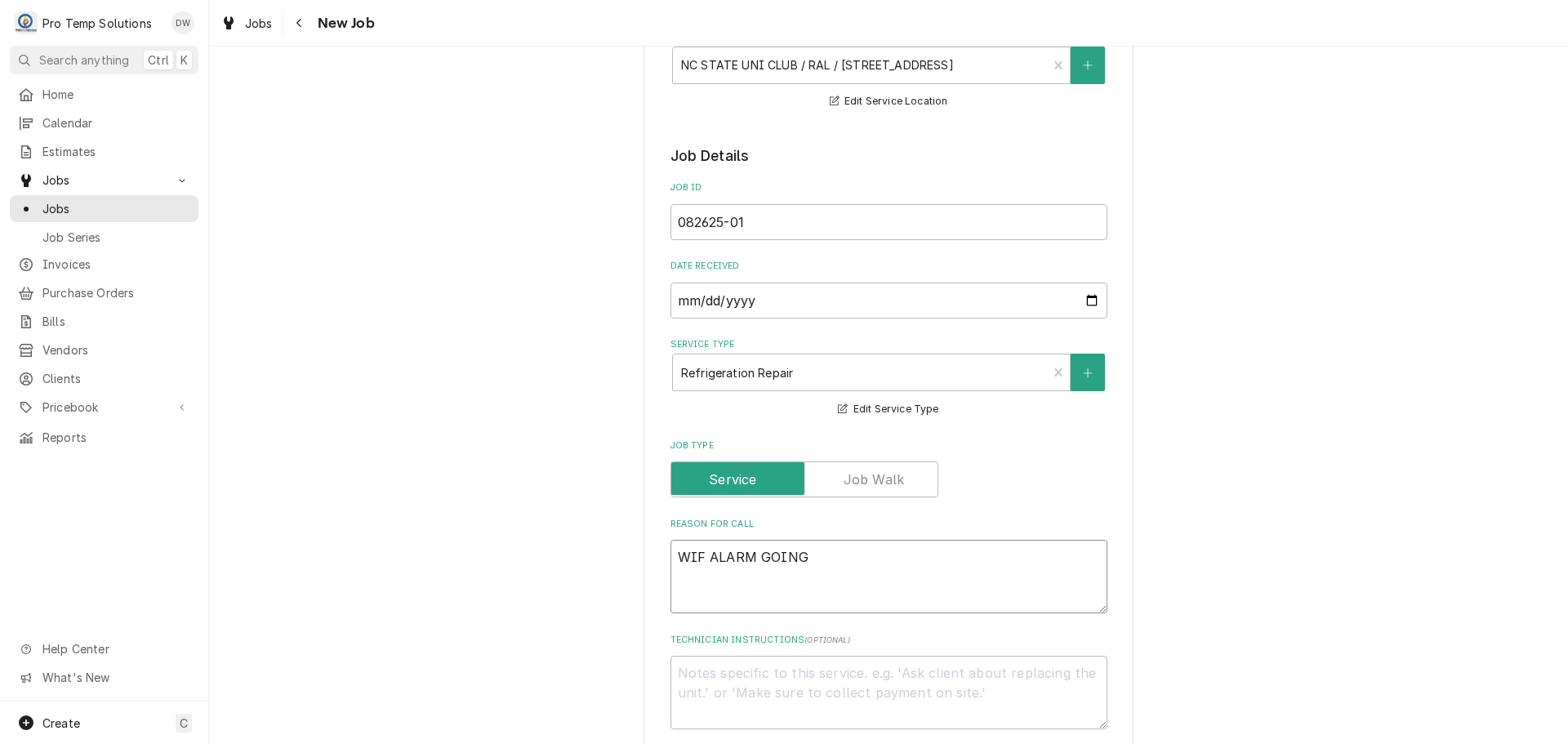
type textarea "WIF ALARM GOING"
type textarea "x"
type textarea "WIF ALARM GOING O"
type textarea "x"
type textarea "WIF ALARM GOING OF"
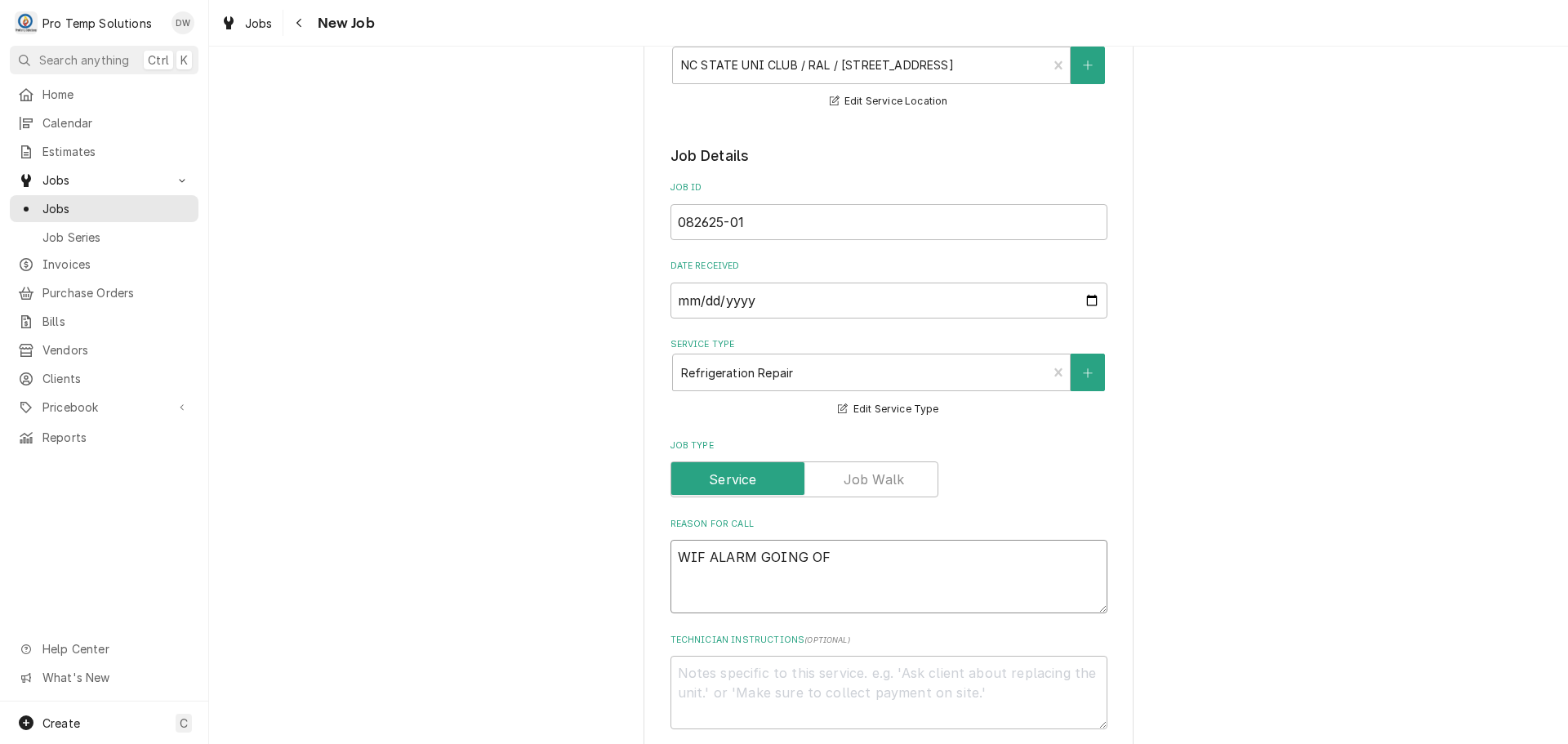
type textarea "x"
type textarea "WIF ALARM GOING OFF"
type textarea "x"
type textarea "WIF ALARM GOING OFF-"
type textarea "x"
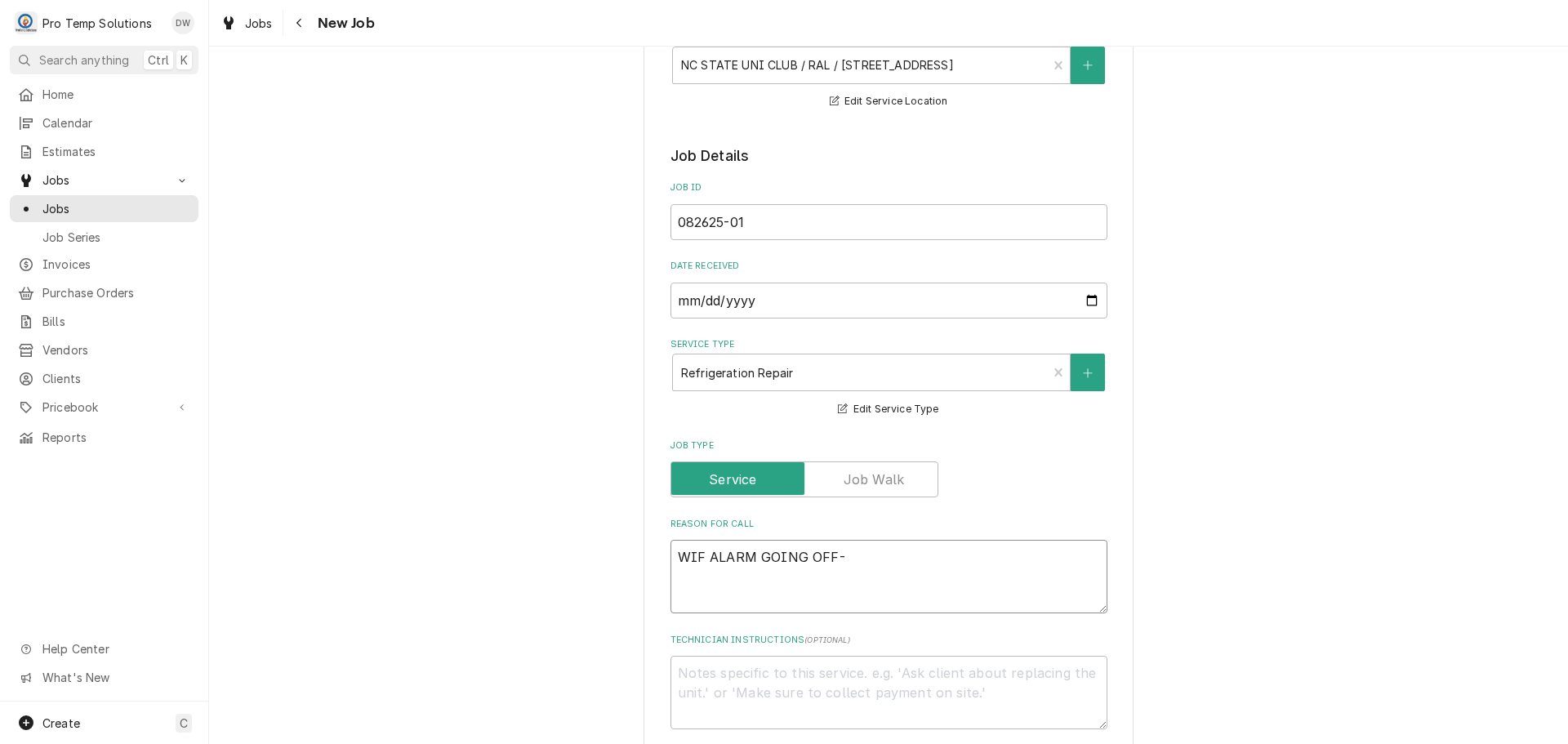
type textarea "WIF ALARM GOING OFF-"
type textarea "x"
type textarea "WIF ALARM GOING OFF- U"
type textarea "x"
type textarea "WIF ALARM GOING OFF- UN"
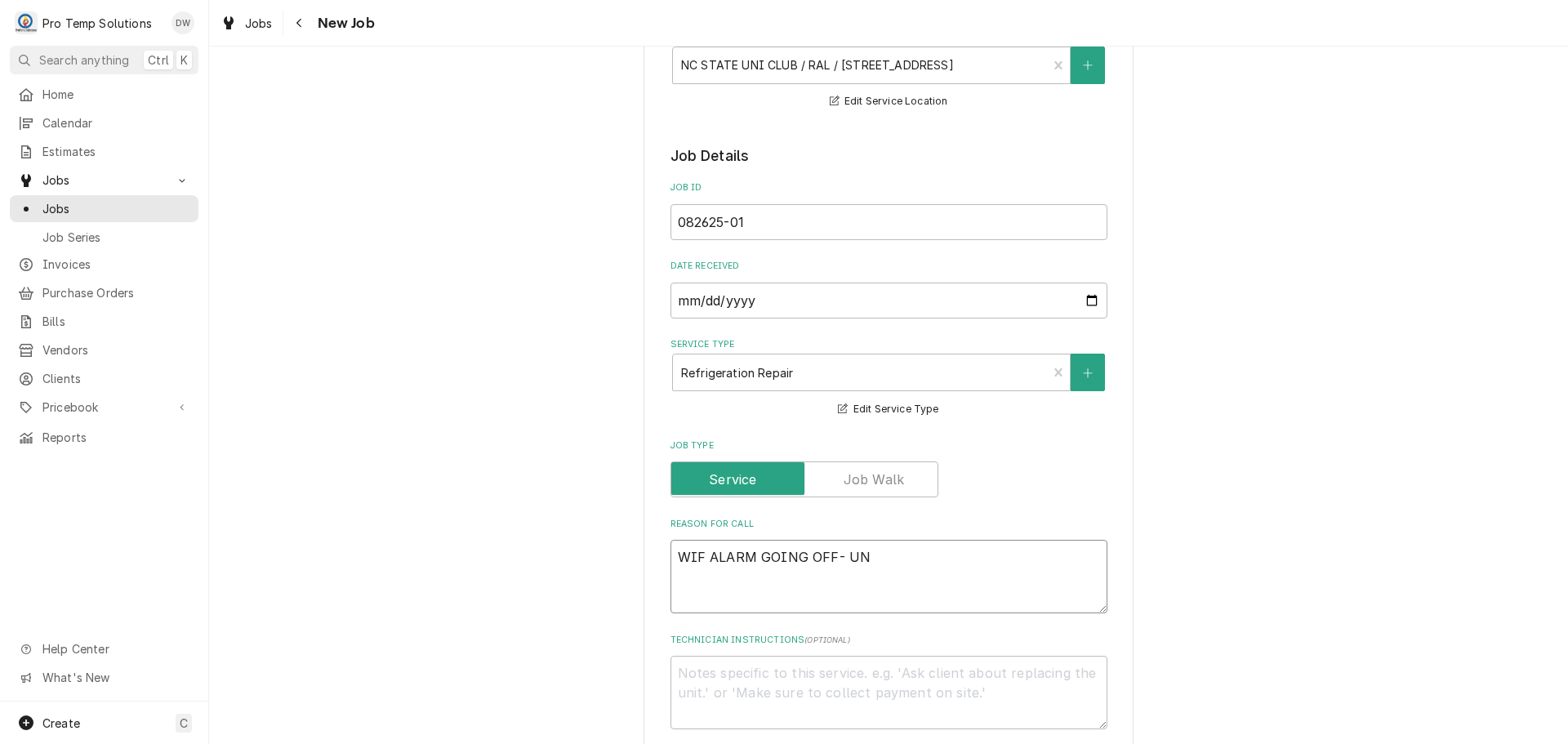
type textarea "x"
type textarea "WIF ALARM GOING OFF- UNI"
type textarea "x"
type textarea "WIF ALARM GOING OFF- UNIT"
type textarea "x"
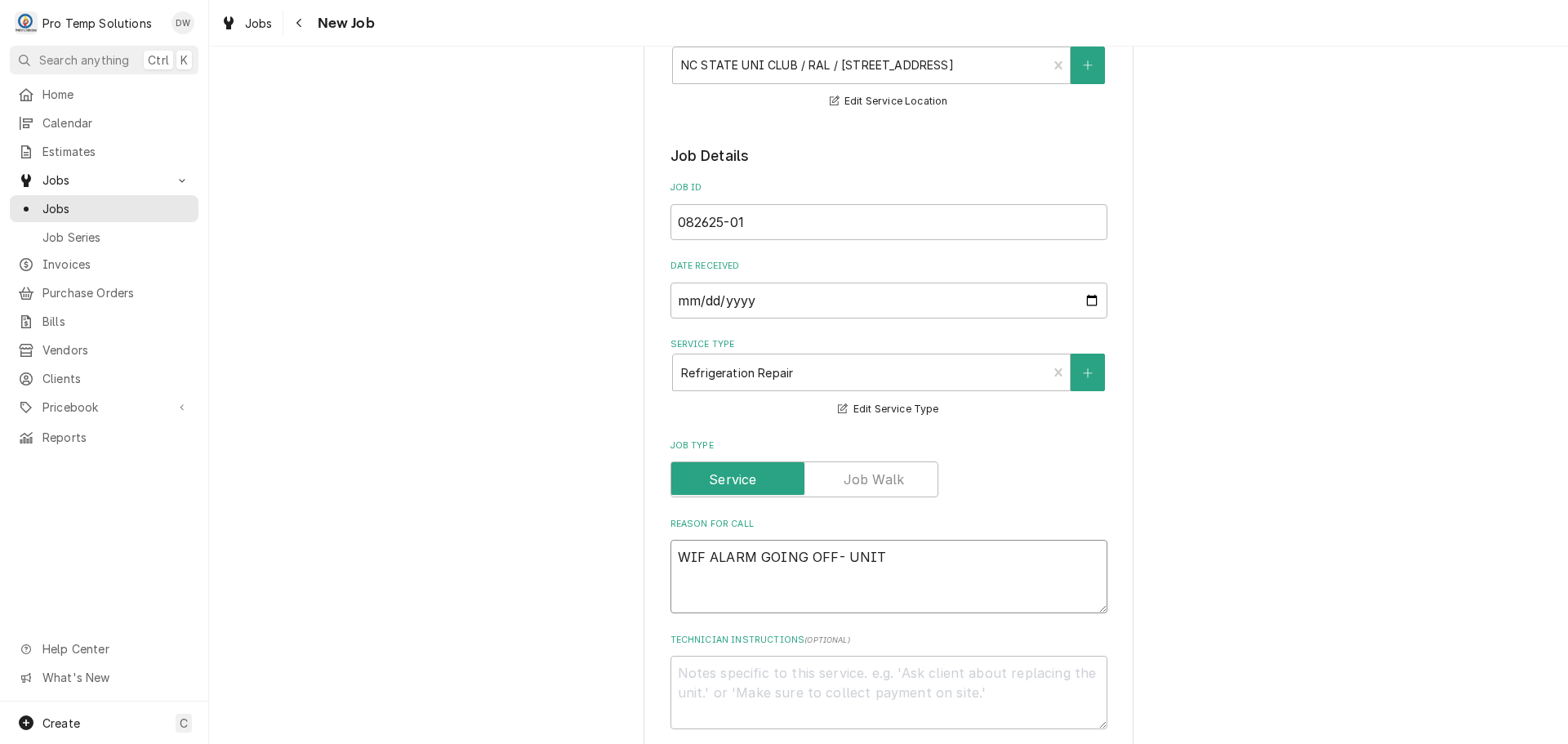
type textarea "WIF ALARM GOING OFF- UNIT"
type textarea "x"
type textarea "WIF ALARM GOING OFF- UNIT A"
type textarea "x"
type textarea "WIF ALARM GOING OFF- UNIT AT"
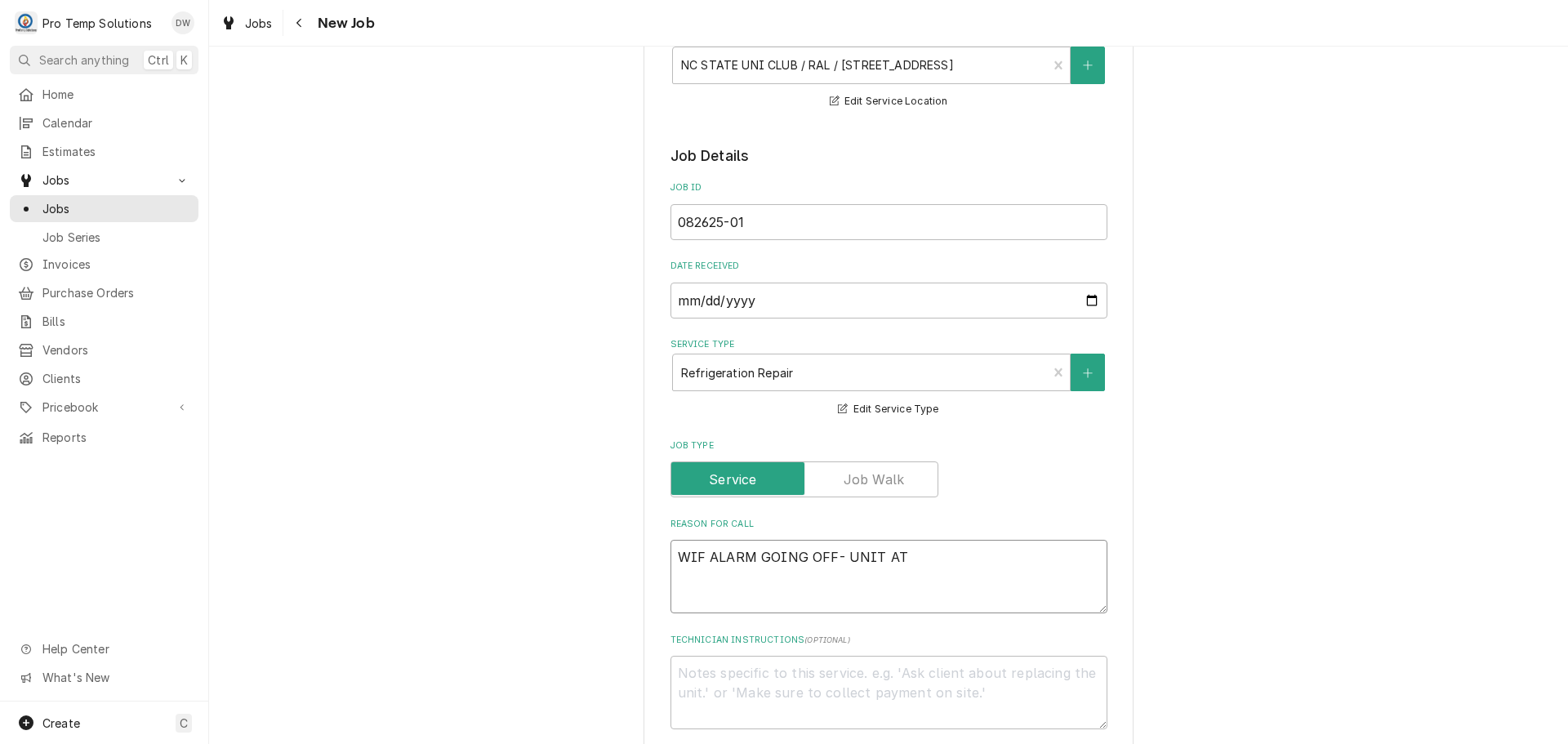
type textarea "x"
type textarea "WIF ALARM GOING OFF- UNIT AT"
type textarea "x"
type textarea "WIF ALARM GOING OFF- UNIT AT -"
type textarea "x"
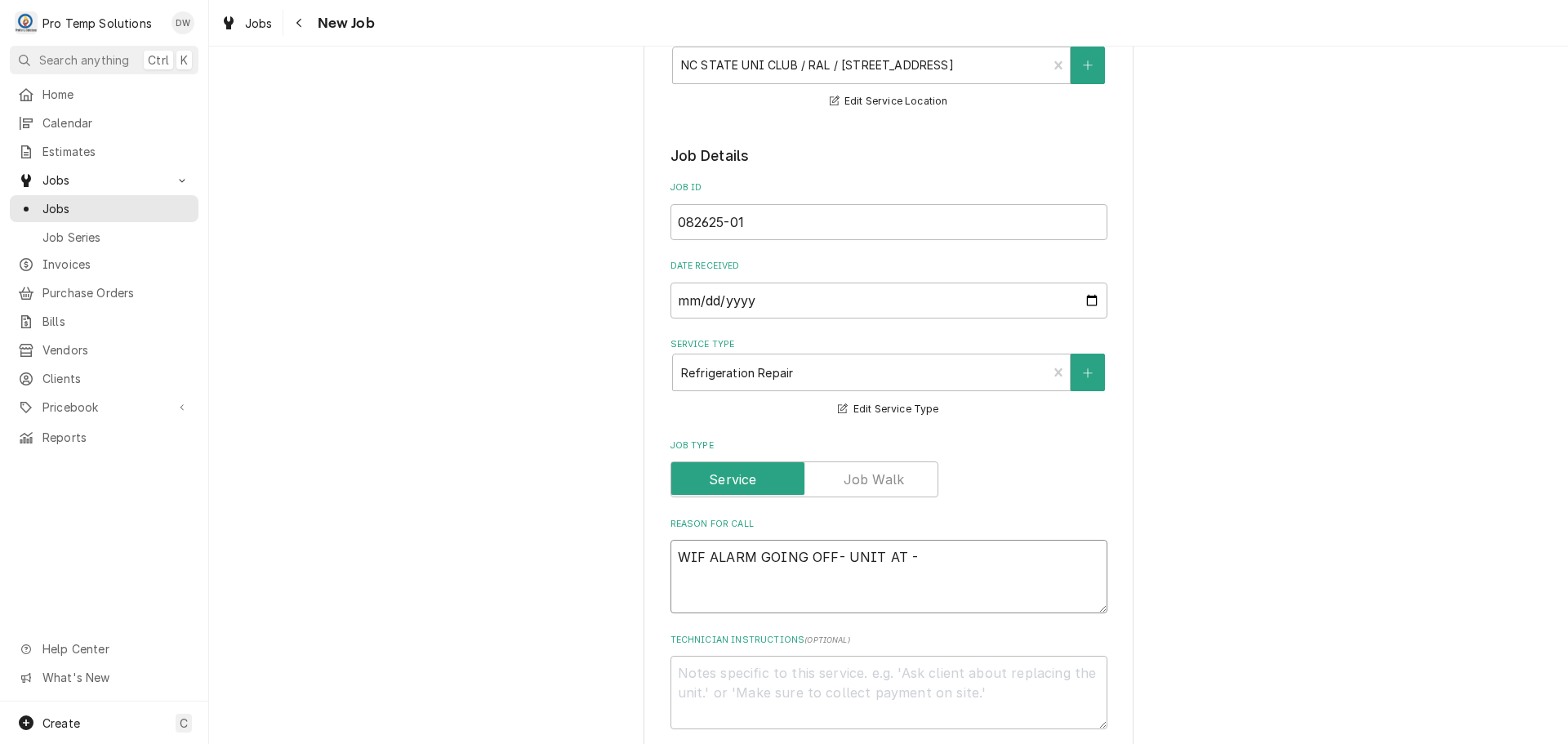
type textarea "WIF ALARM GOING OFF- UNIT AT -3"
type textarea "x"
type textarea "WIF ALARM GOING OFF- UNIT AT -30"
type textarea "x"
type textarea "WIF ALARM GOING OFF- UNIT AT -30F"
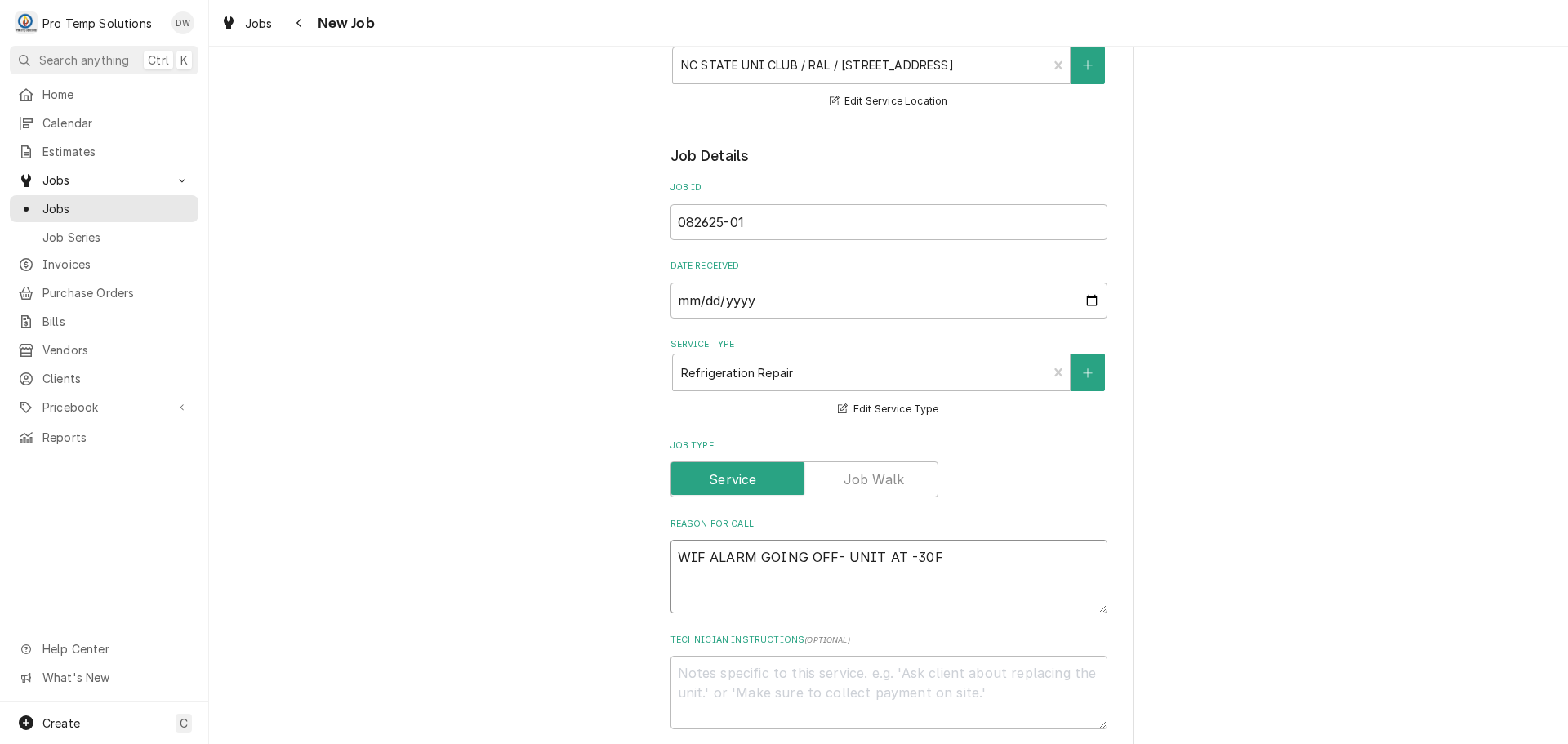
type textarea "x"
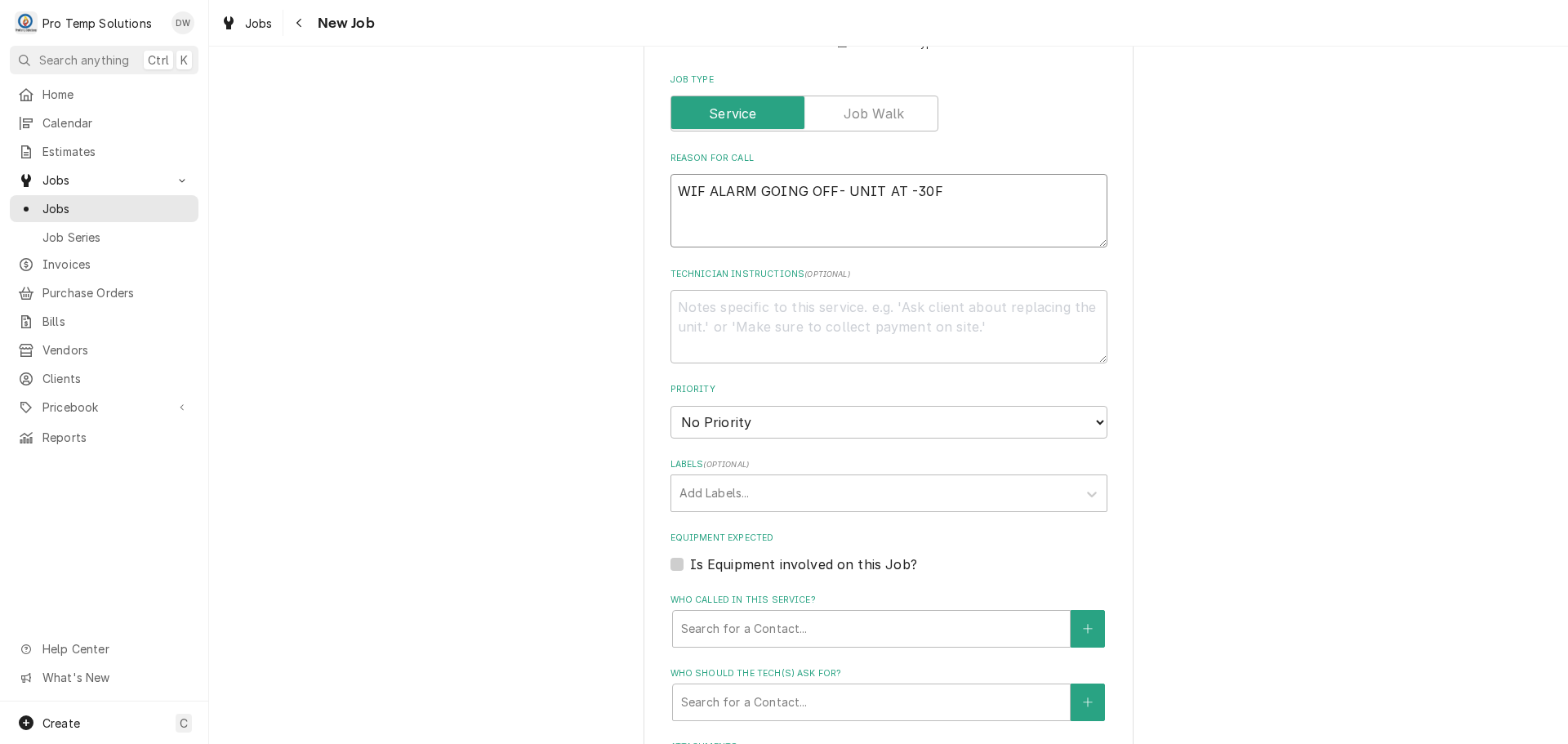
scroll to position [653, 0]
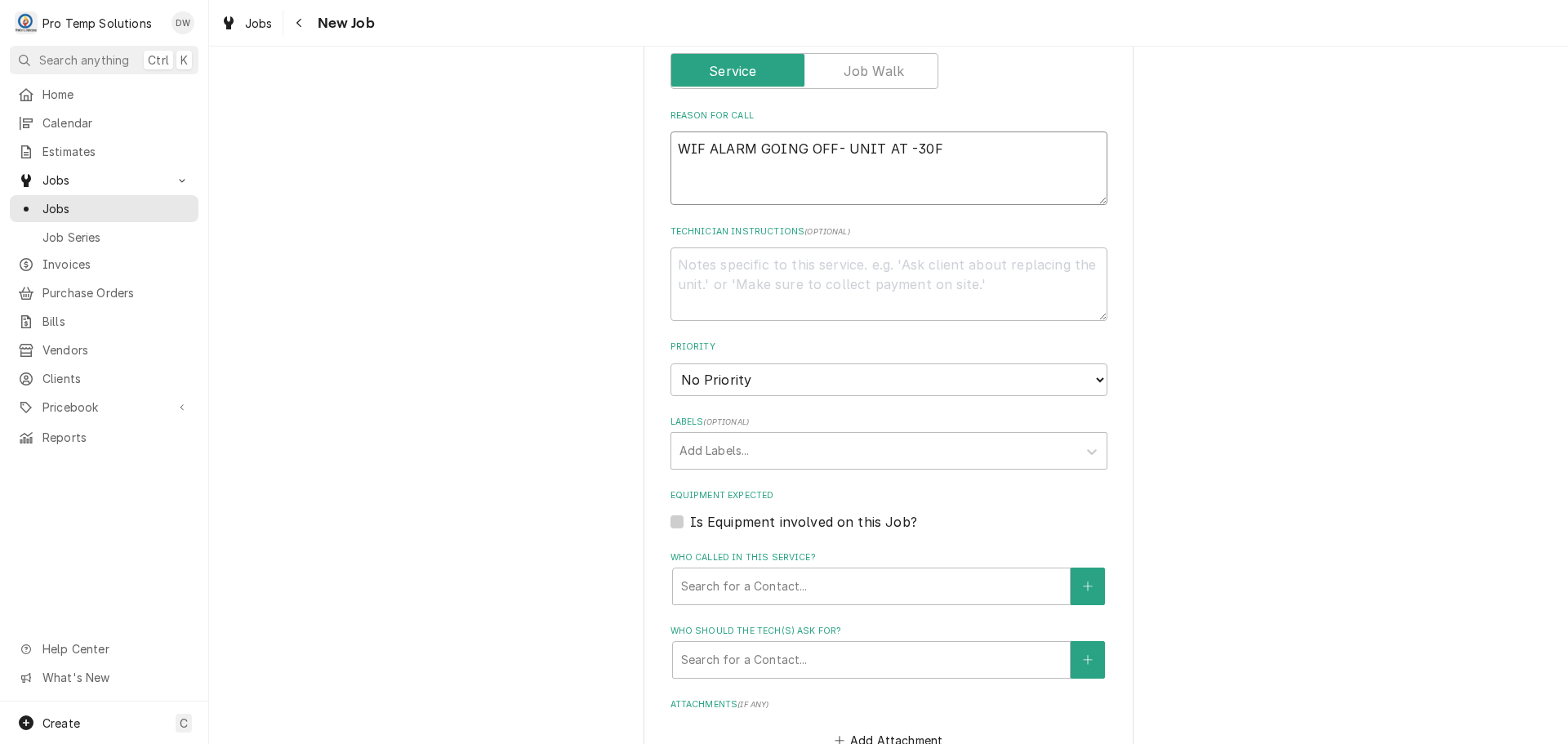
type textarea "WIF ALARM GOING OFF- UNIT AT -30F"
click at [690, 523] on label "Is Equipment involved on this Job?" at bounding box center [803, 522] width 227 height 19
click at [690, 523] on input "Equipment Expected" at bounding box center [908, 530] width 437 height 36
checkbox input "true"
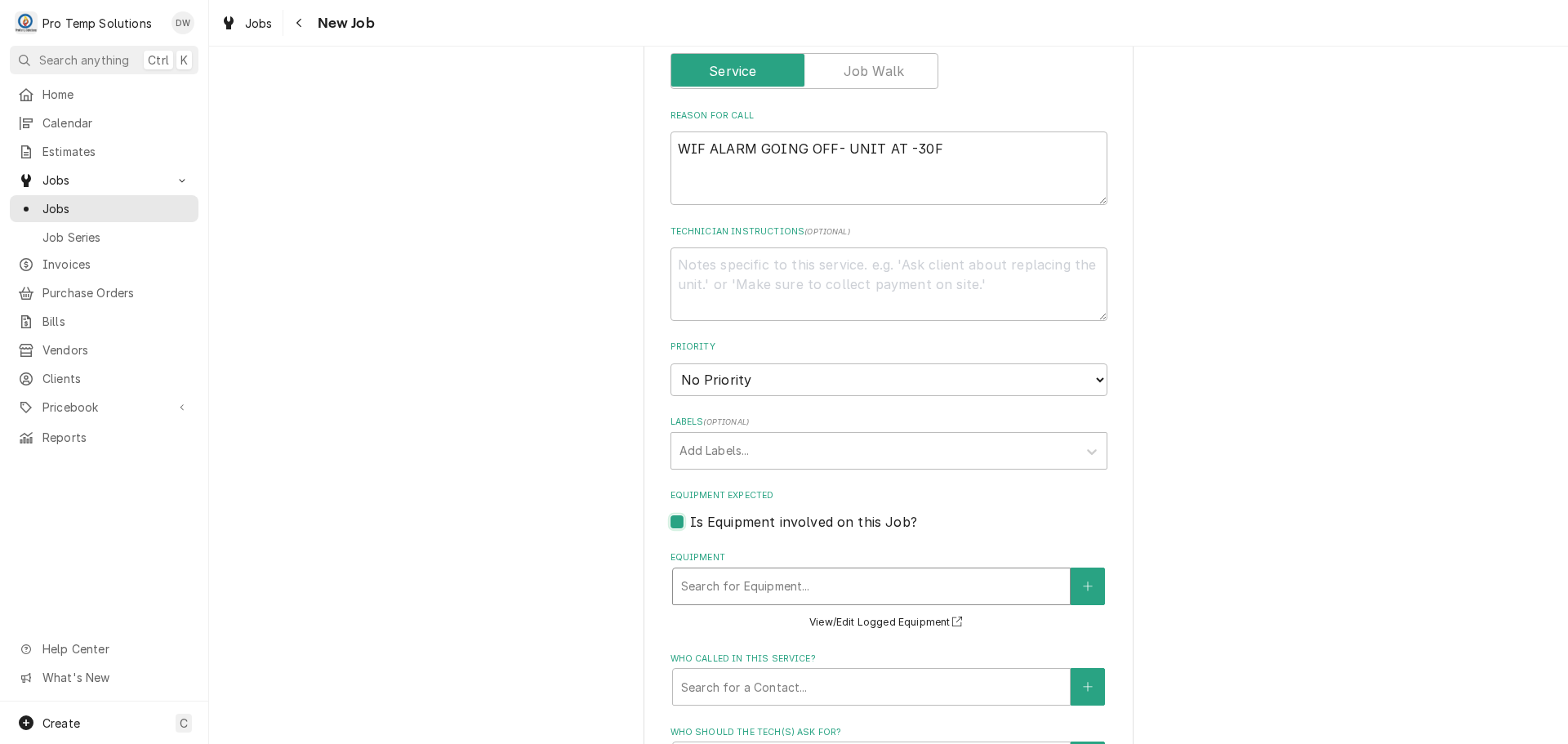
type textarea "x"
click at [848, 578] on div "Equipment" at bounding box center [871, 587] width 380 height 30
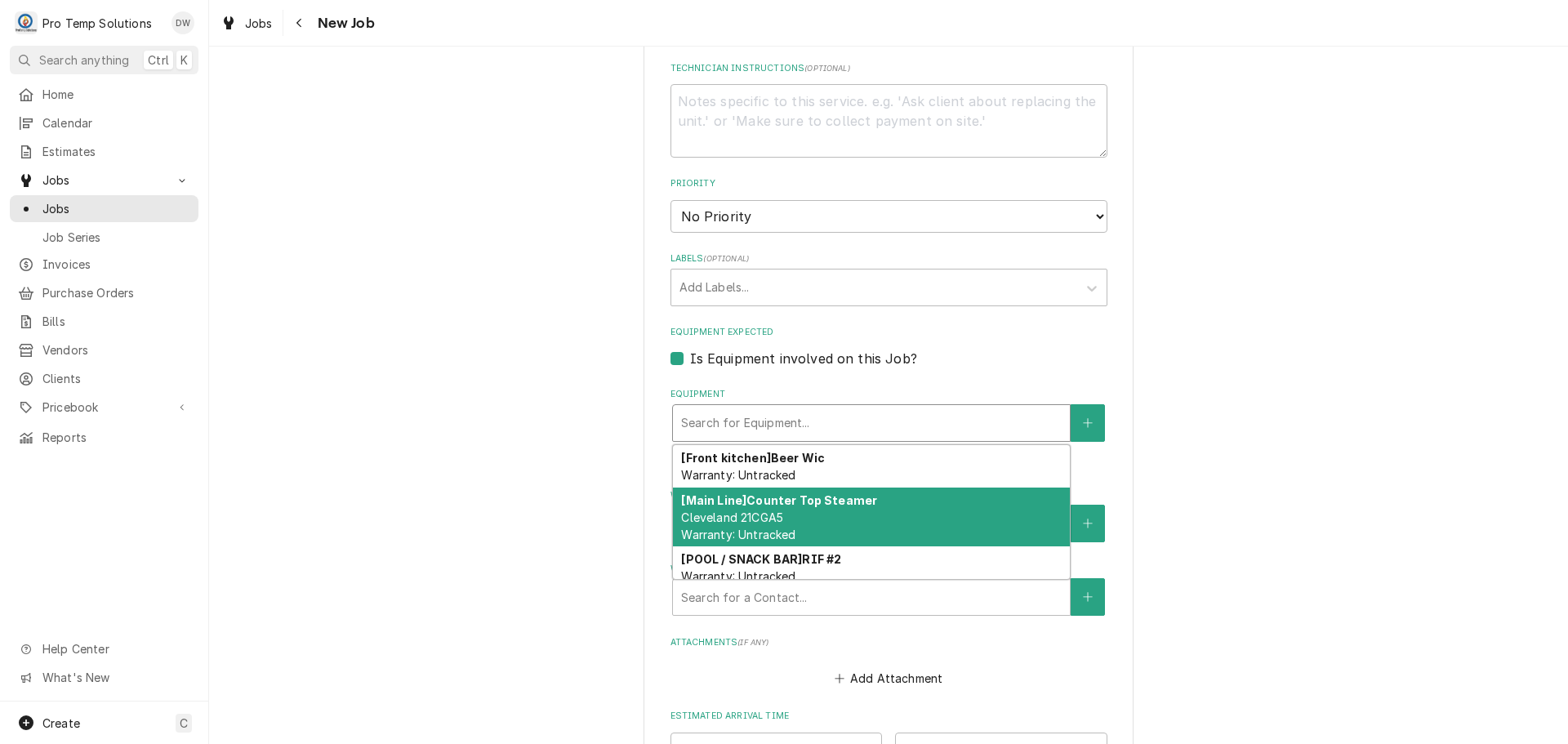
scroll to position [69, 0]
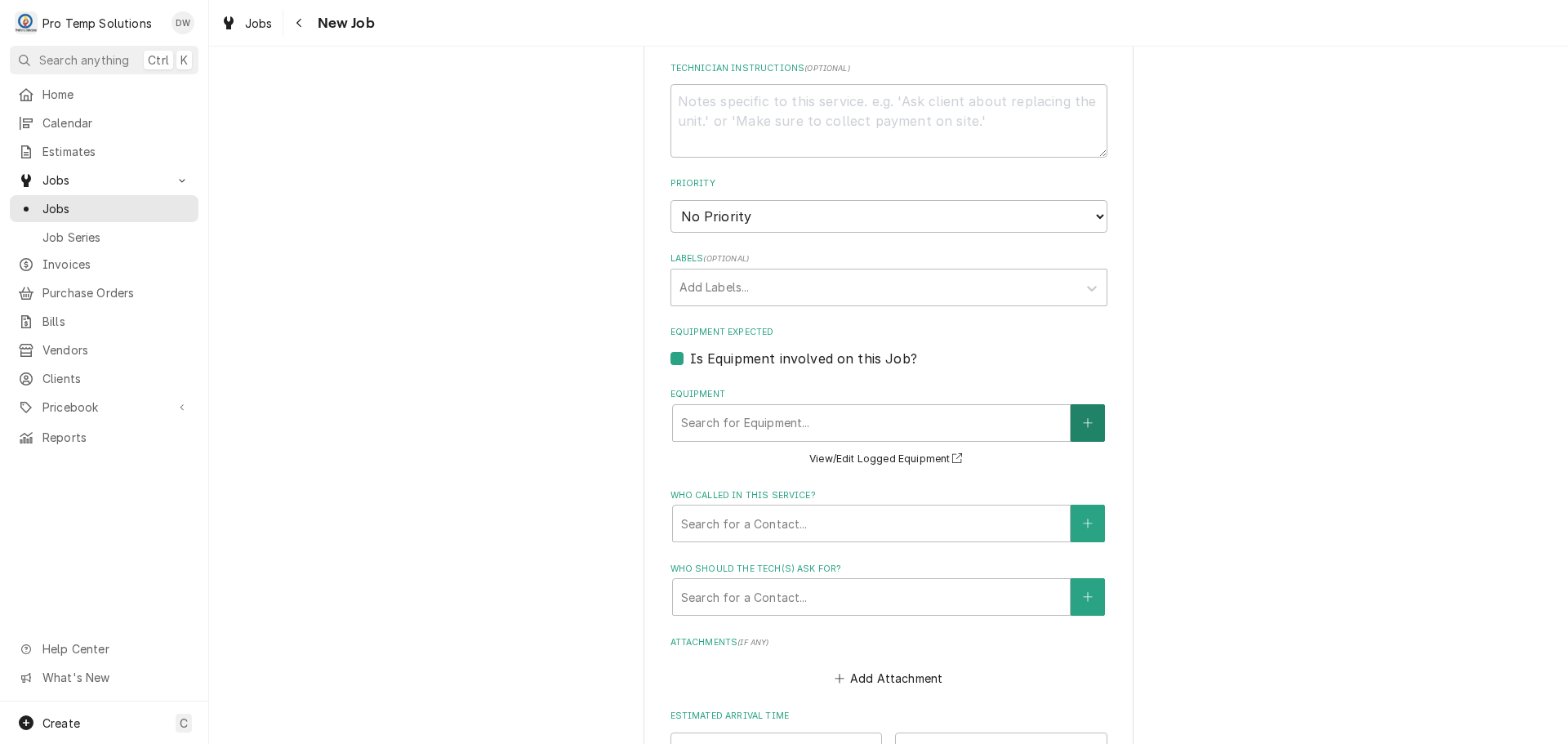
click at [1083, 419] on icon "Create New Equipment" at bounding box center [1087, 423] width 10 height 12
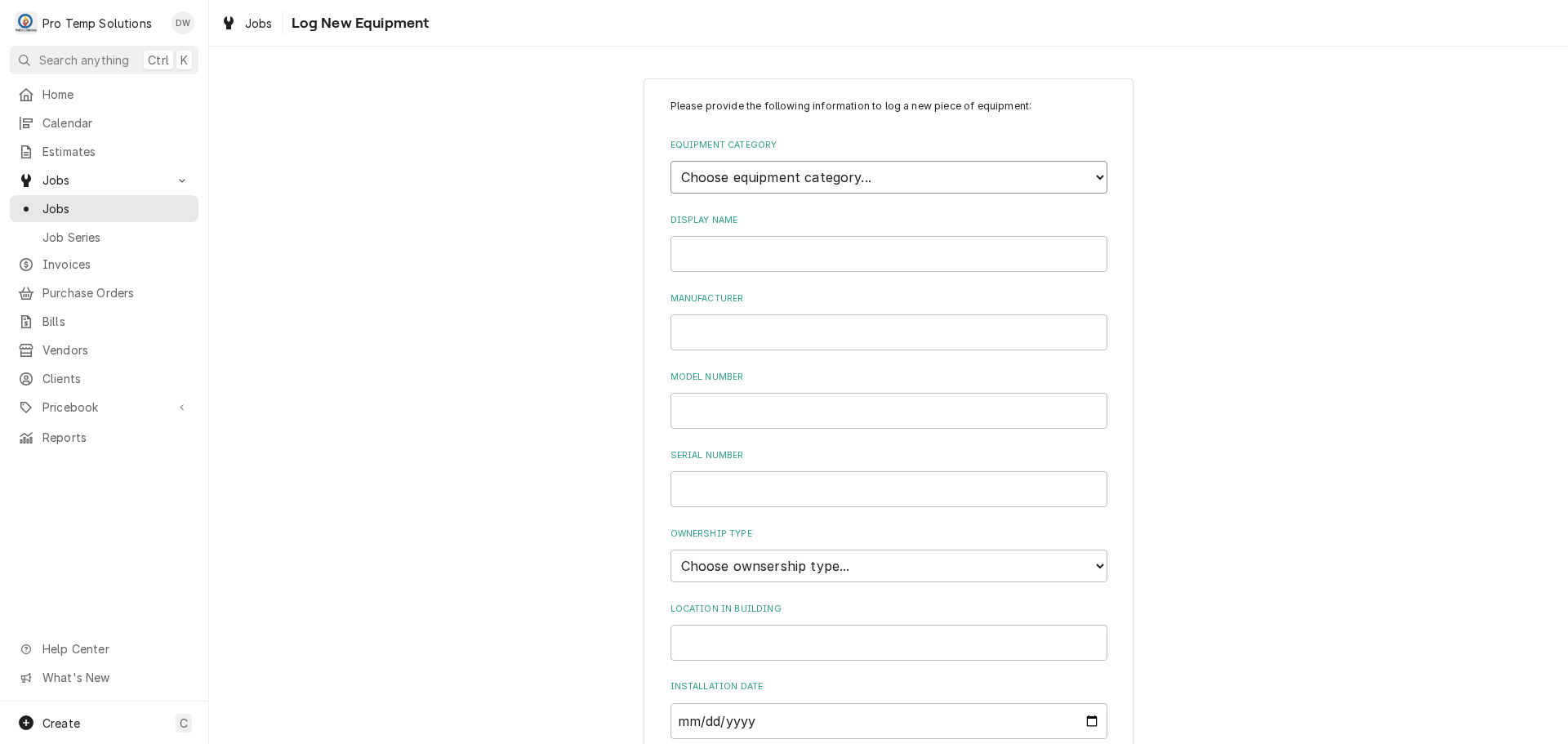
click at [1093, 173] on select "Choose equipment category... Cooking Equipment Fryers Ice Machines Ovens and Ra…" at bounding box center [889, 177] width 437 height 33
select select "8"
click at [670, 161] on select "Choose equipment category... Cooking Equipment Fryers Ice Machines Ovens and Ra…" at bounding box center [889, 177] width 437 height 33
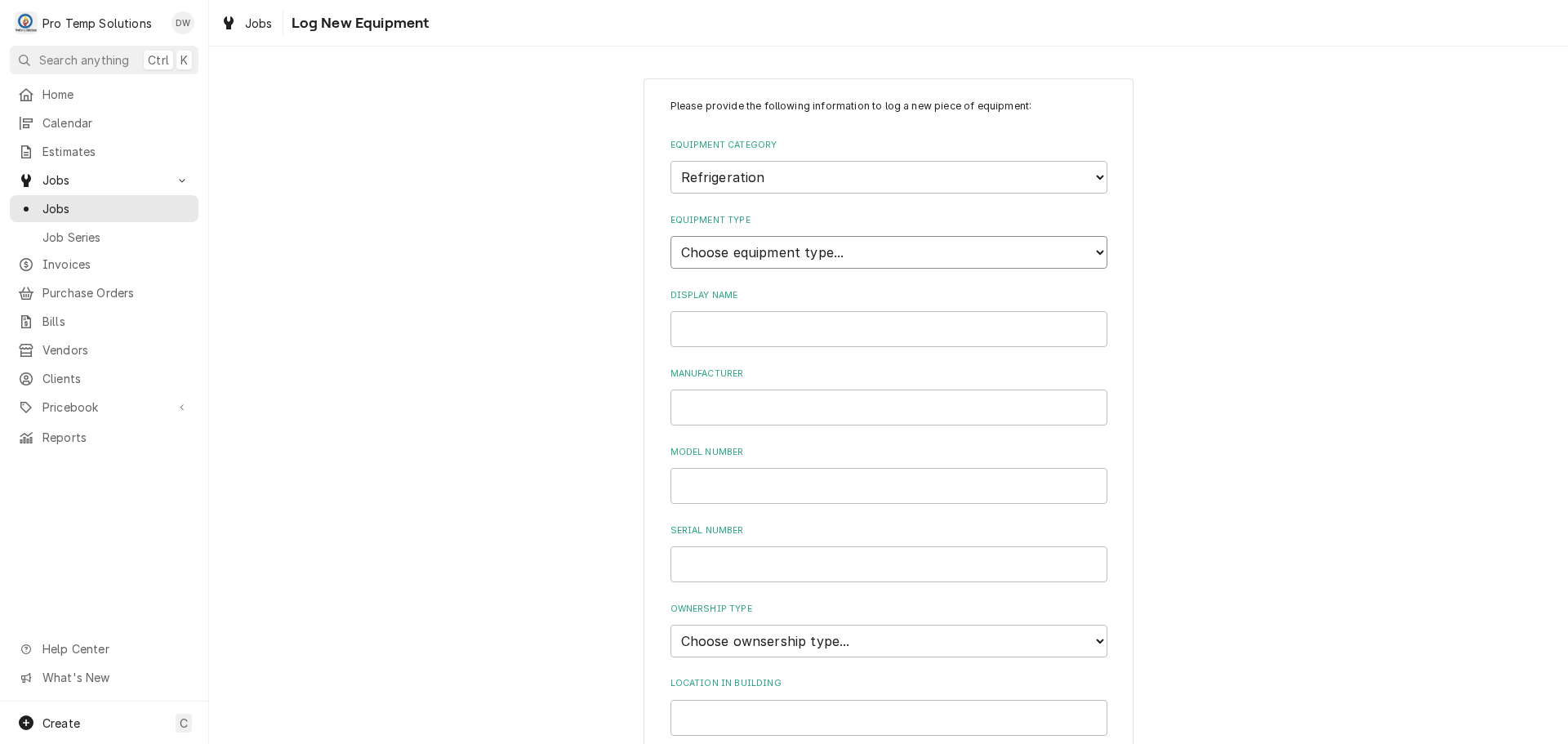
click at [1074, 246] on select "Choose equipment type... Bar Refrigeration Blast Chiller Chef Base Freezer Chef…" at bounding box center [889, 252] width 437 height 33
select select "76"
click at [670, 236] on select "Choose equipment type... Bar Refrigeration Blast Chiller Chef Base Freezer Chef…" at bounding box center [889, 252] width 437 height 33
click at [894, 327] on input "Display Name" at bounding box center [889, 329] width 437 height 36
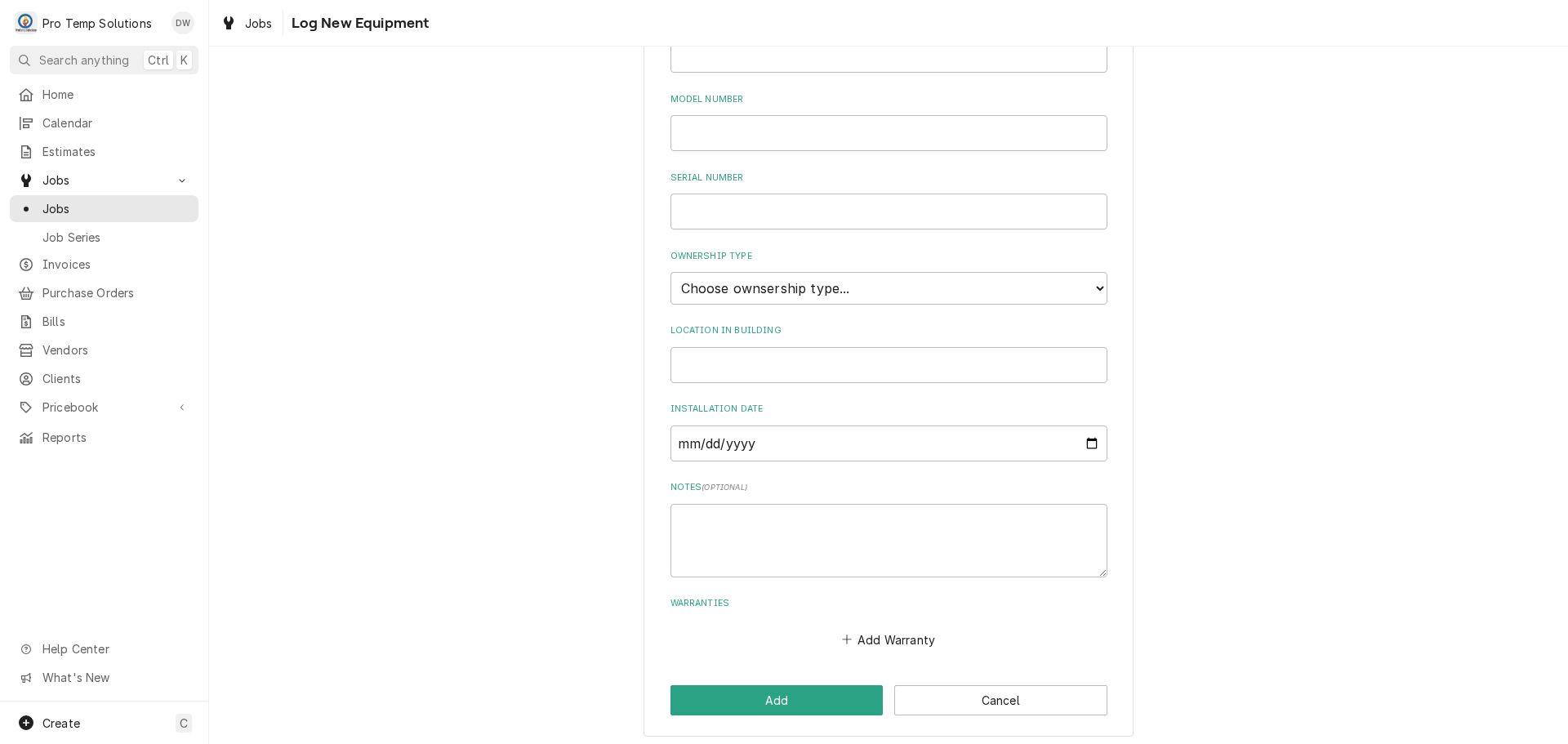
scroll to position [359, 0]
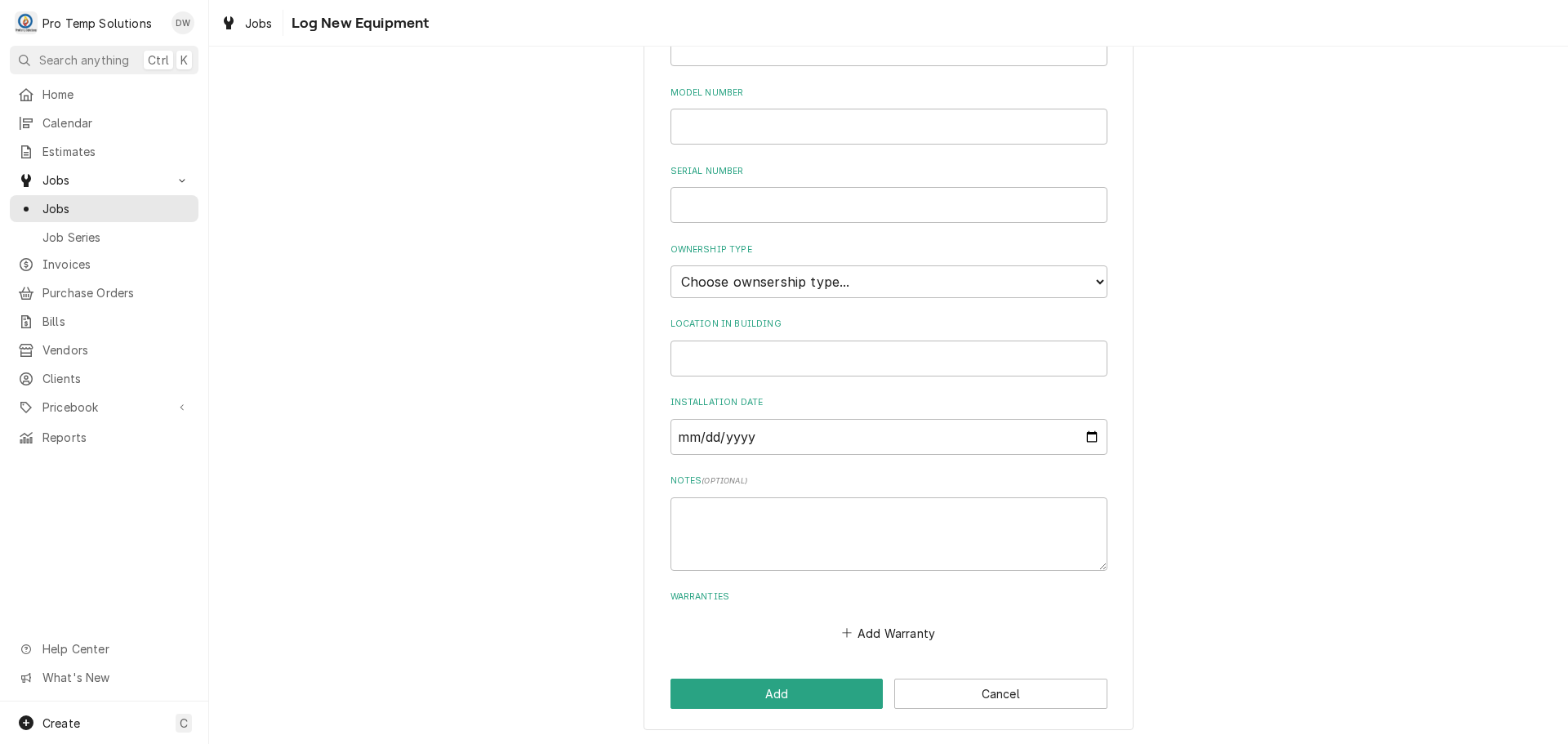
type input "WIF"
click at [861, 277] on select "Choose ownsership type... Unknown Owned Leased Rented" at bounding box center [889, 282] width 437 height 33
select select "0"
click at [670, 266] on select "Choose ownsership type... Unknown Owned Leased Rented" at bounding box center [889, 282] width 437 height 33
click at [760, 353] on input "Location in Building" at bounding box center [889, 359] width 437 height 36
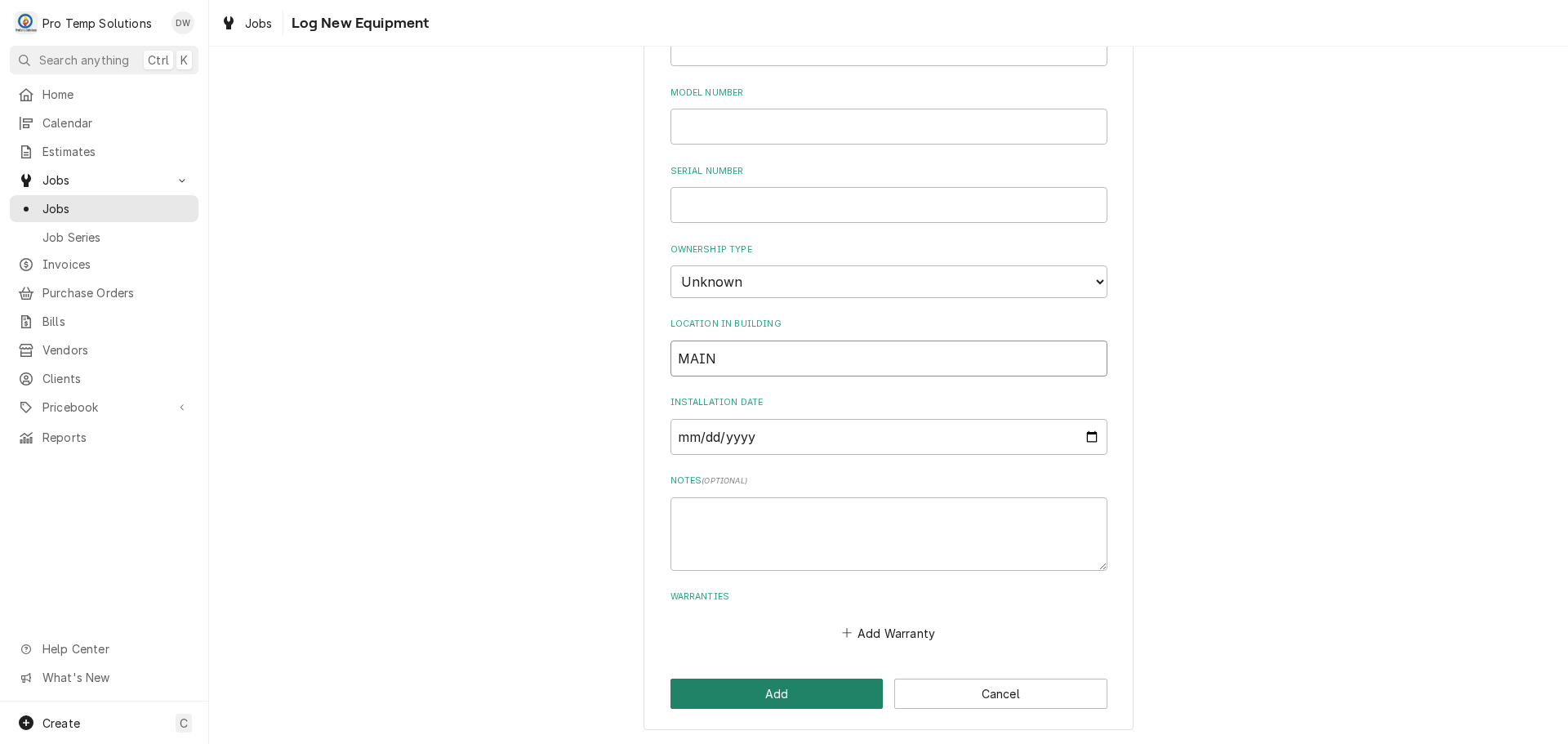
type input "MAIN"
click at [769, 697] on button "Add" at bounding box center [776, 694] width 213 height 30
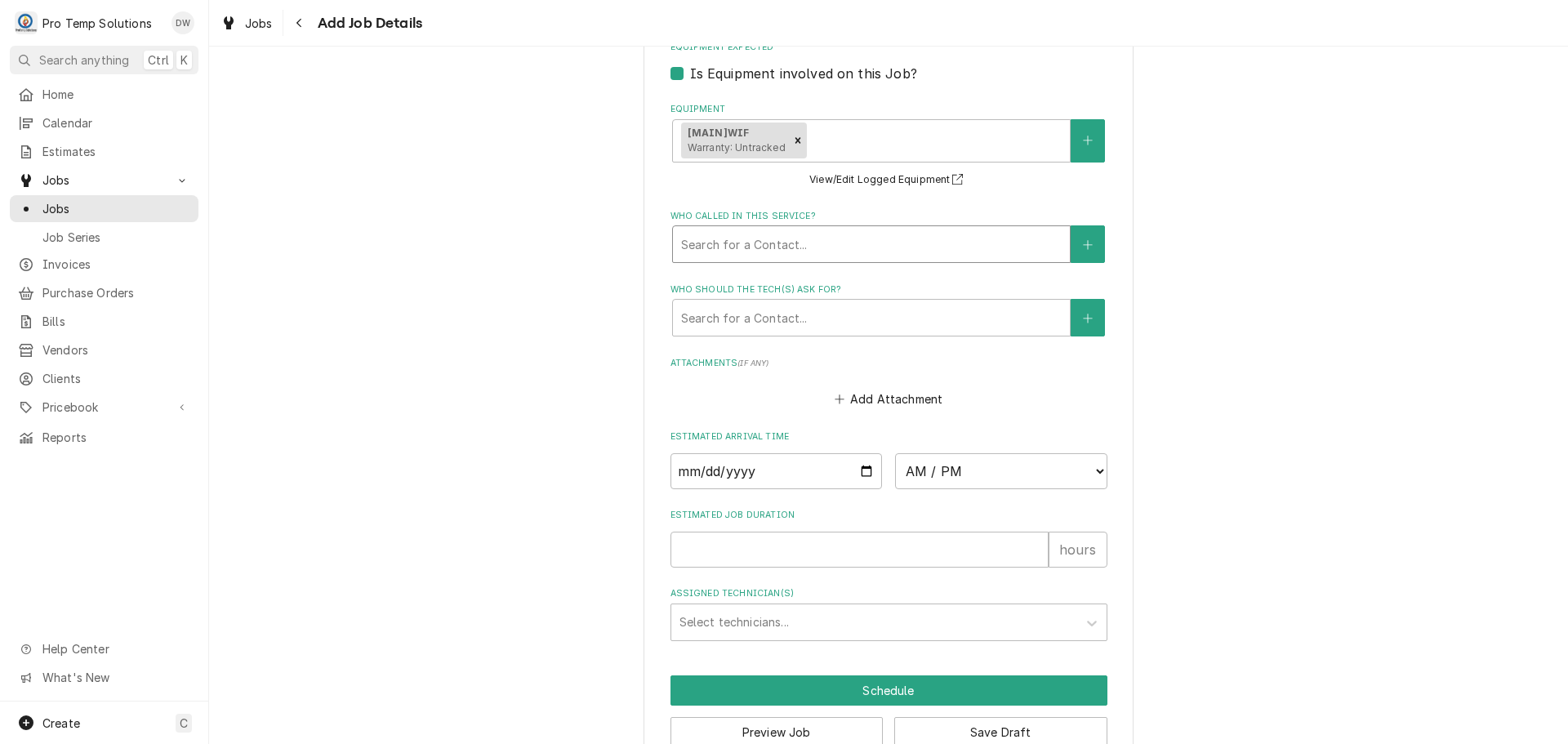
scroll to position [1141, 0]
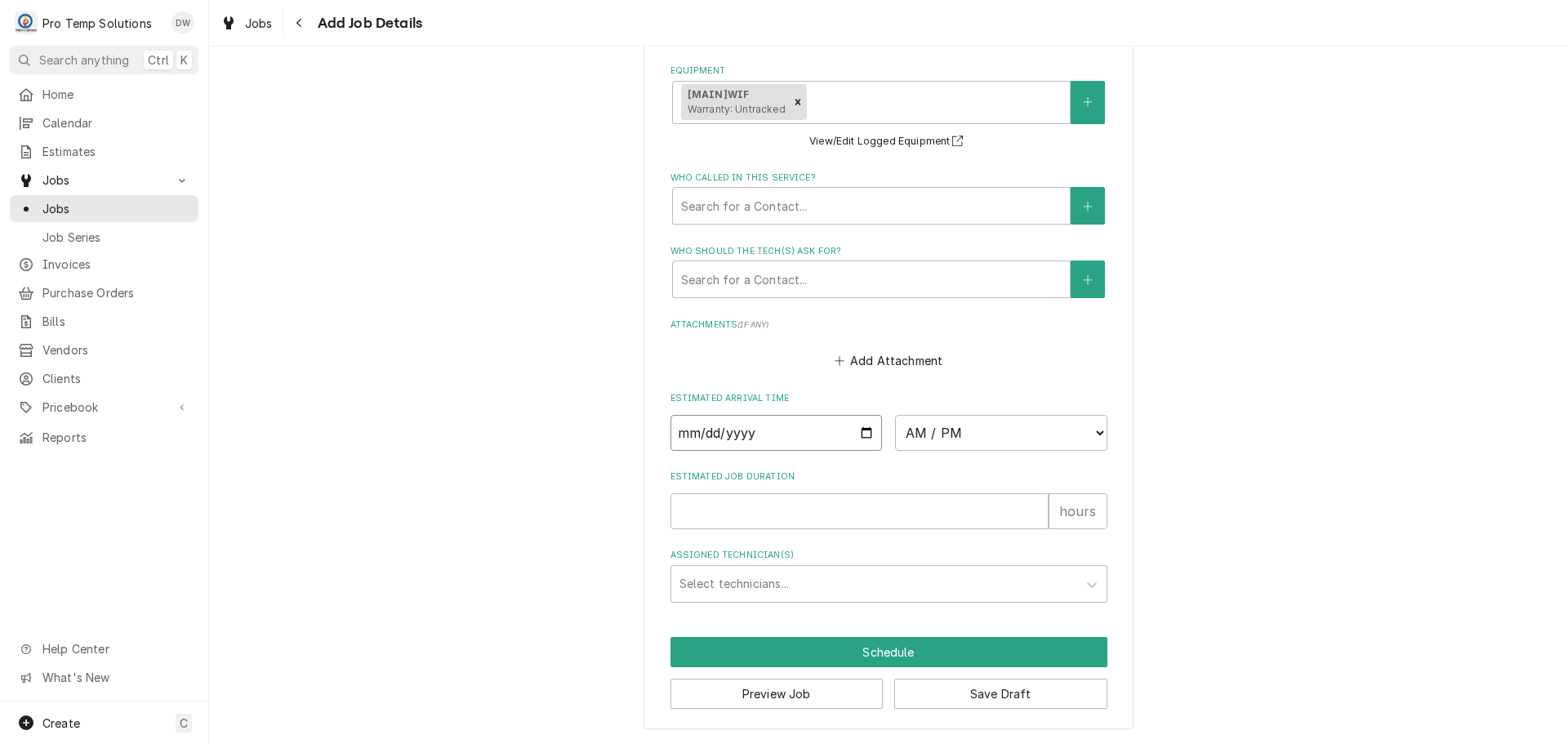
click at [862, 427] on input "Date" at bounding box center [776, 433] width 212 height 36
type textarea "x"
type input "2025-08-26"
type textarea "x"
click at [1094, 426] on select "AM / PM 6:00 AM 6:15 AM 6:30 AM 6:45 AM 7:00 AM 7:15 AM 7:30 AM 7:45 AM 8:00 AM…" at bounding box center [1001, 433] width 212 height 36
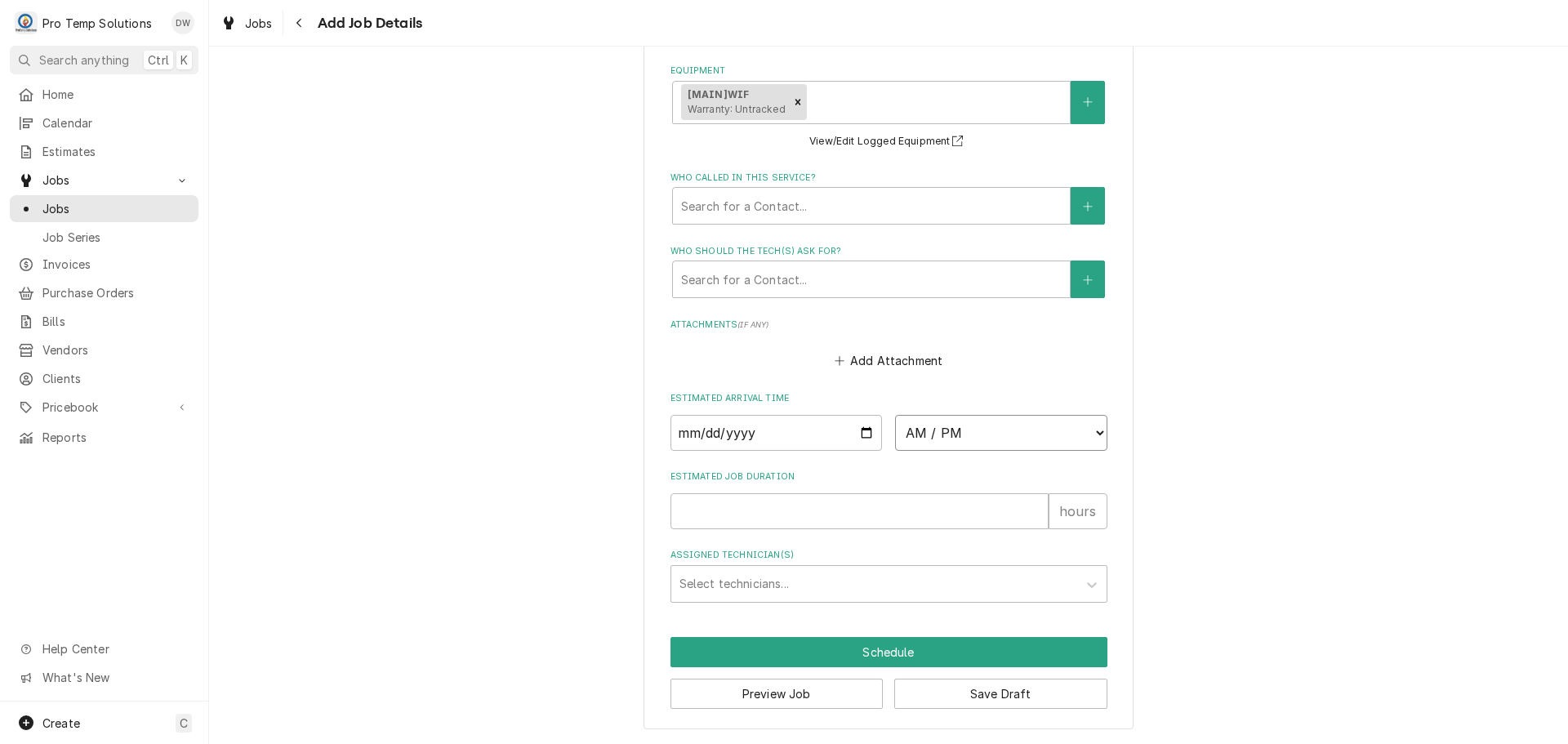
select select "14:00:00"
click at [895, 415] on select "AM / PM 6:00 AM 6:15 AM 6:30 AM 6:45 AM 7:00 AM 7:15 AM 7:30 AM 7:45 AM 8:00 AM…" at bounding box center [1001, 433] width 212 height 36
click at [851, 513] on input "Estimated Job Duration" at bounding box center [859, 511] width 379 height 36
type textarea "x"
type input "1"
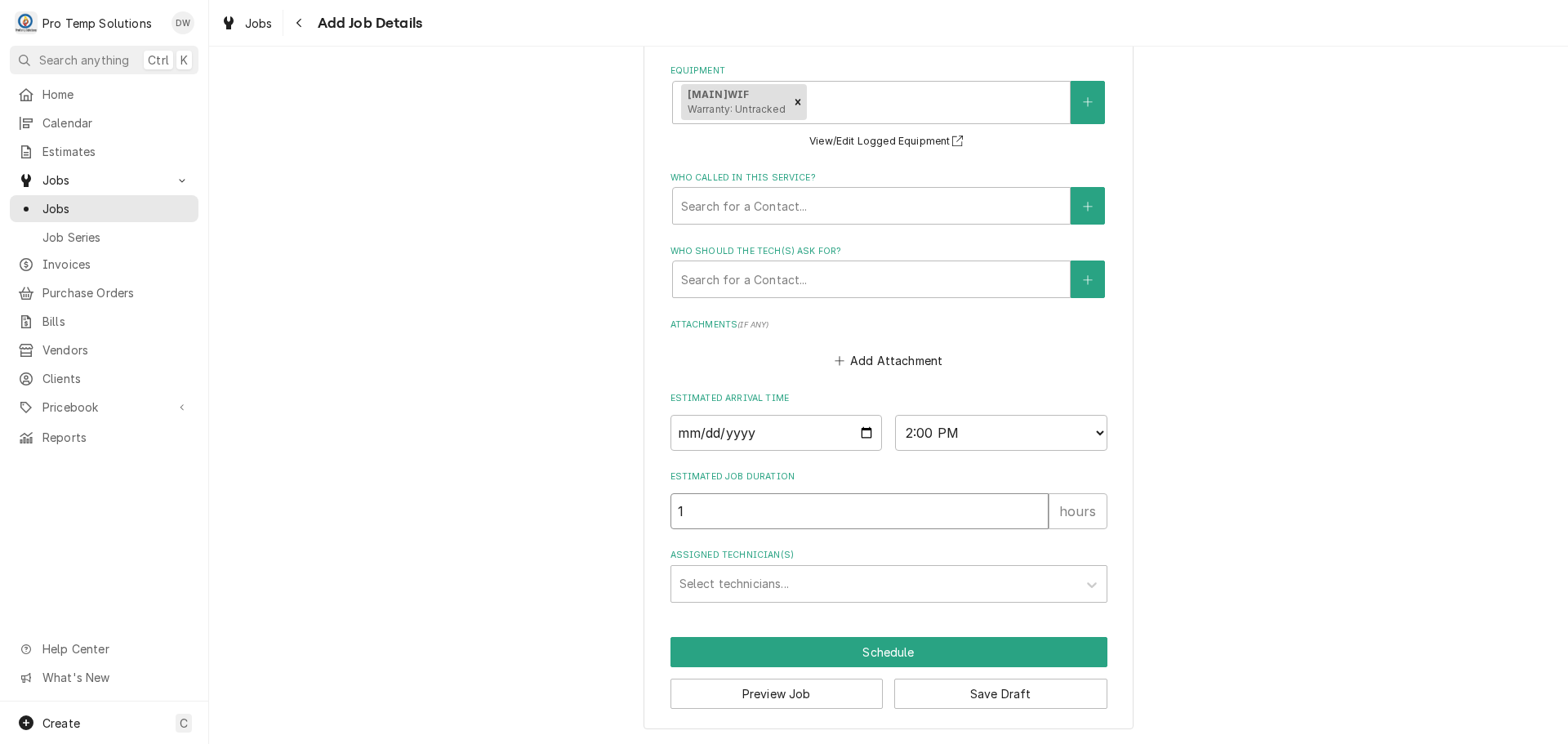
type textarea "x"
type input "1"
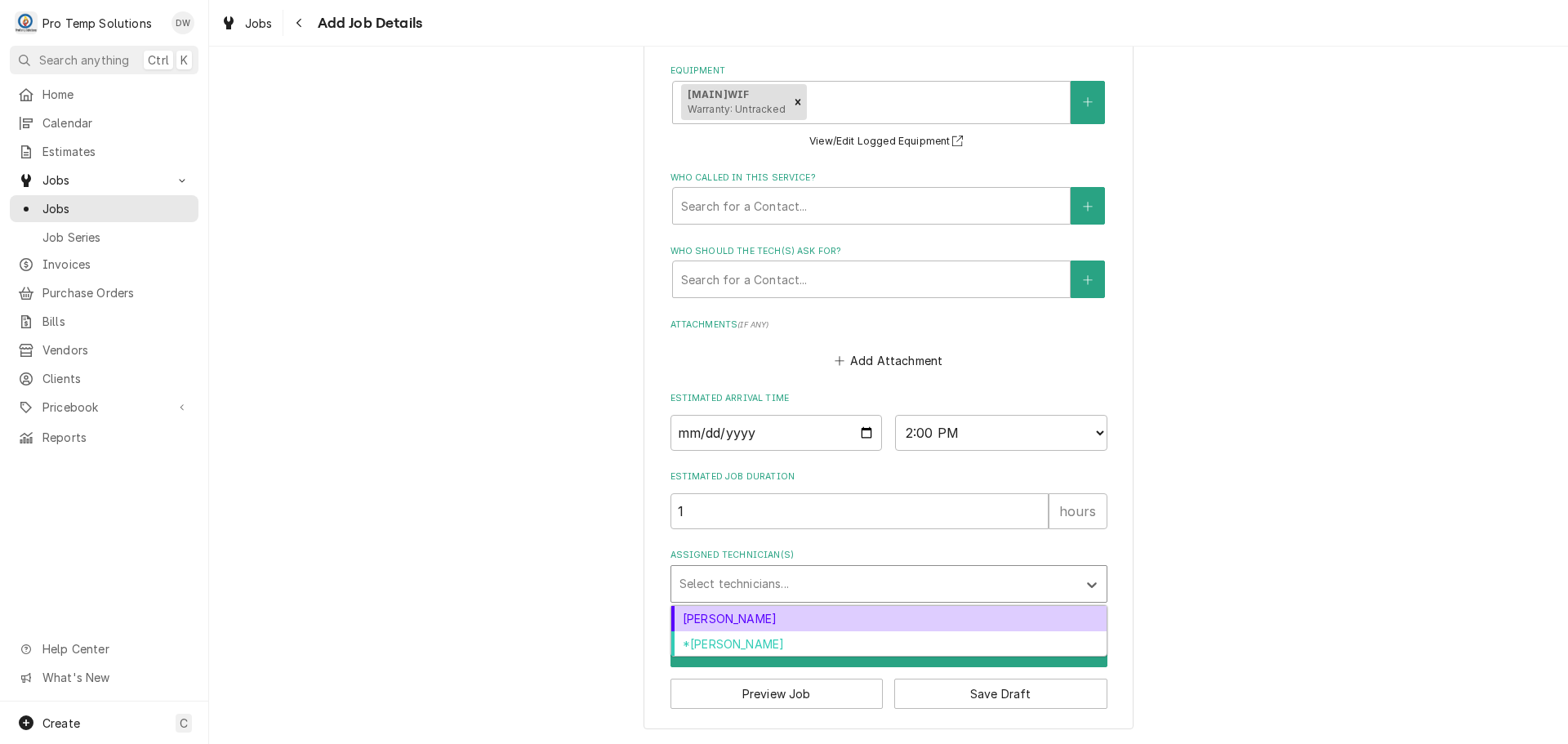
click at [799, 583] on div "Assigned Technician(s)" at bounding box center [874, 584] width 389 height 30
click at [788, 612] on div "Dakota Williams" at bounding box center [889, 619] width 435 height 25
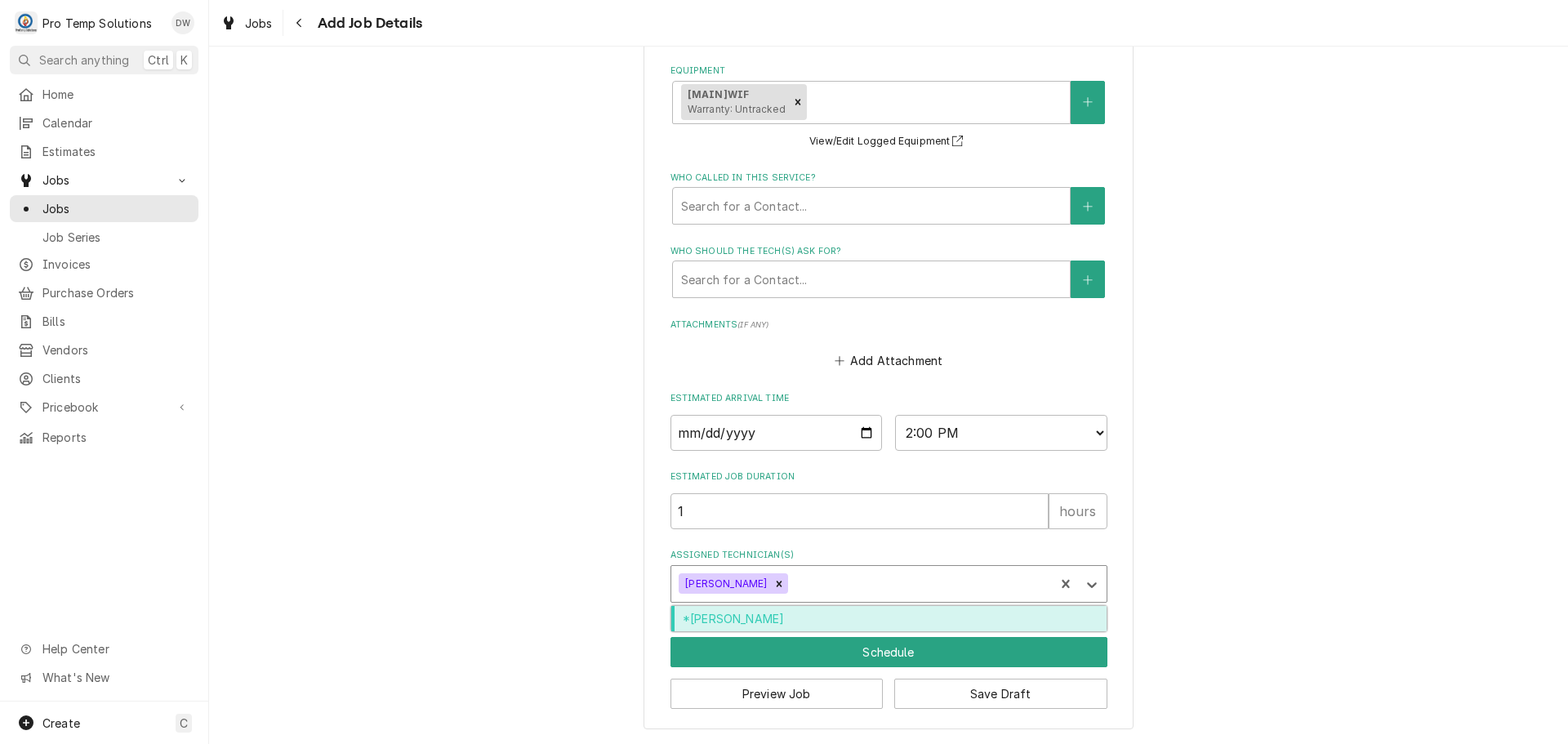
click at [798, 584] on div "Assigned Technician(s)" at bounding box center [919, 584] width 255 height 30
click at [807, 616] on div "*Kevin Williams" at bounding box center [889, 619] width 435 height 25
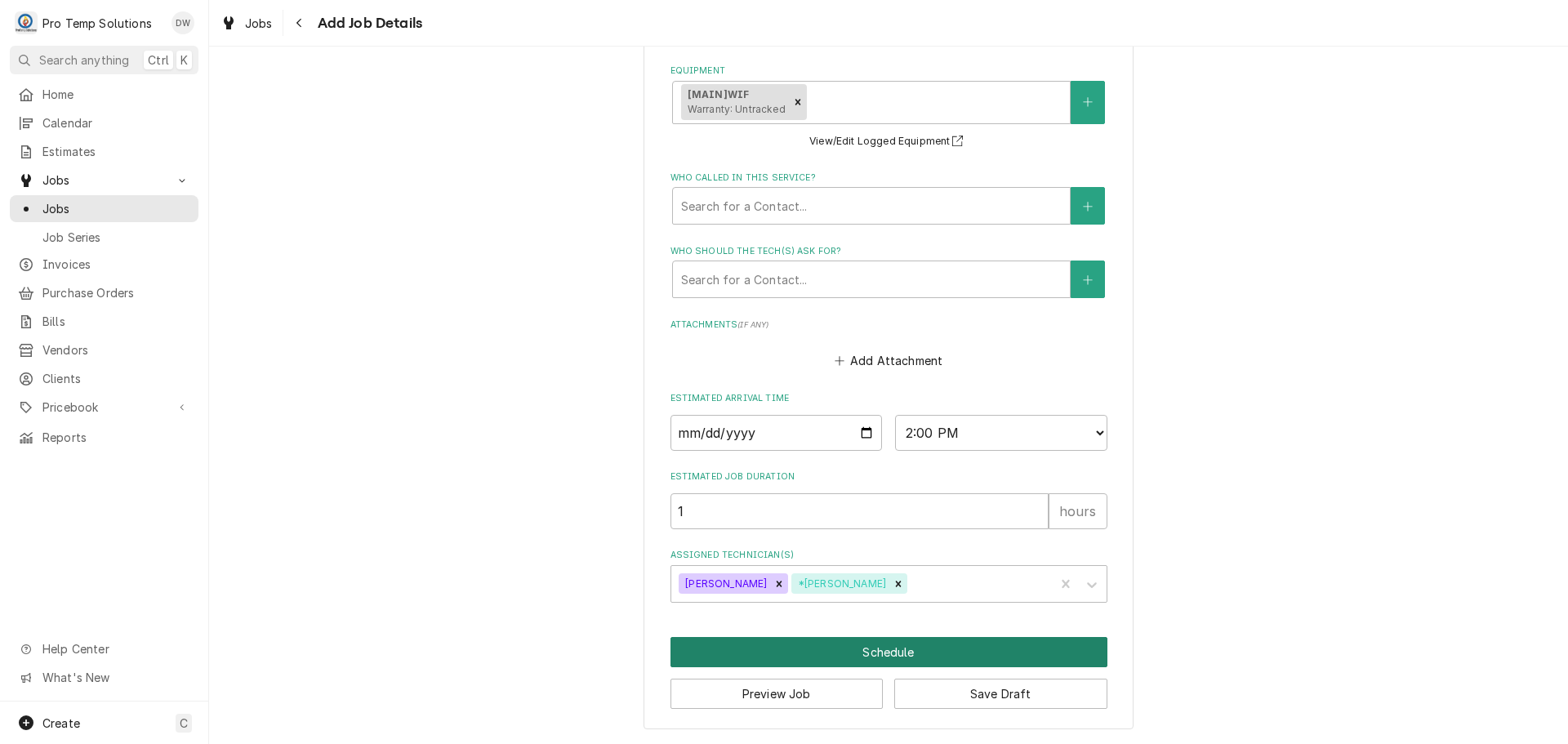
click at [889, 648] on button "Schedule" at bounding box center [889, 651] width 437 height 30
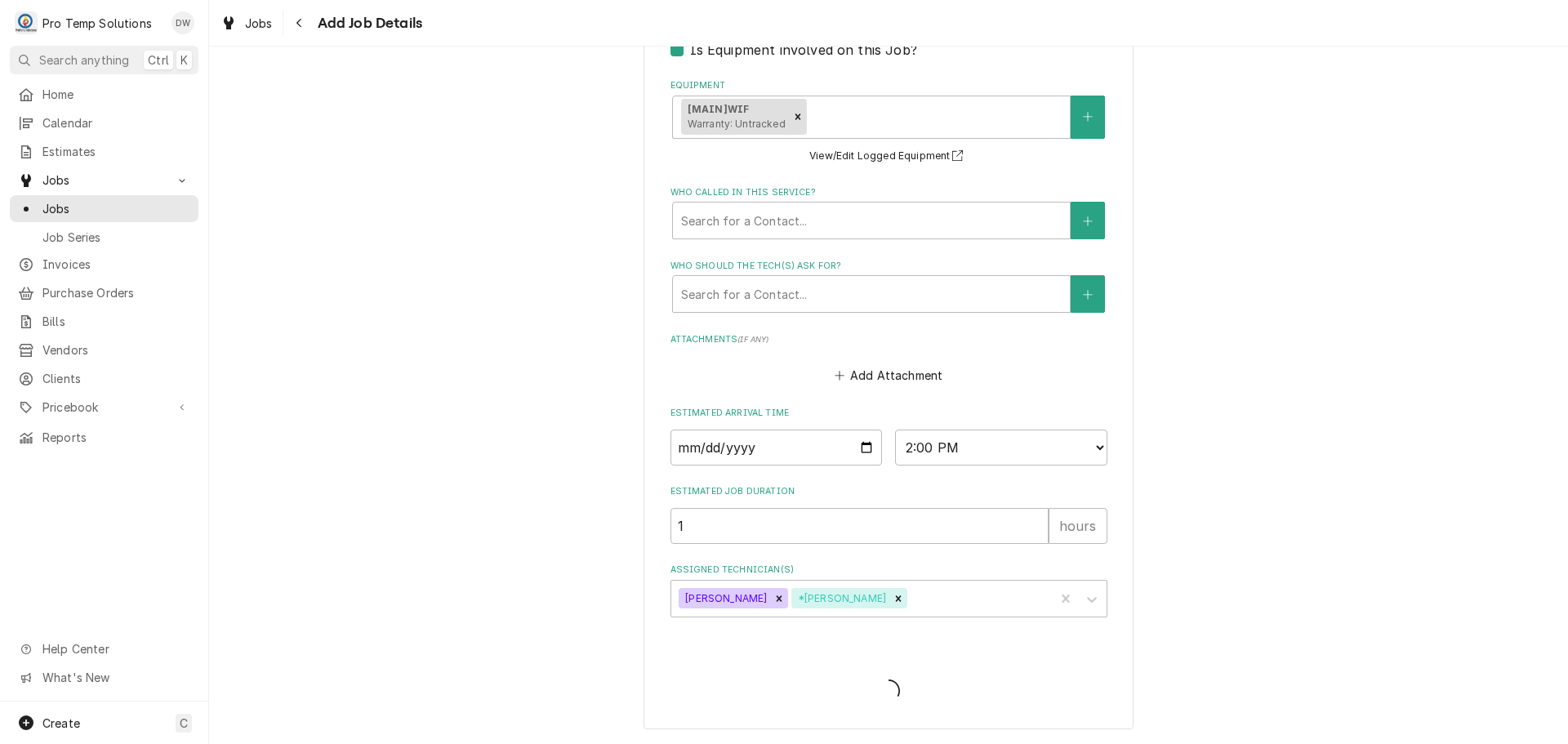
scroll to position [380, 0]
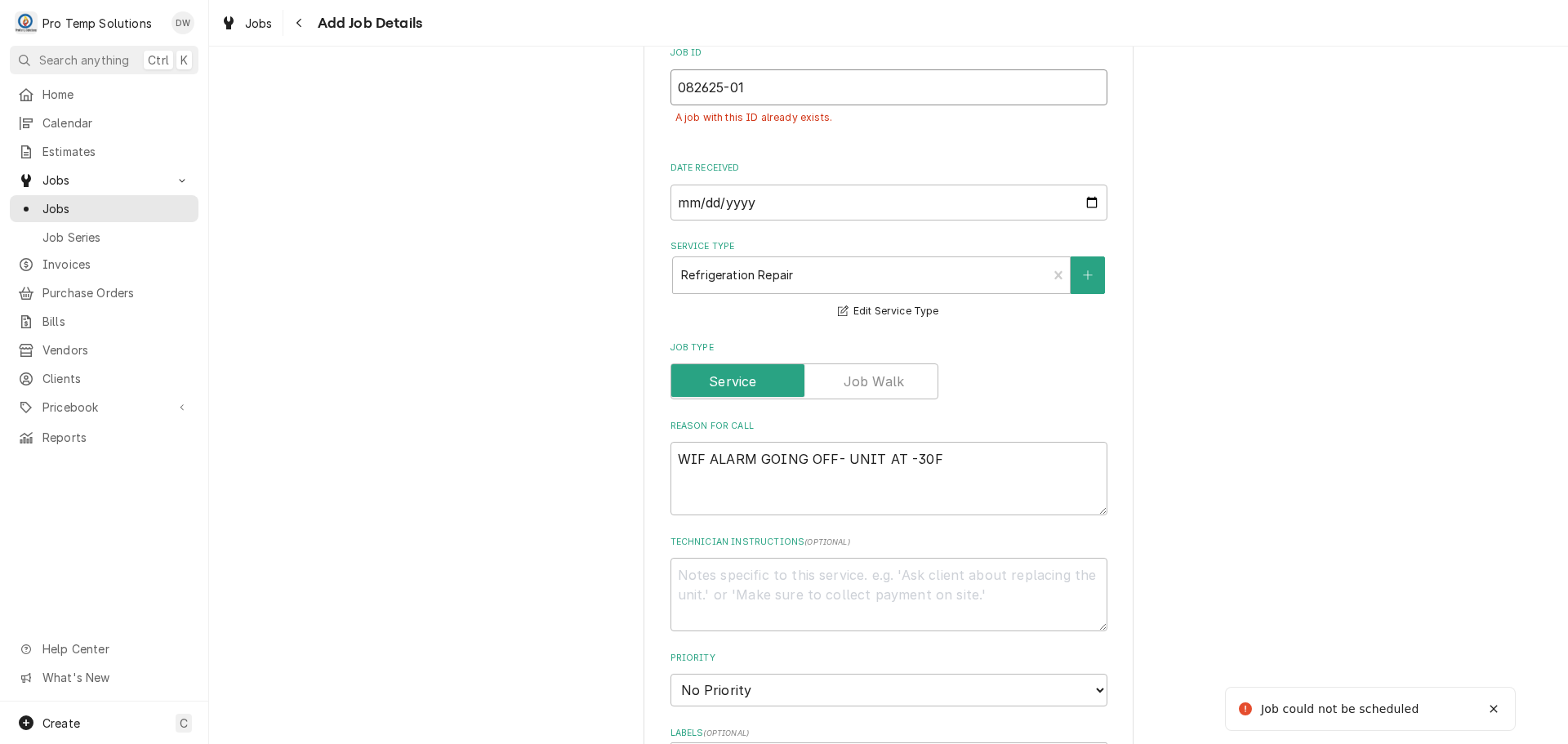
click at [761, 96] on input "082625-01" at bounding box center [889, 87] width 437 height 36
type textarea "x"
type input "082625-0"
type textarea "x"
type input "082625-02"
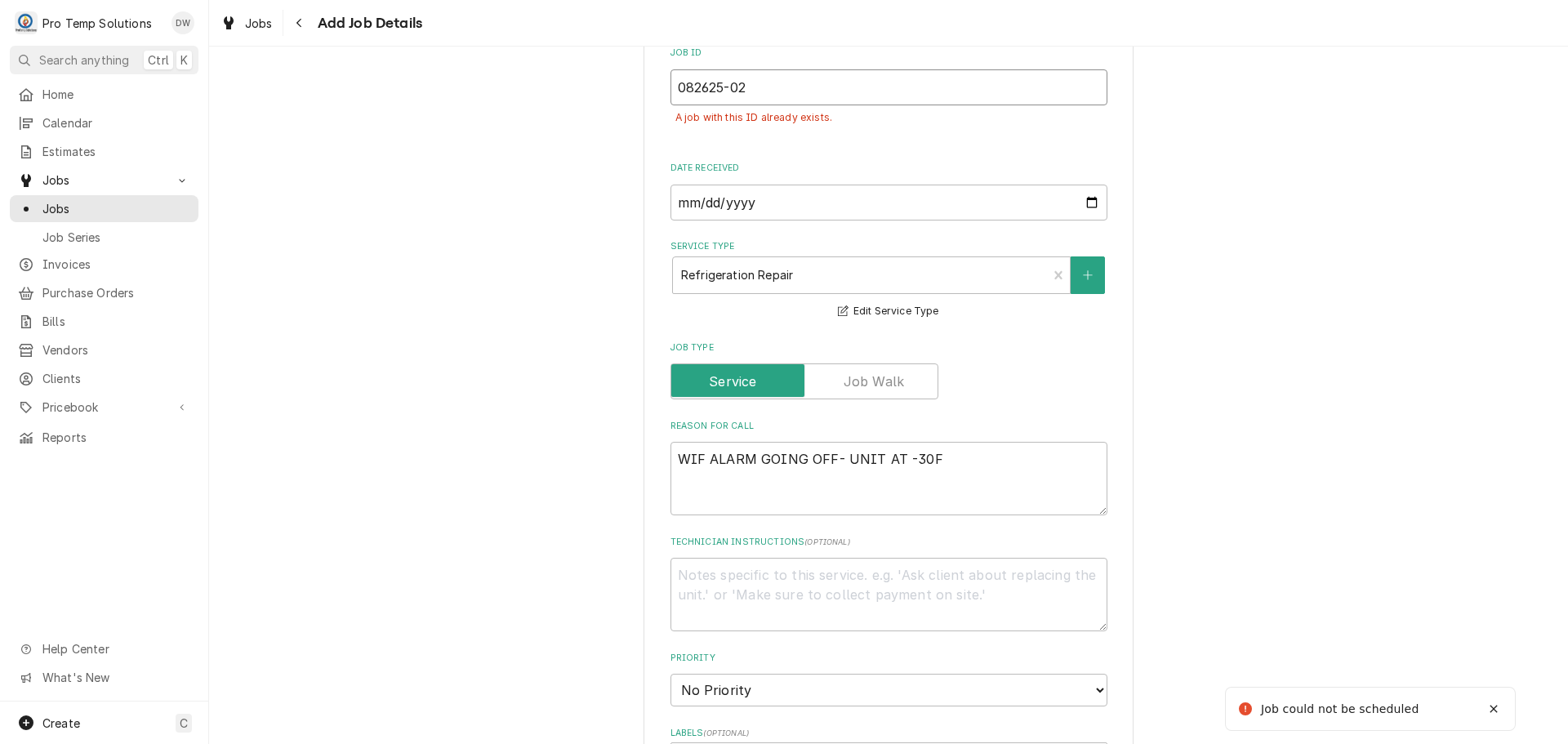
type textarea "x"
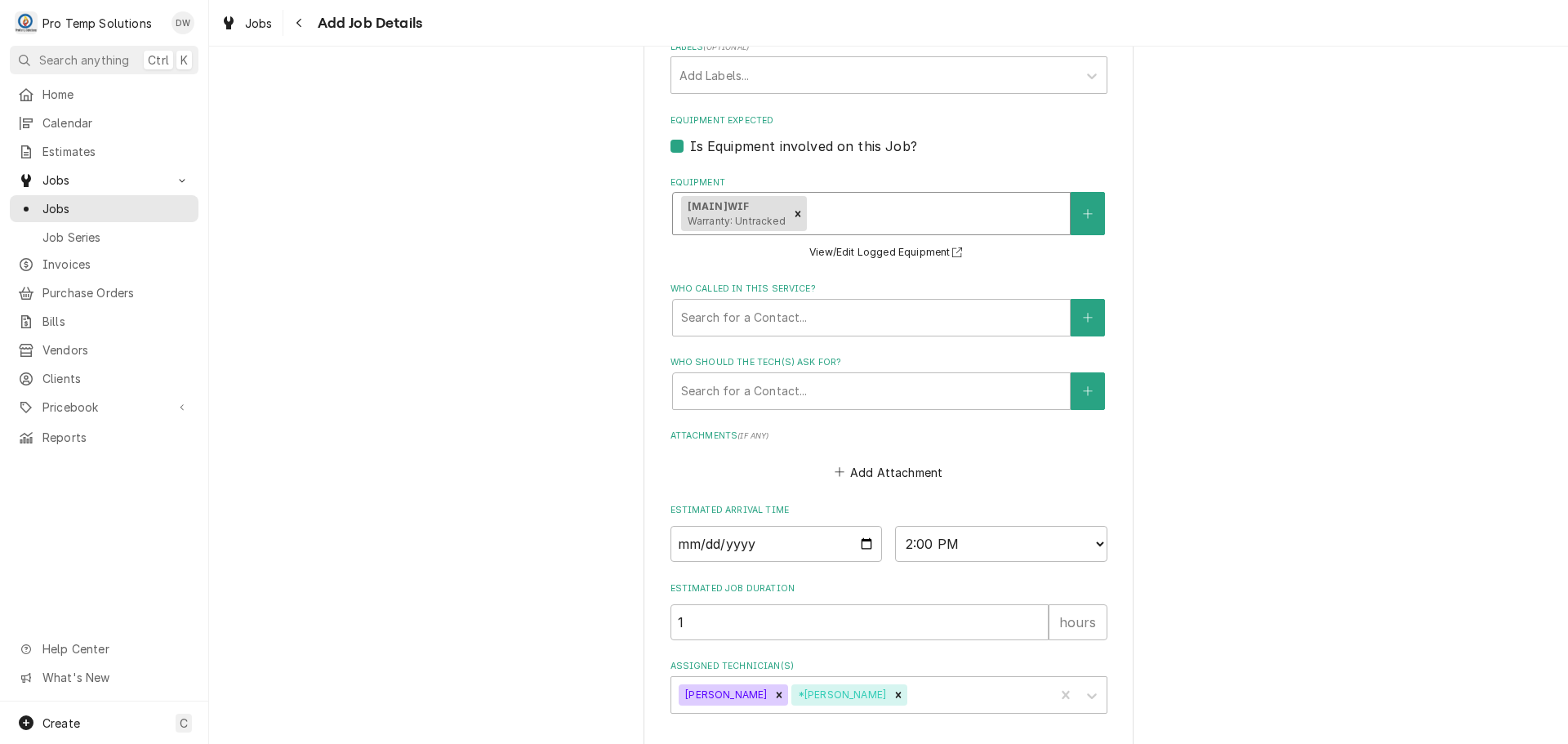
scroll to position [1178, 0]
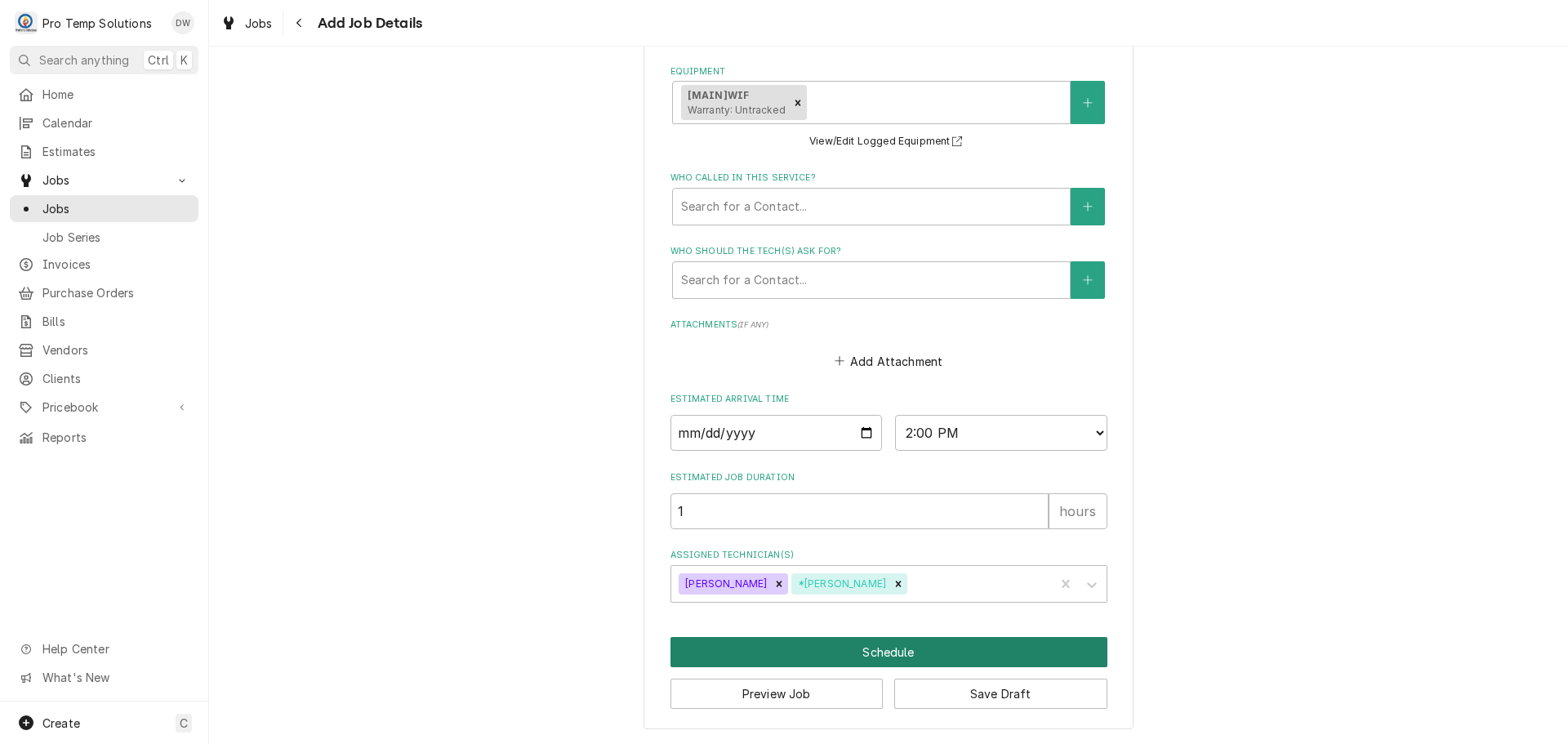
type input "082625-02"
click at [876, 655] on button "Schedule" at bounding box center [889, 651] width 437 height 30
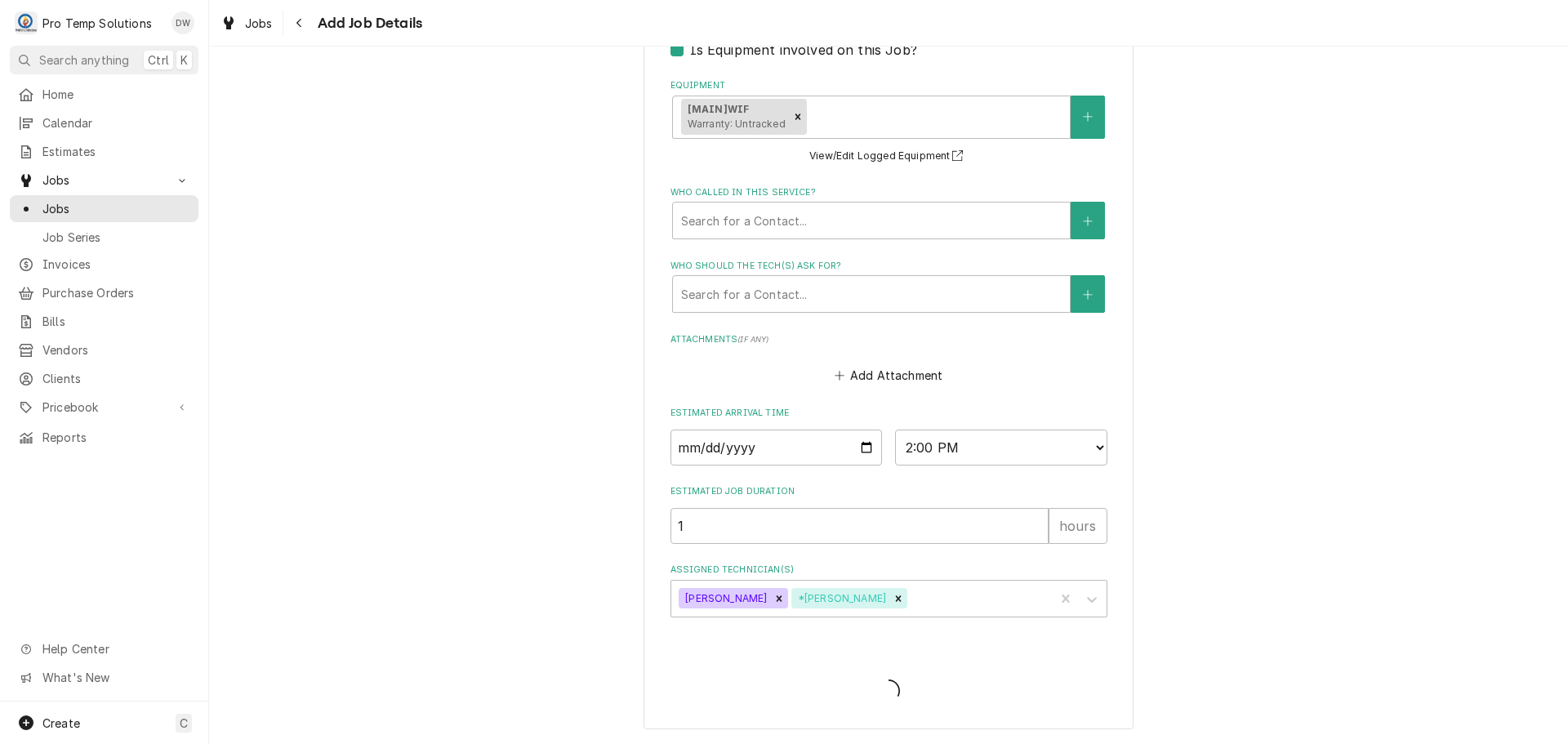
scroll to position [1126, 0]
type textarea "x"
